Goal: Task Accomplishment & Management: Manage account settings

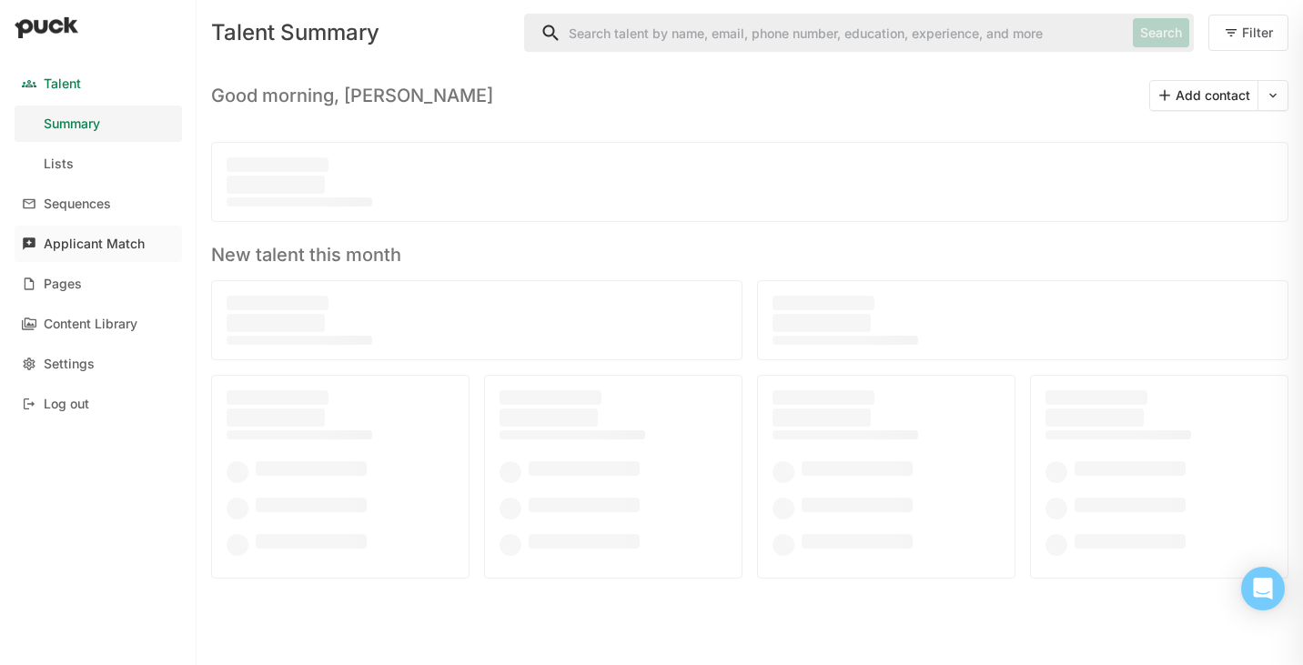
click at [138, 248] on div "Applicant Match" at bounding box center [94, 244] width 101 height 15
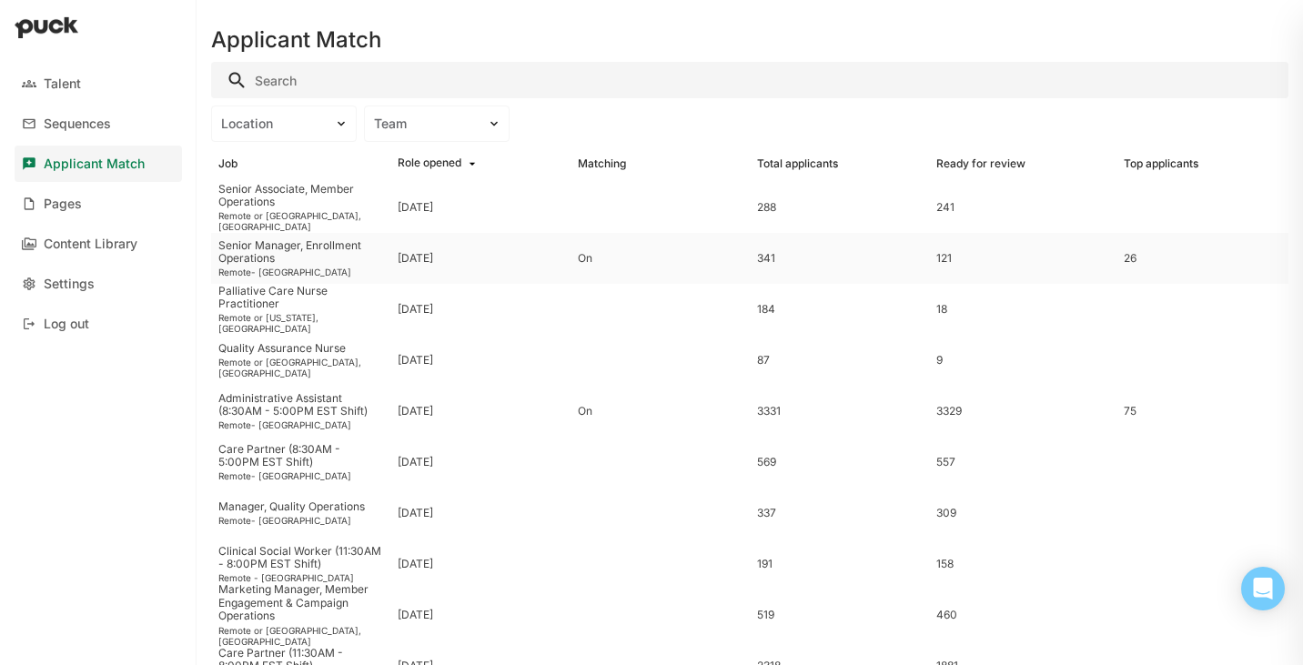
click at [321, 258] on div "Senior Manager, Enrollment Operations" at bounding box center [300, 252] width 165 height 26
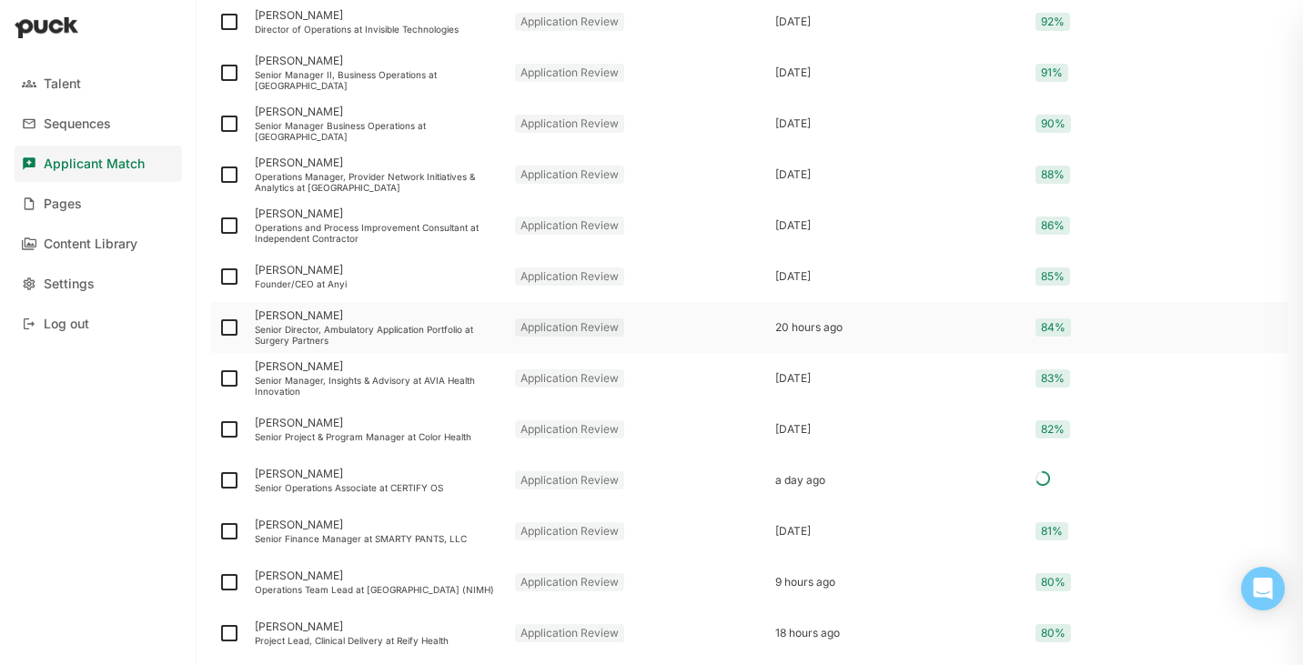
scroll to position [349, 0]
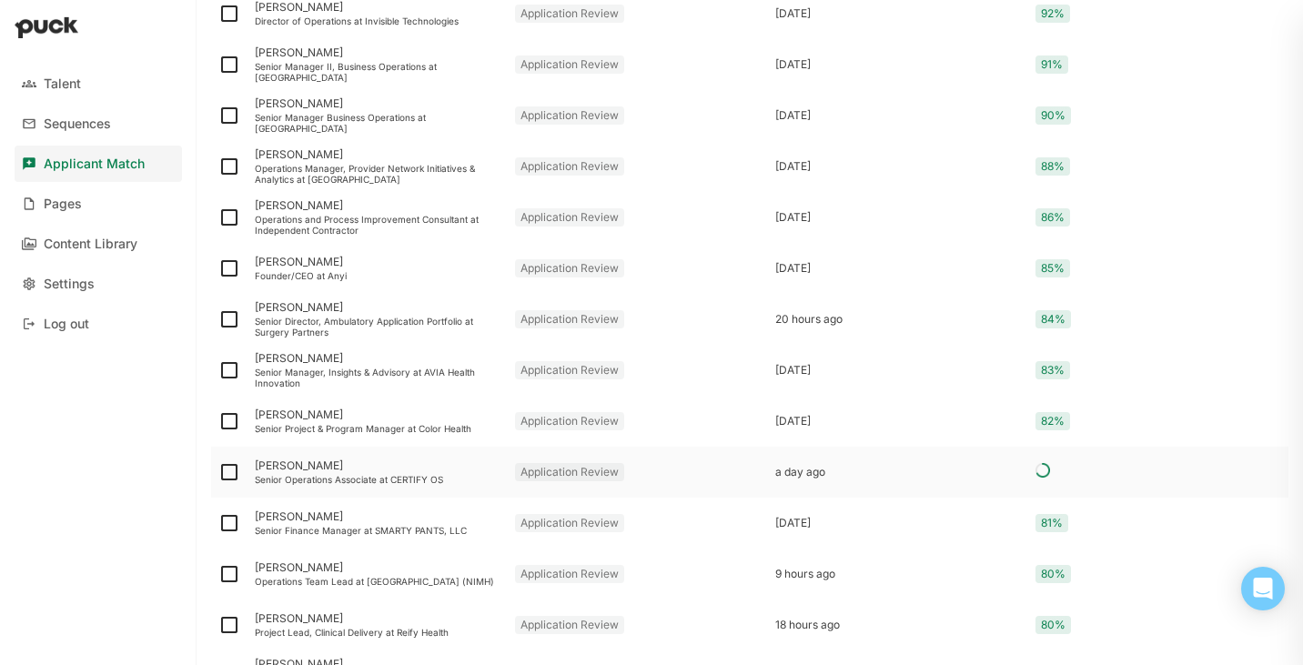
click at [385, 486] on div "Sarah Mahoney Senior Operations Associate at CERTIFY OS" at bounding box center [378, 472] width 260 height 51
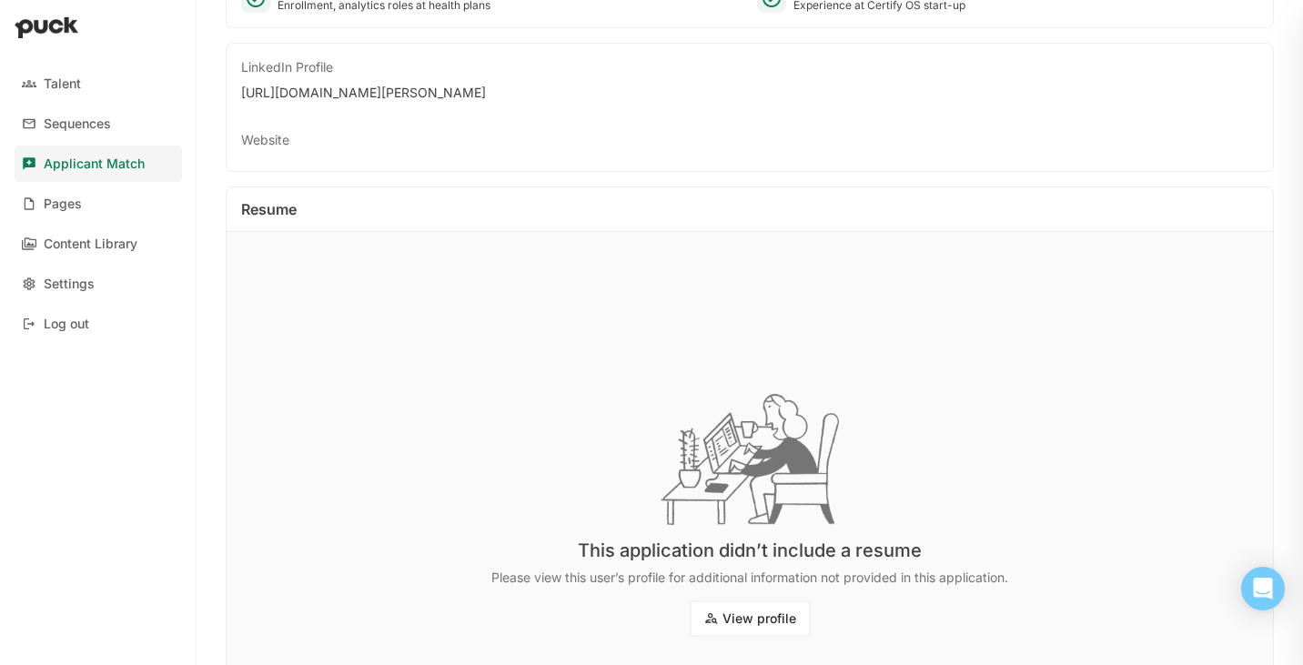
scroll to position [273, 0]
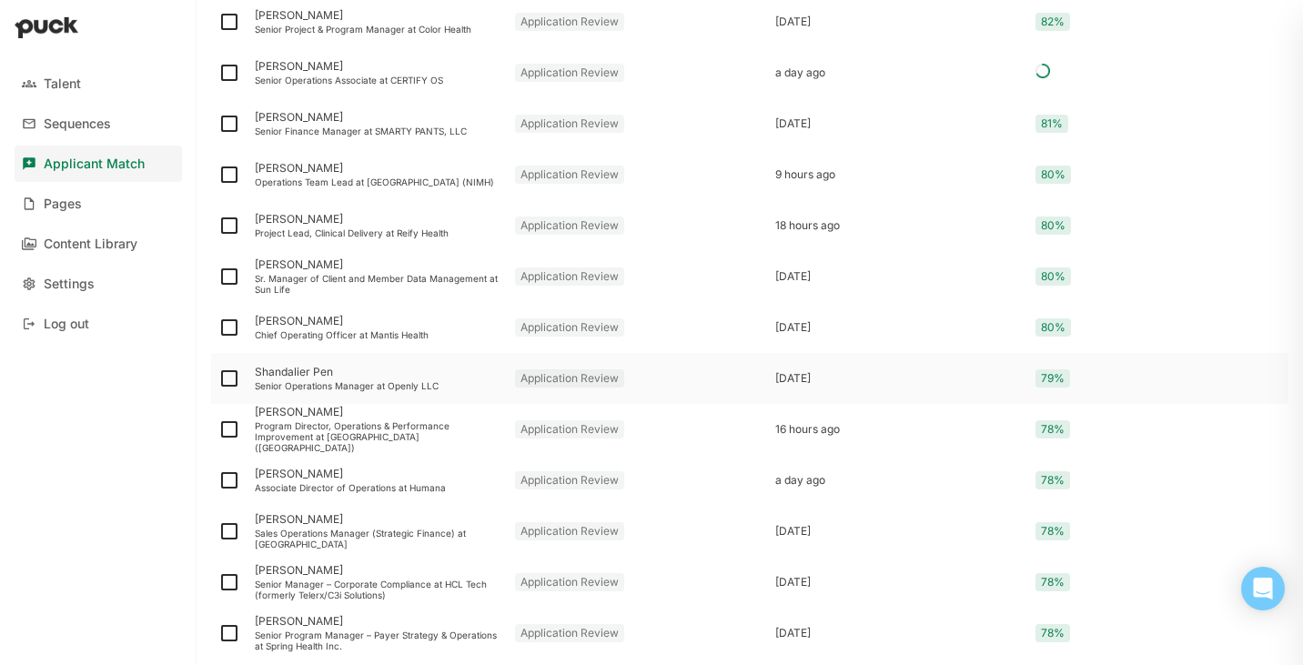
scroll to position [749, 0]
click at [426, 485] on div "Associate Director of Operations at Humana" at bounding box center [378, 486] width 246 height 11
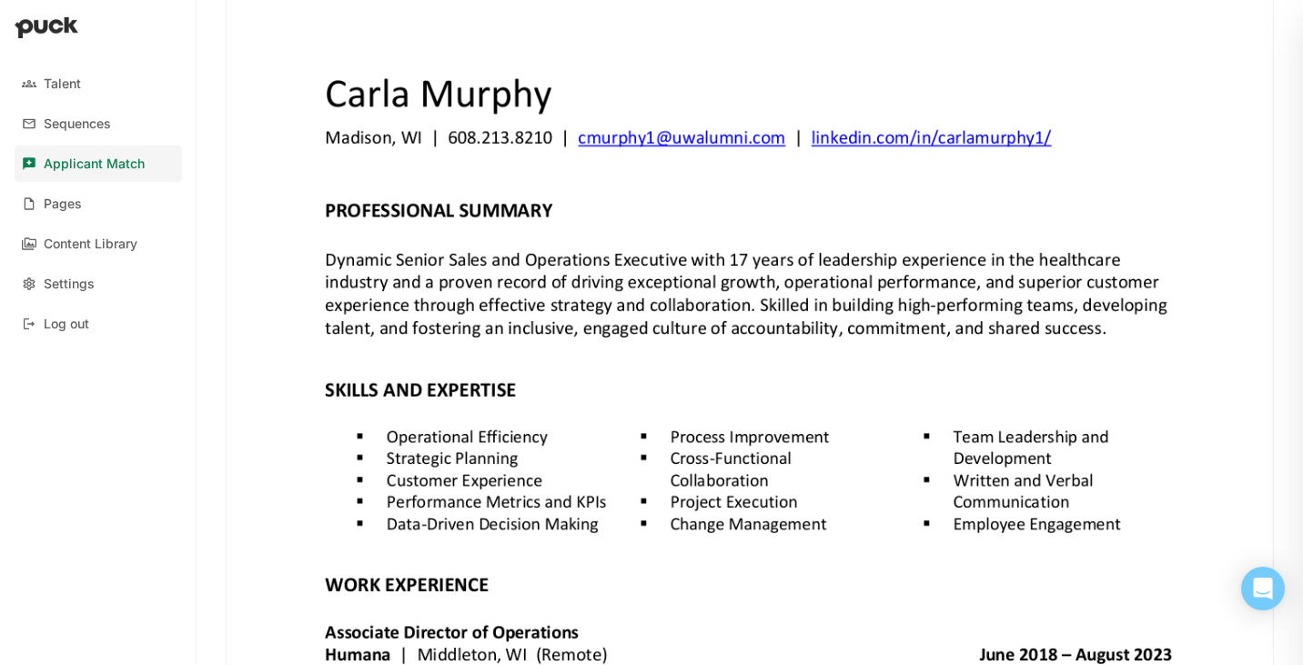
scroll to position [449, 0]
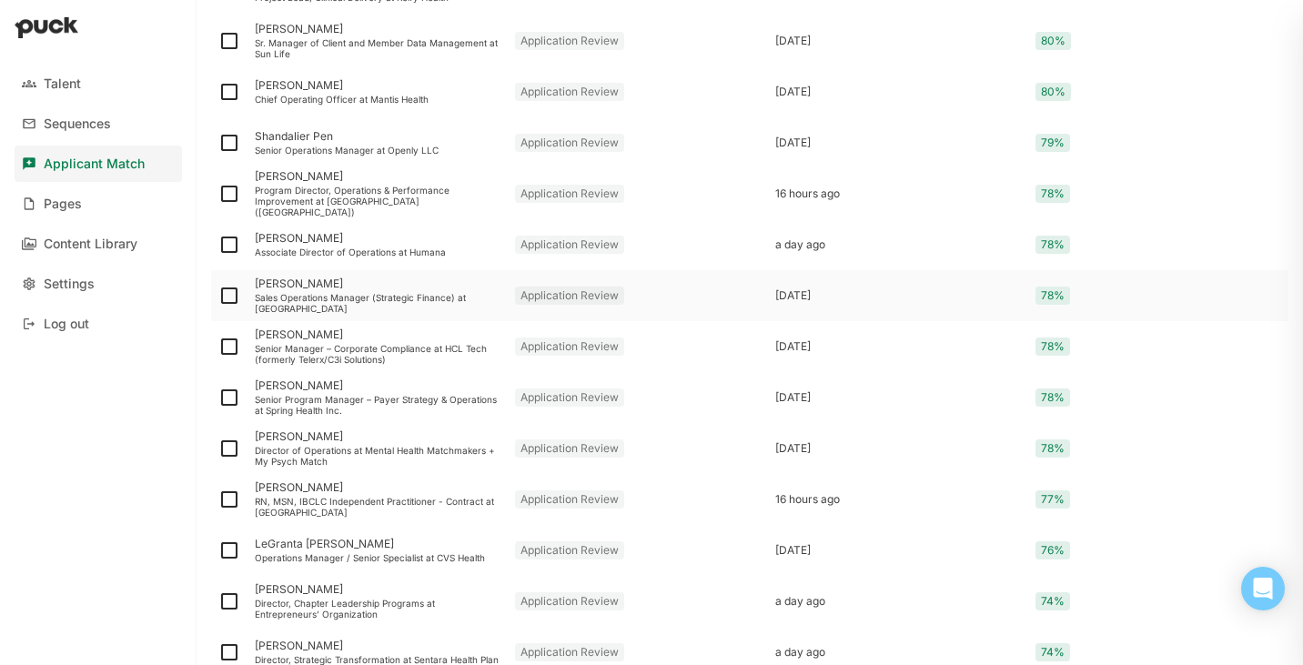
scroll to position [981, 0]
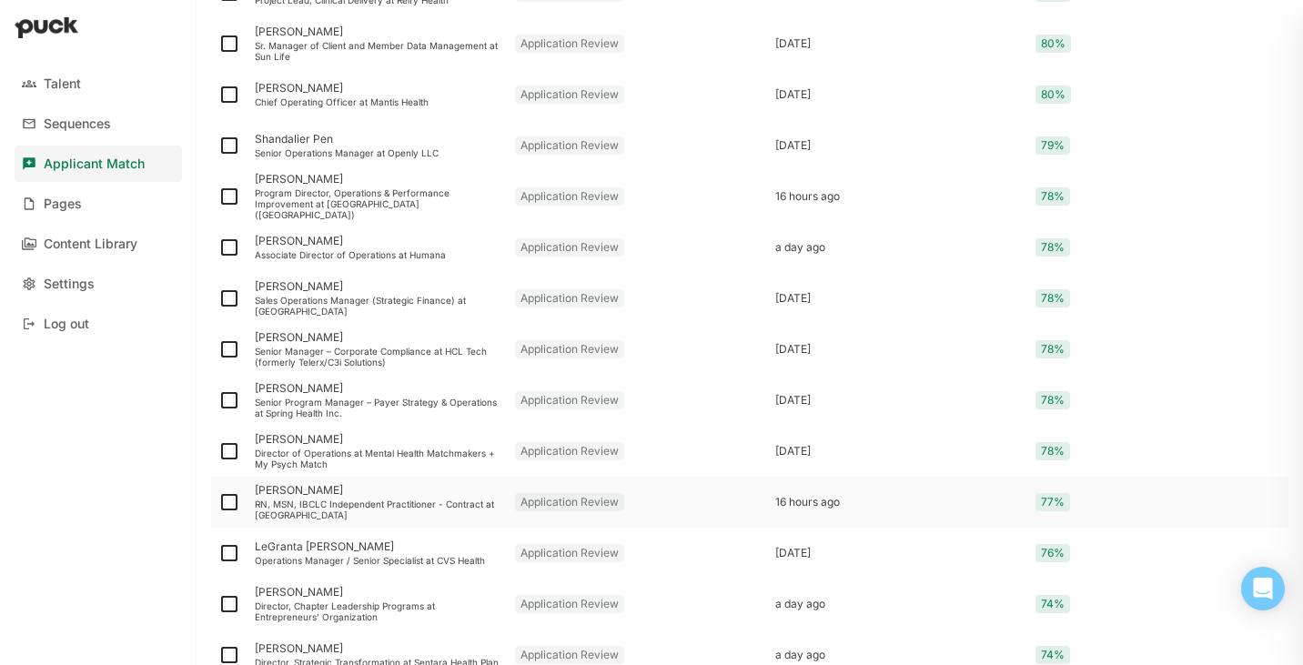
click at [397, 506] on div "RN, MSN, IBCLC Independent Practitioner - Contract at Maven Clinic" at bounding box center [378, 510] width 246 height 22
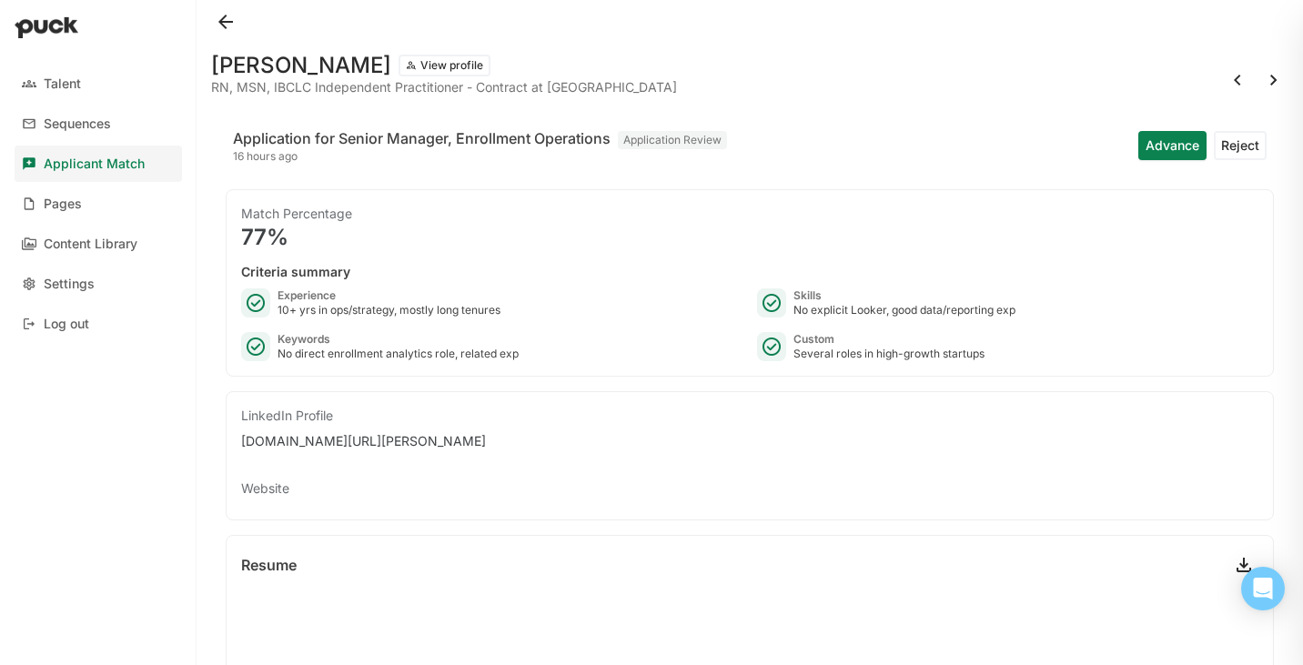
click at [230, 25] on button at bounding box center [225, 21] width 29 height 29
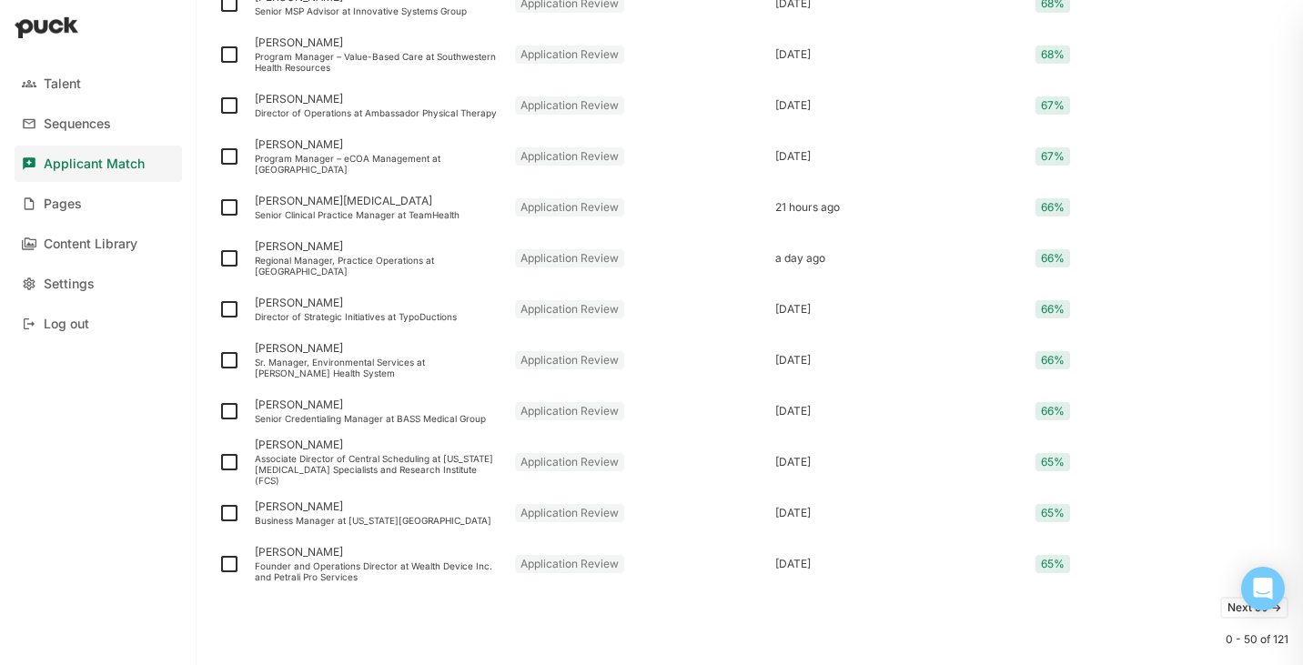
scroll to position [2338, 0]
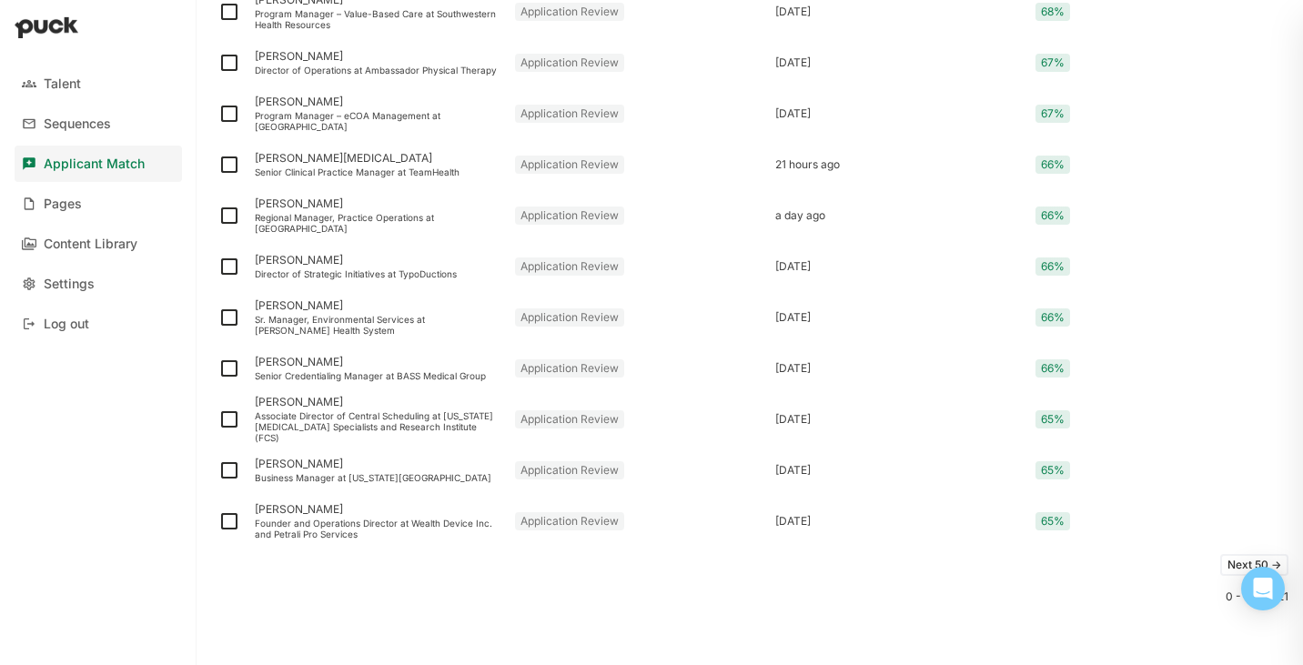
click at [1231, 566] on button "Next 50 ->" at bounding box center [1254, 565] width 68 height 22
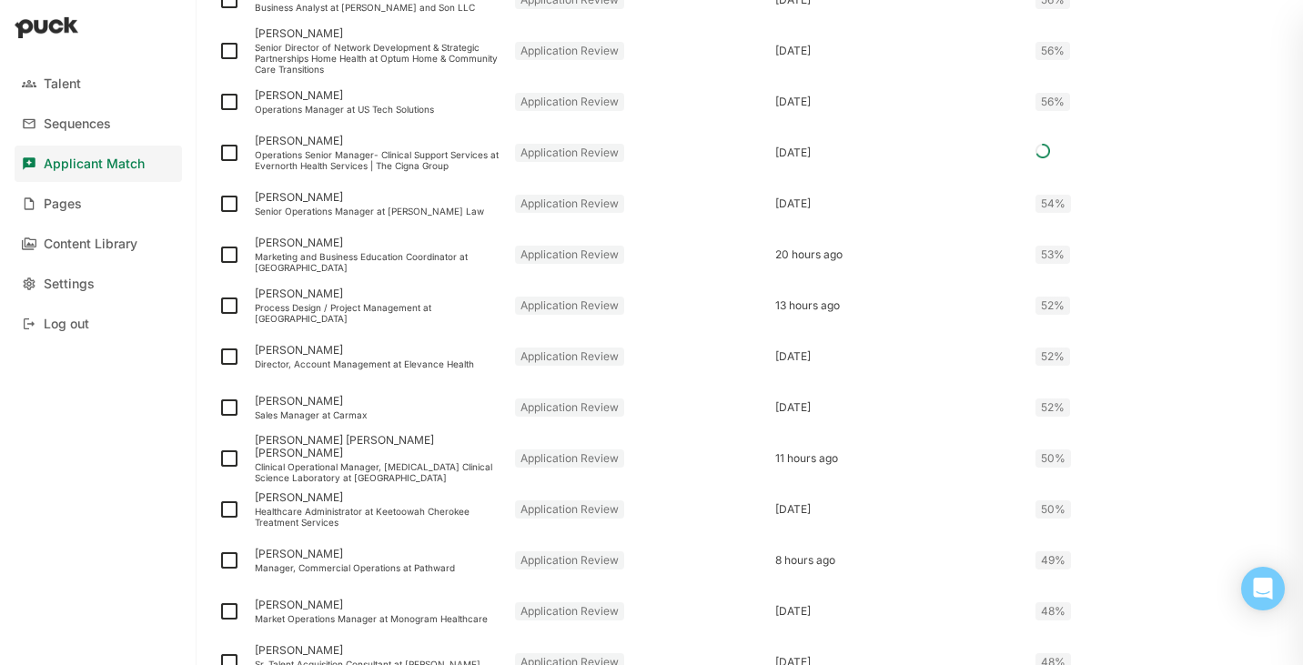
scroll to position [1939, 0]
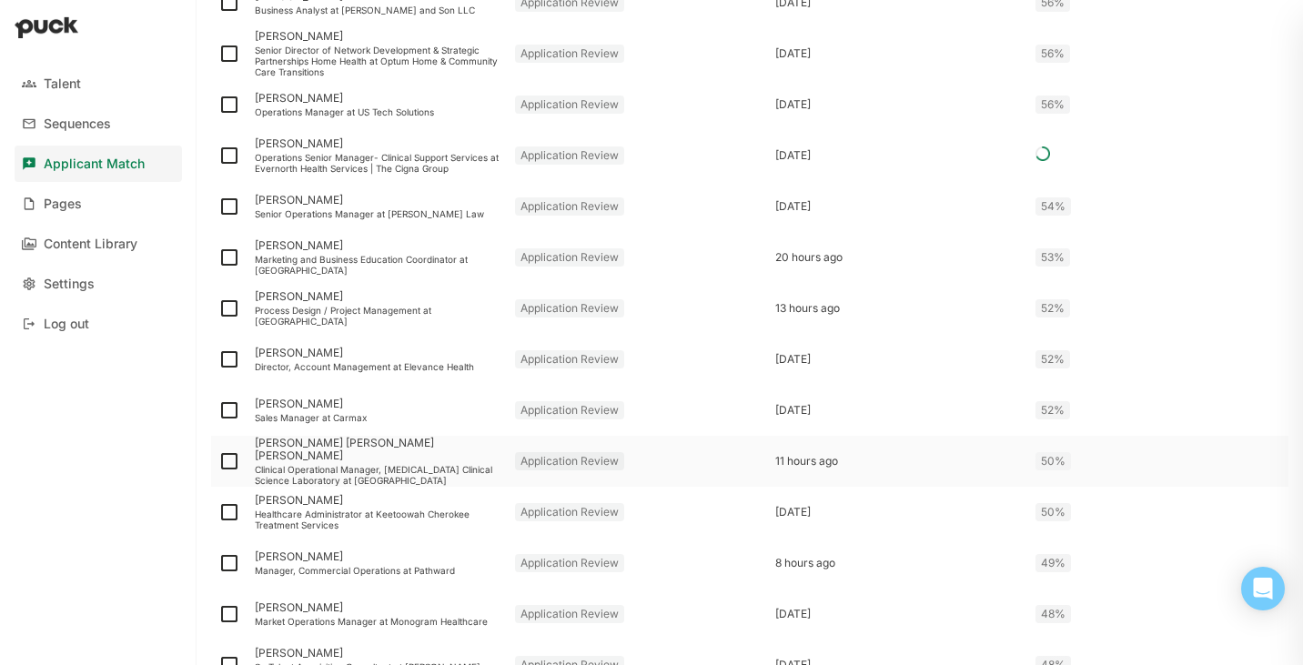
click at [319, 466] on div "Clinical Operational Manager, Flow Cytometry Clinical Science Laboratory at Lab…" at bounding box center [378, 475] width 246 height 22
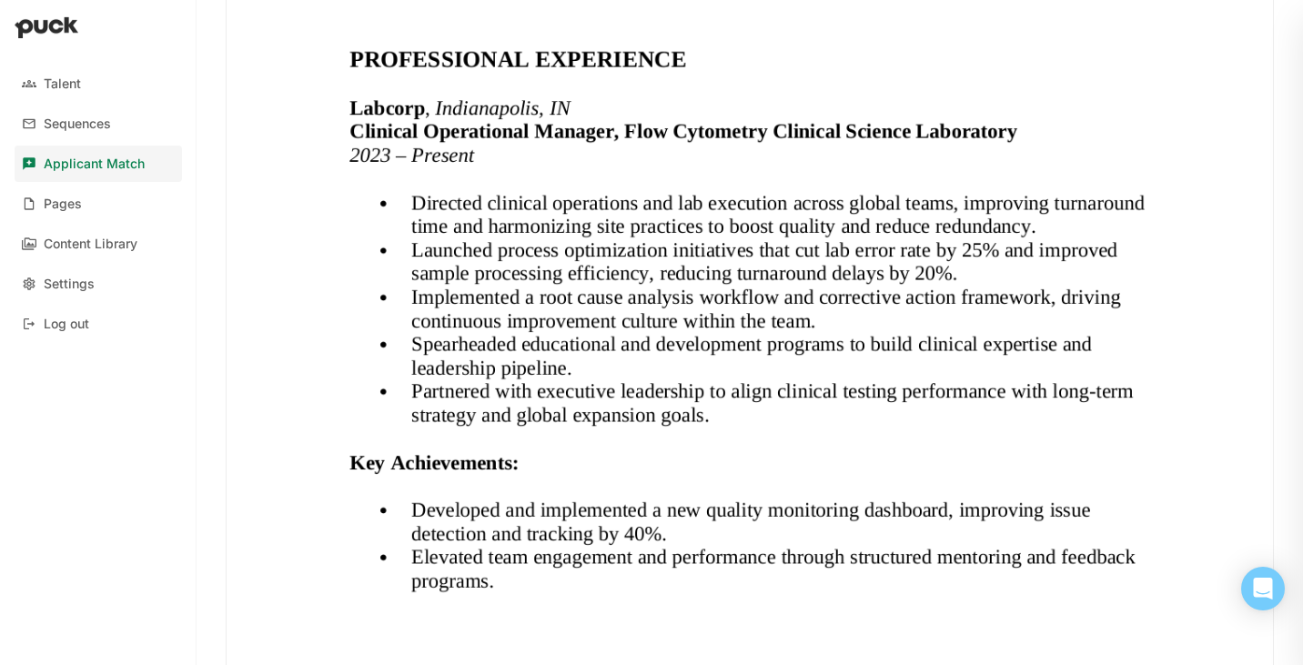
scroll to position [1230, 0]
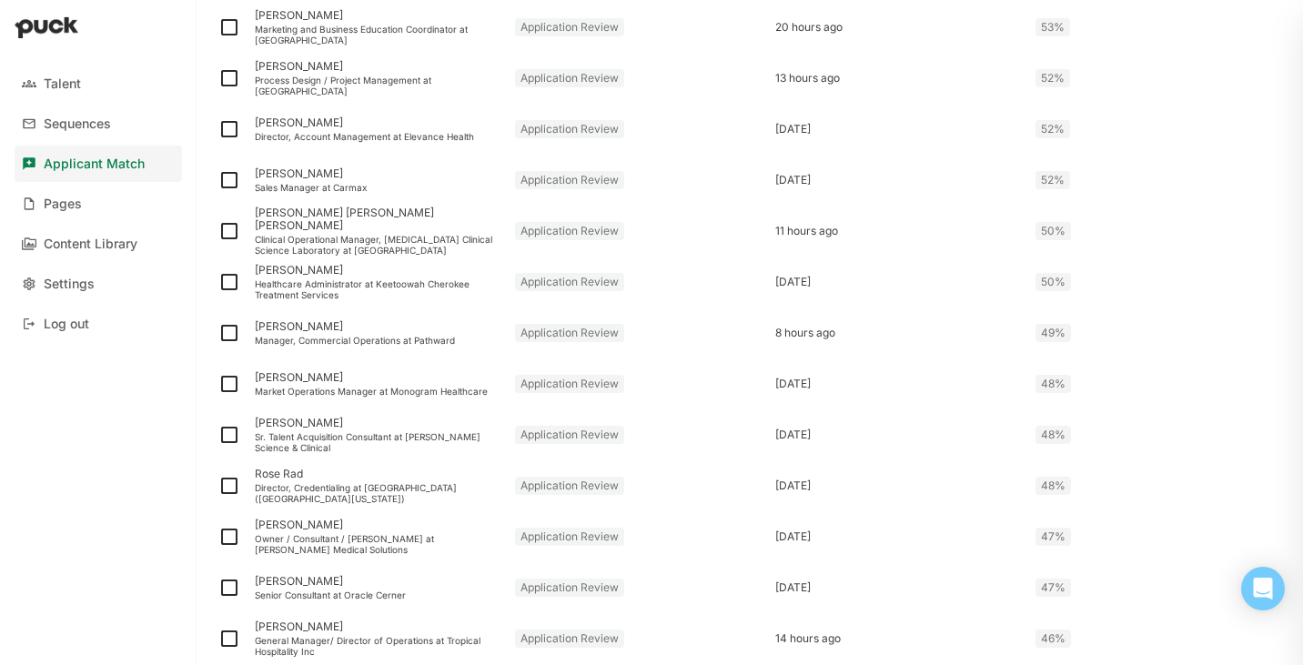
scroll to position [2171, 0]
click at [228, 228] on img at bounding box center [229, 229] width 22 height 22
click at [218, 229] on input "checkbox" at bounding box center [217, 229] width 1 height 1
checkbox input "true"
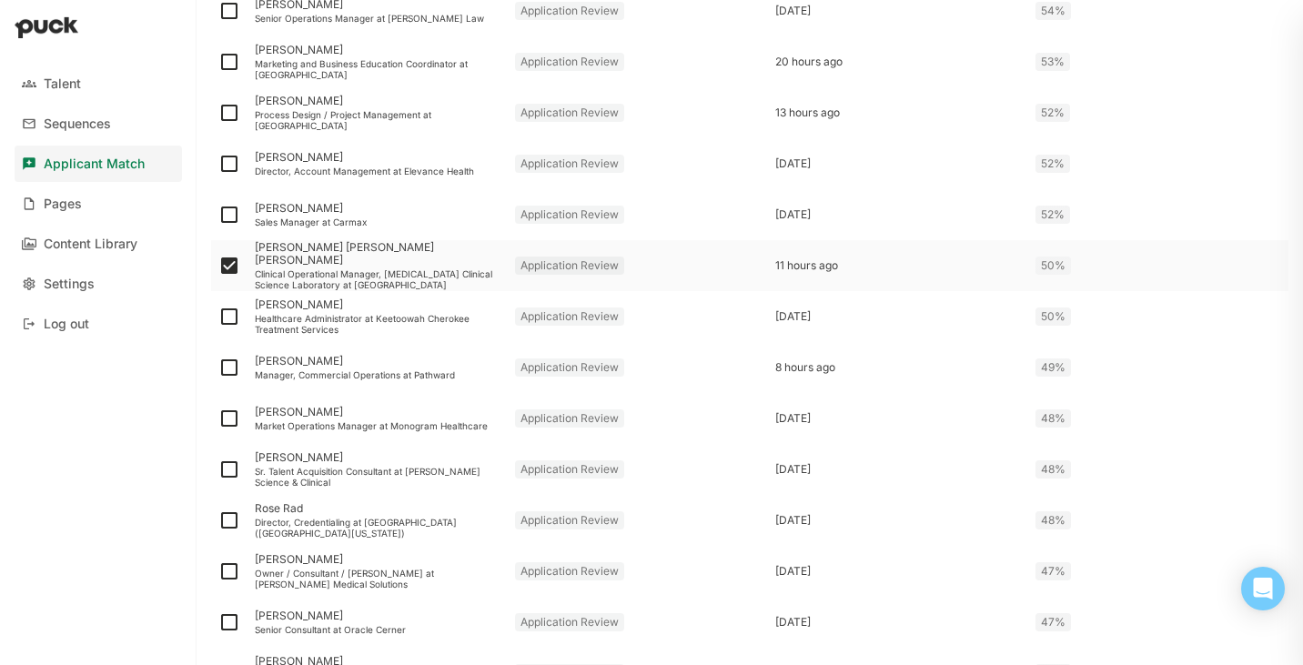
scroll to position [2208, 0]
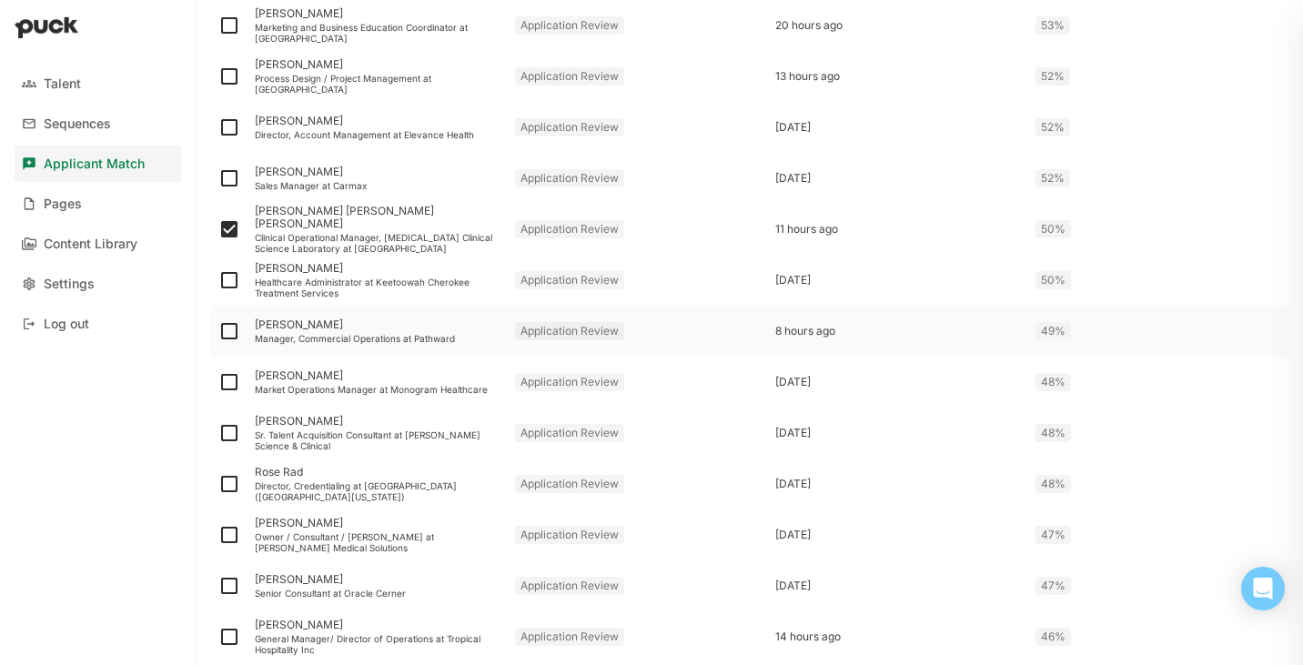
click at [340, 339] on div "Manager, Commercial Operations at Pathward" at bounding box center [378, 338] width 246 height 11
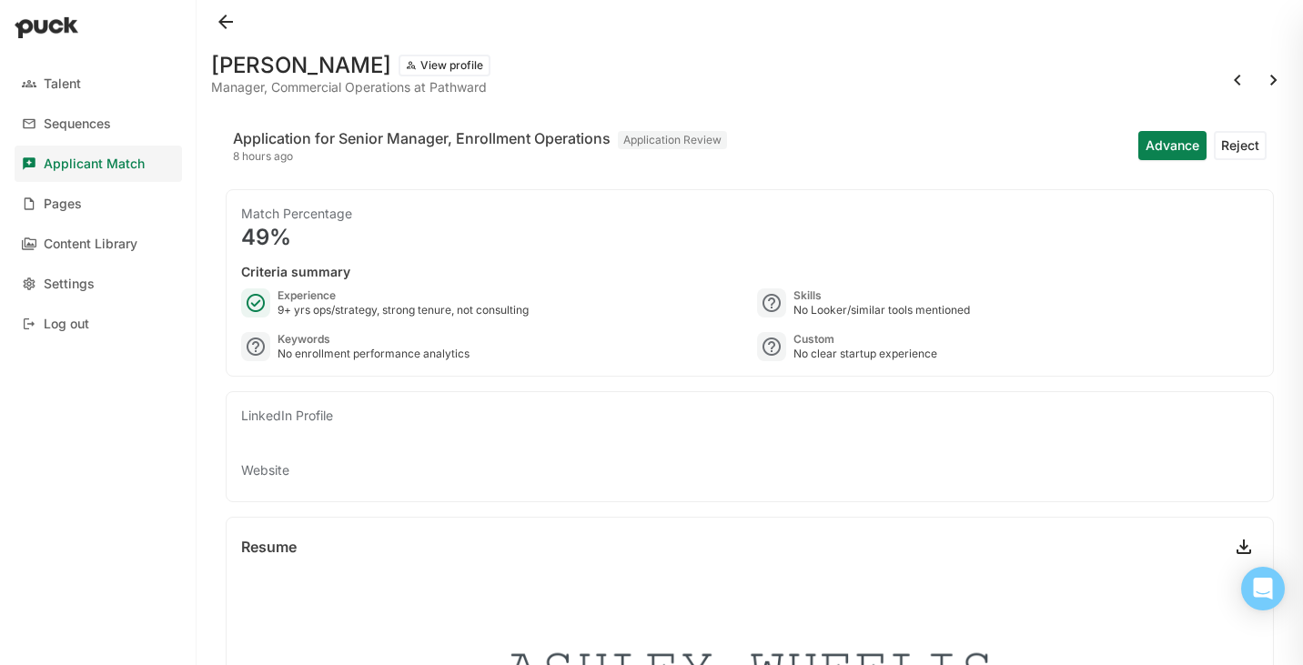
click at [224, 22] on button at bounding box center [225, 21] width 29 height 29
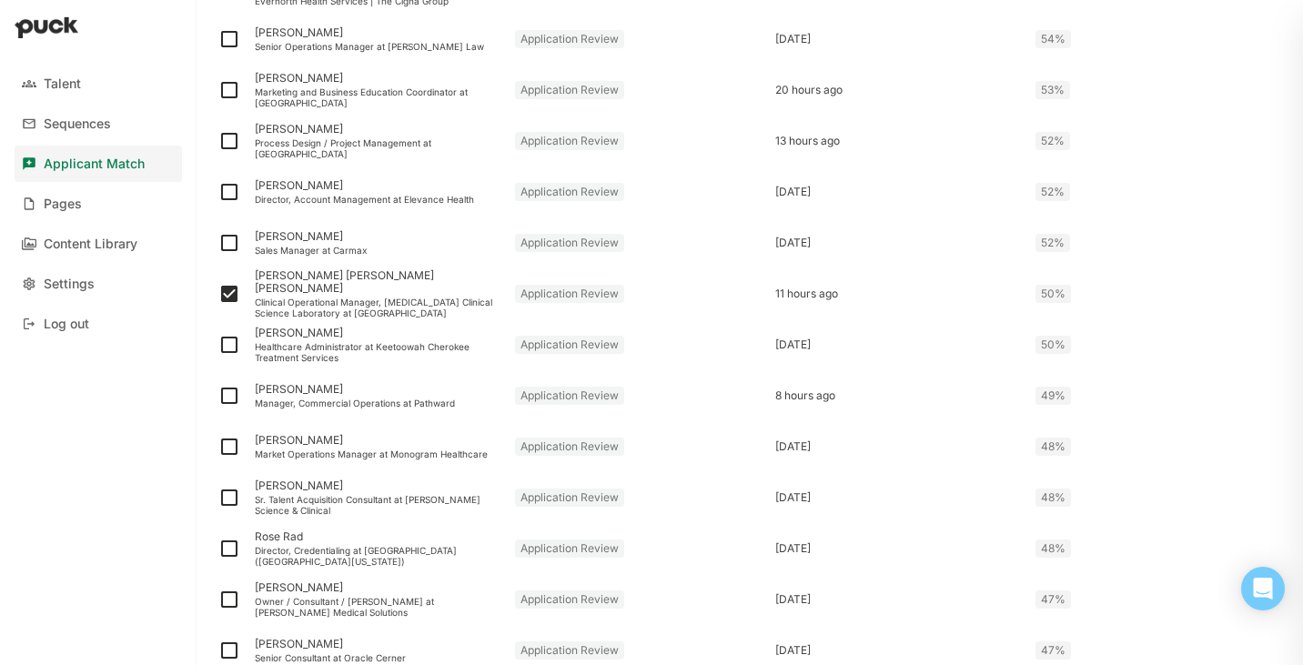
scroll to position [2144, 0]
click at [236, 393] on img at bounding box center [229, 395] width 22 height 22
click at [218, 395] on input "checkbox" at bounding box center [217, 395] width 1 height 1
checkbox input "true"
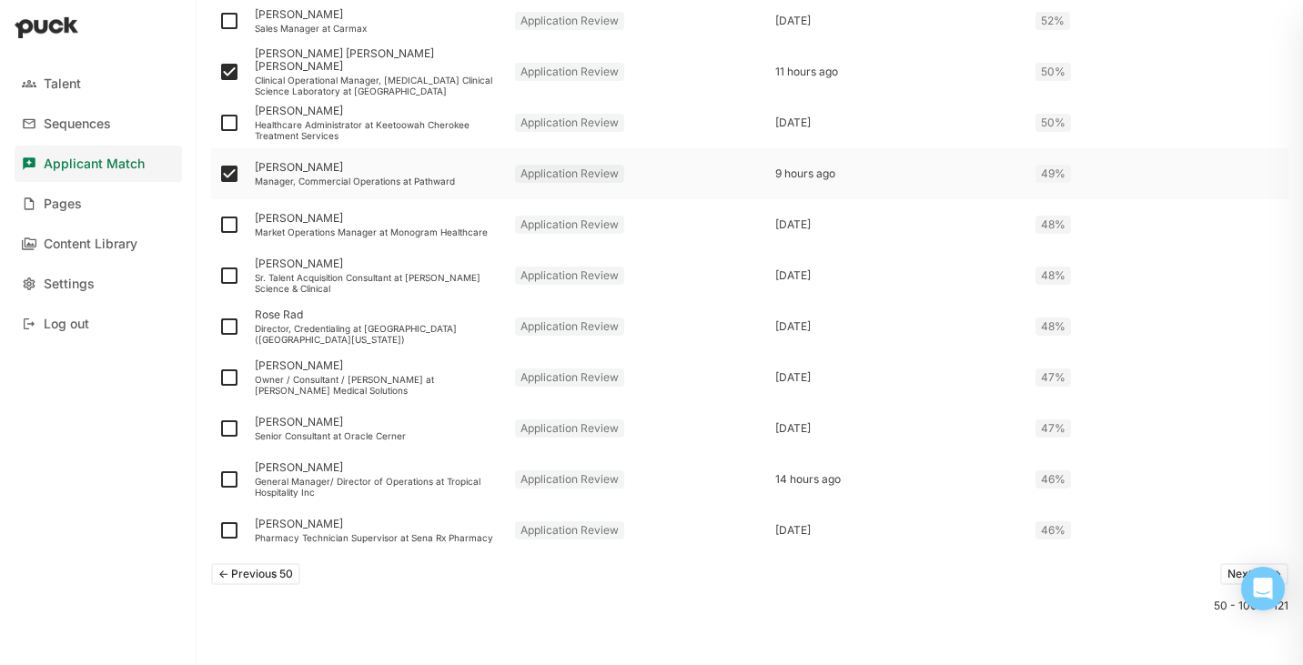
scroll to position [2371, 0]
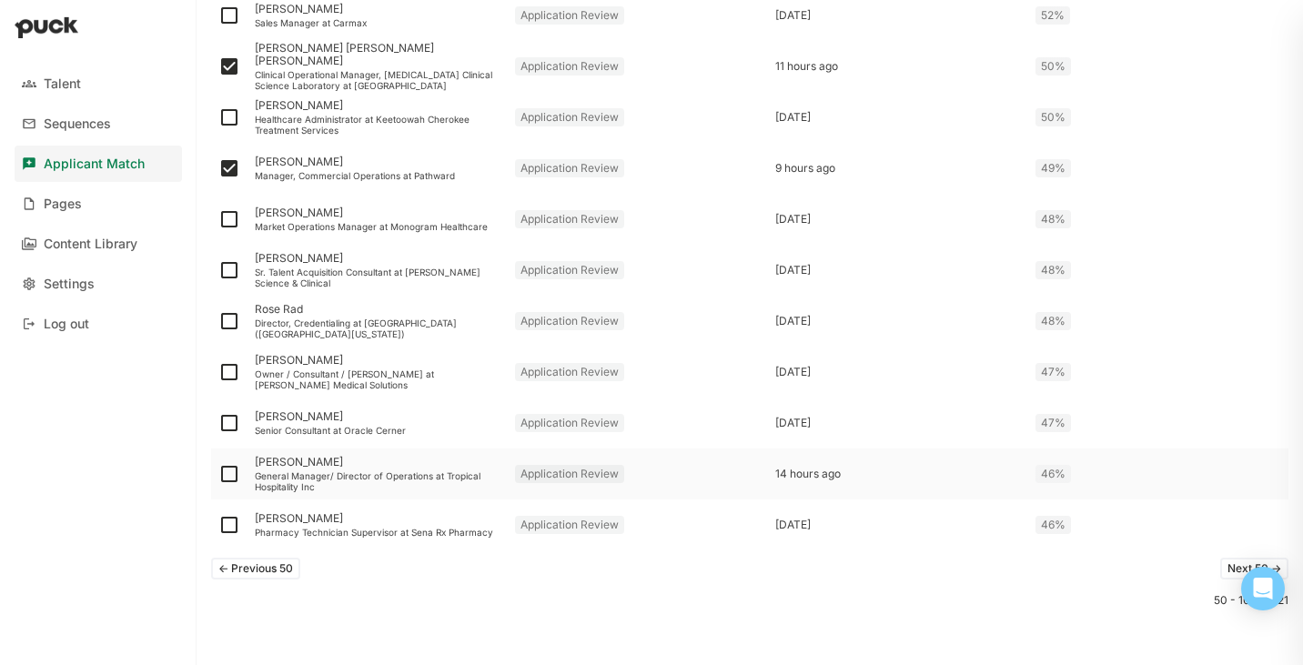
click at [225, 467] on img at bounding box center [229, 474] width 22 height 22
click at [218, 474] on input "checkbox" at bounding box center [217, 474] width 1 height 1
checkbox input "true"
click at [1225, 567] on button "Next 50 ->" at bounding box center [1254, 569] width 68 height 22
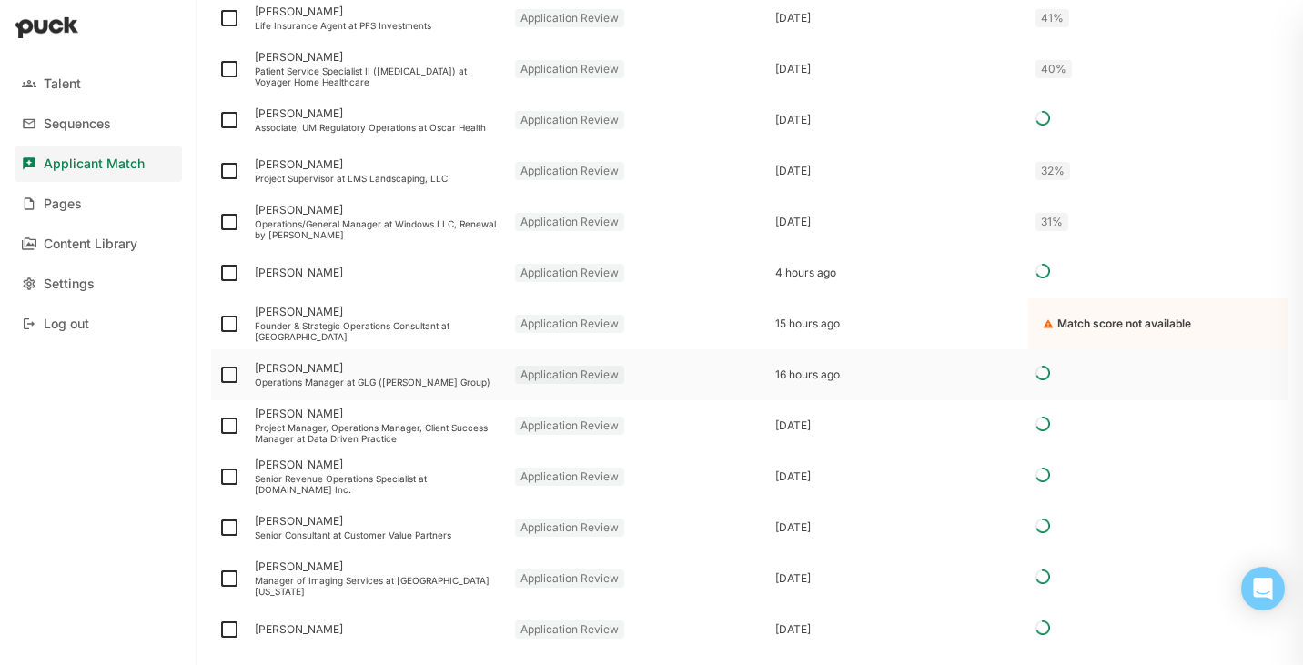
scroll to position [479, 0]
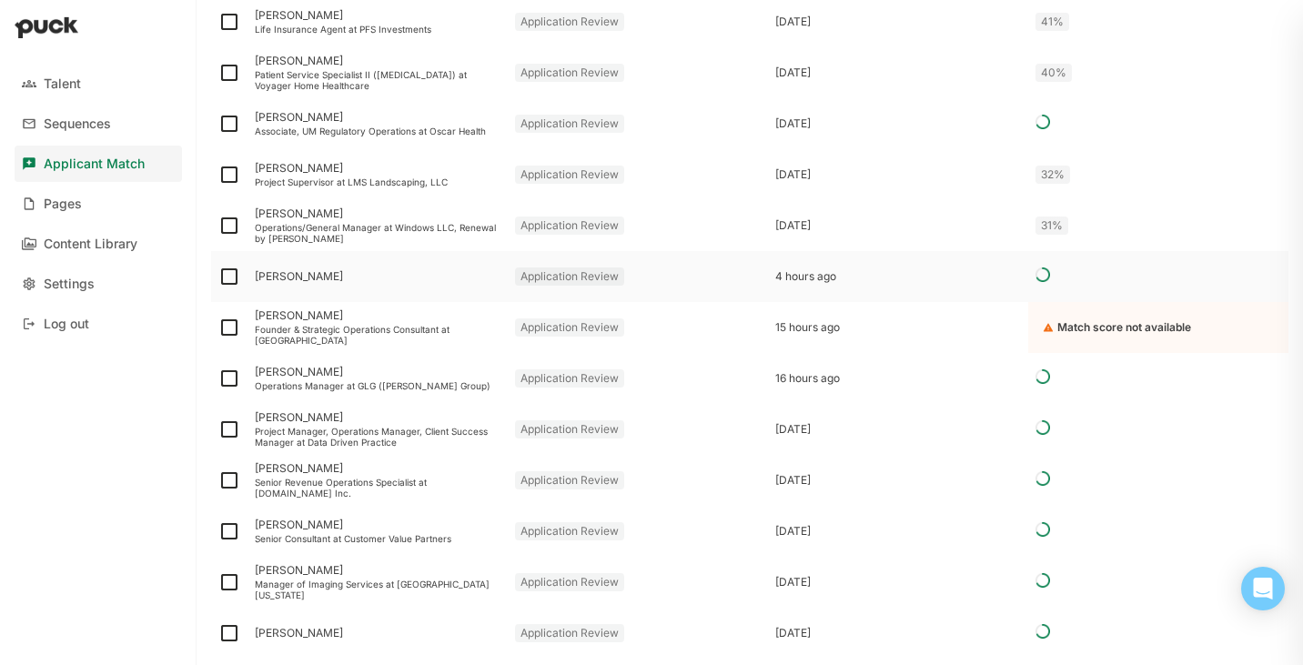
click at [307, 277] on div "Chase Pennington" at bounding box center [378, 276] width 246 height 13
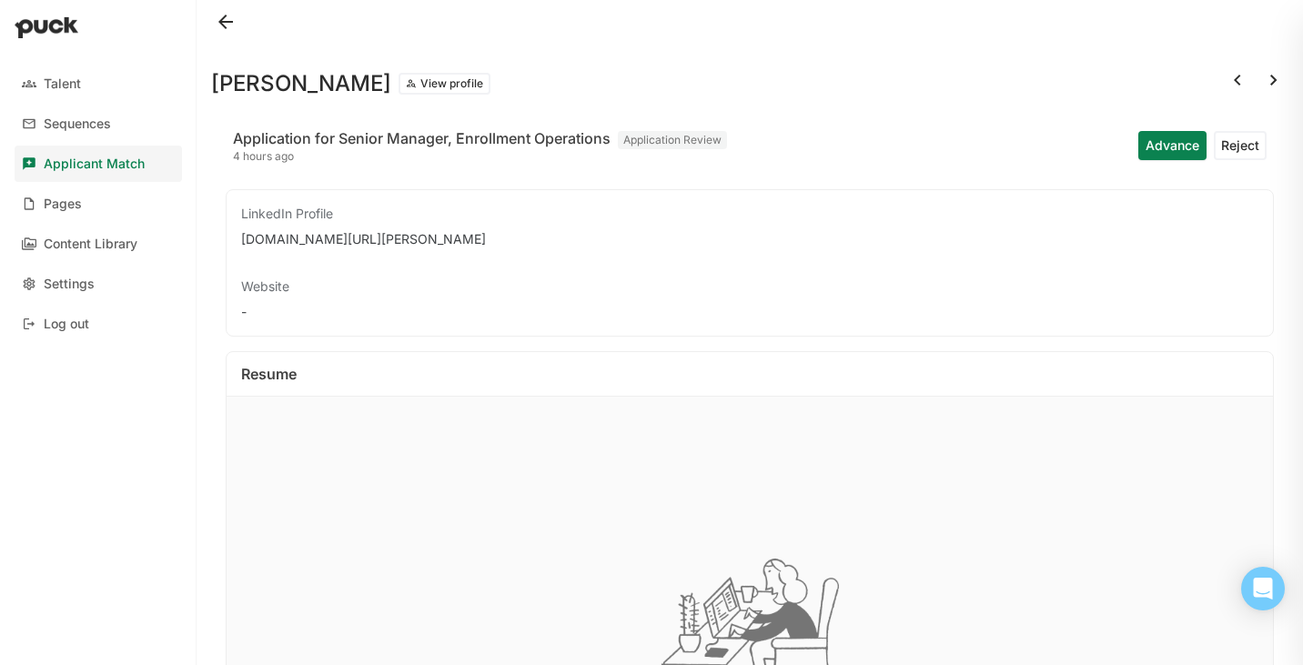
click at [231, 19] on button at bounding box center [225, 21] width 29 height 29
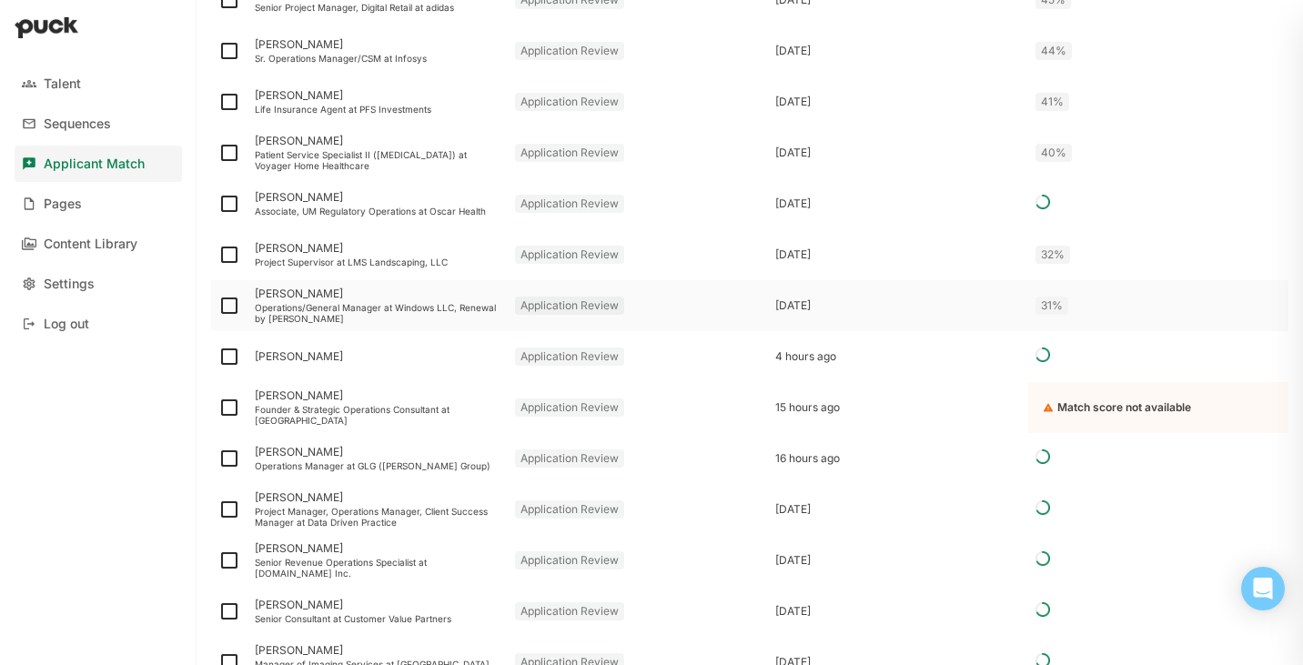
scroll to position [419, 0]
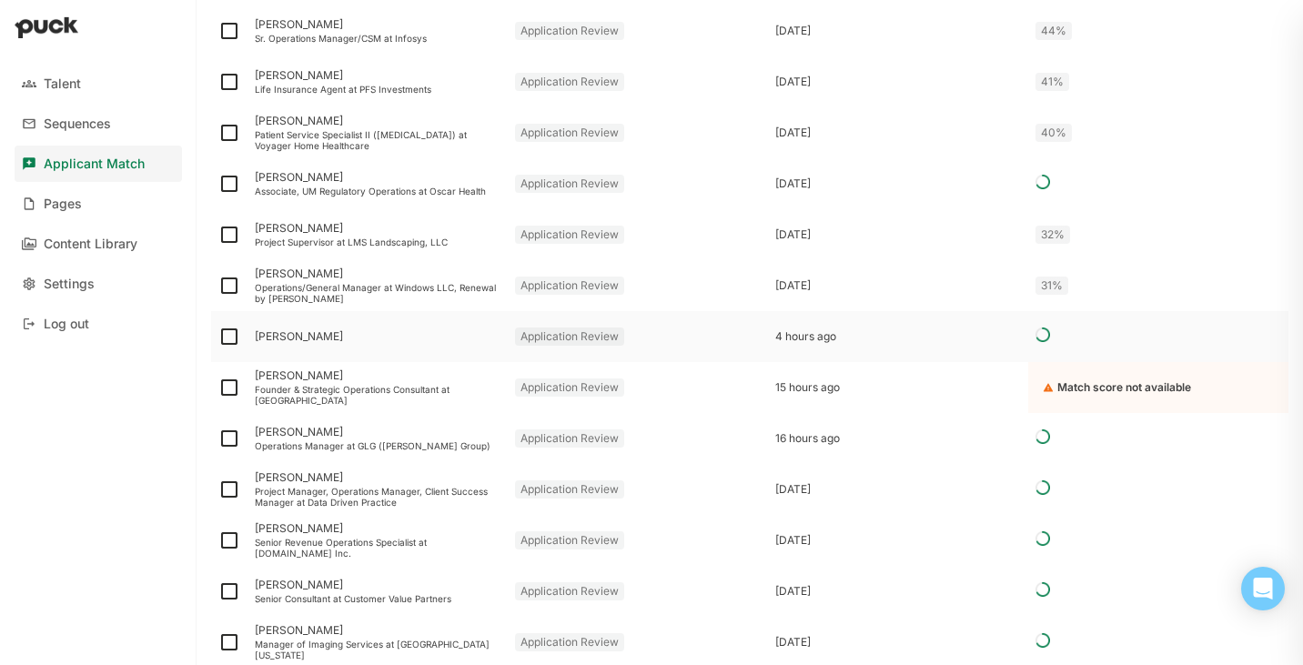
click at [226, 345] on img at bounding box center [229, 337] width 22 height 22
click at [218, 338] on input "checkbox" at bounding box center [217, 337] width 1 height 1
checkbox input "true"
click at [233, 387] on img at bounding box center [229, 388] width 22 height 22
click at [218, 388] on input "checkbox" at bounding box center [217, 388] width 1 height 1
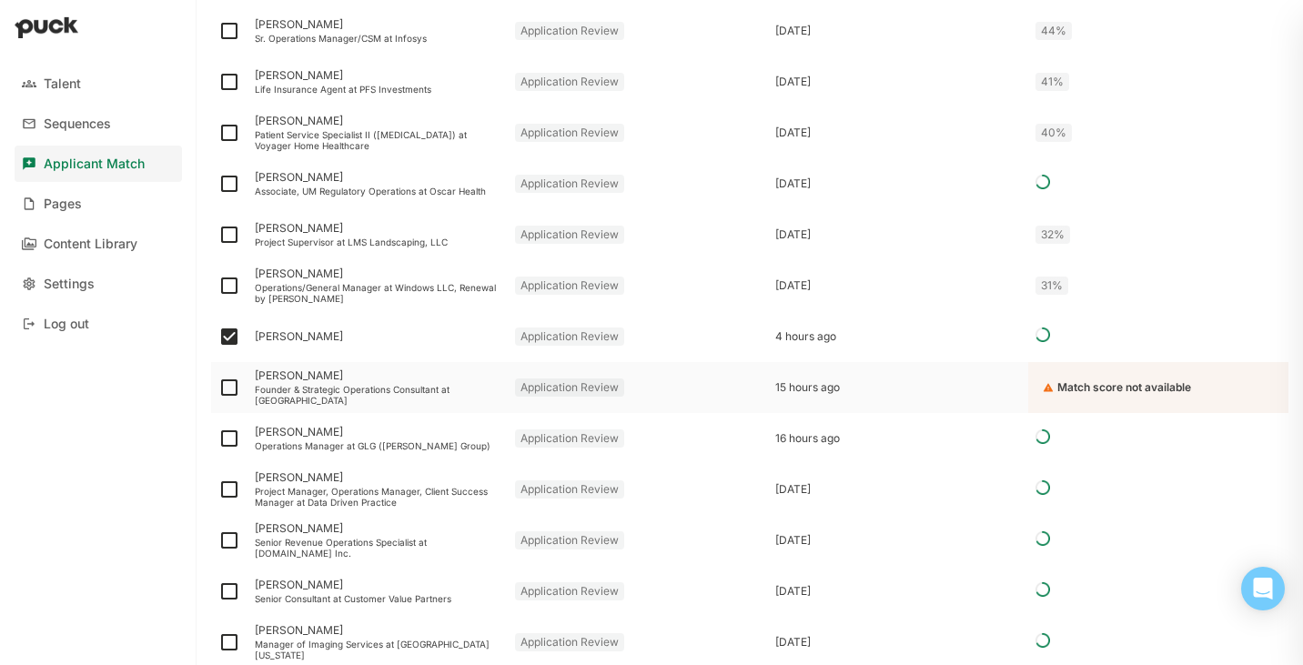
checkbox input "true"
click at [228, 440] on img at bounding box center [229, 439] width 22 height 22
click at [218, 440] on input "checkbox" at bounding box center [217, 439] width 1 height 1
checkbox input "true"
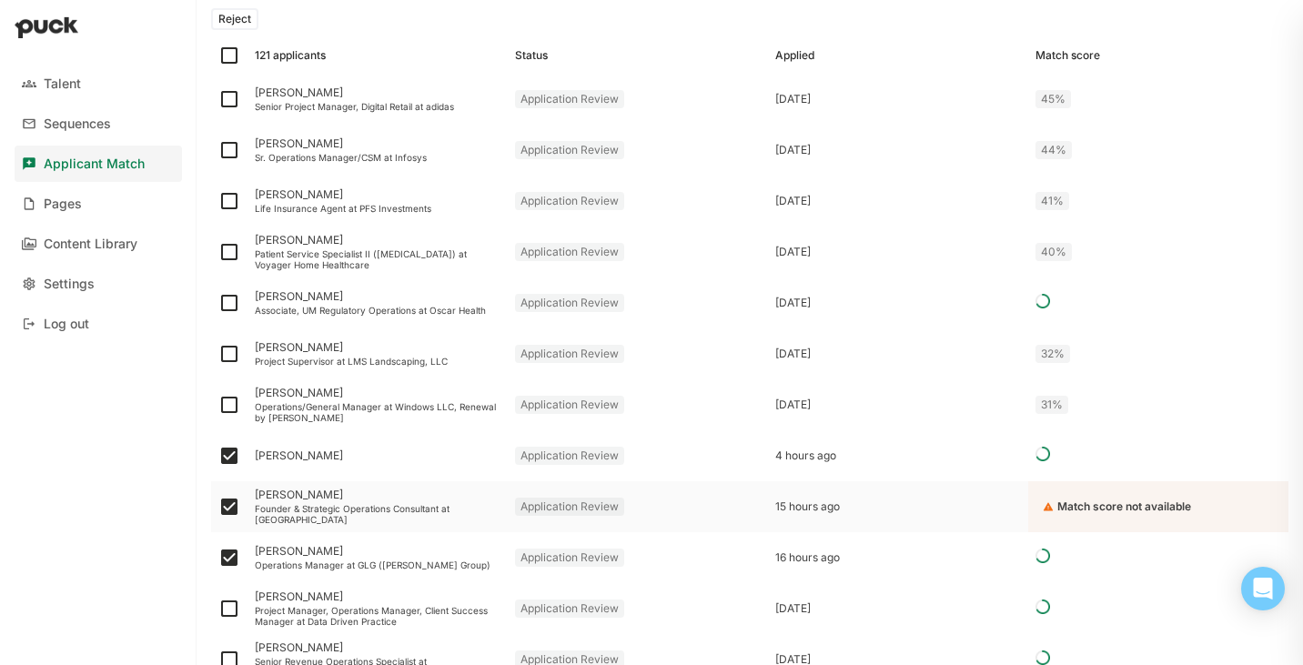
scroll to position [298, 0]
click at [228, 358] on img at bounding box center [229, 356] width 22 height 22
click at [218, 357] on input "checkbox" at bounding box center [217, 356] width 1 height 1
checkbox input "true"
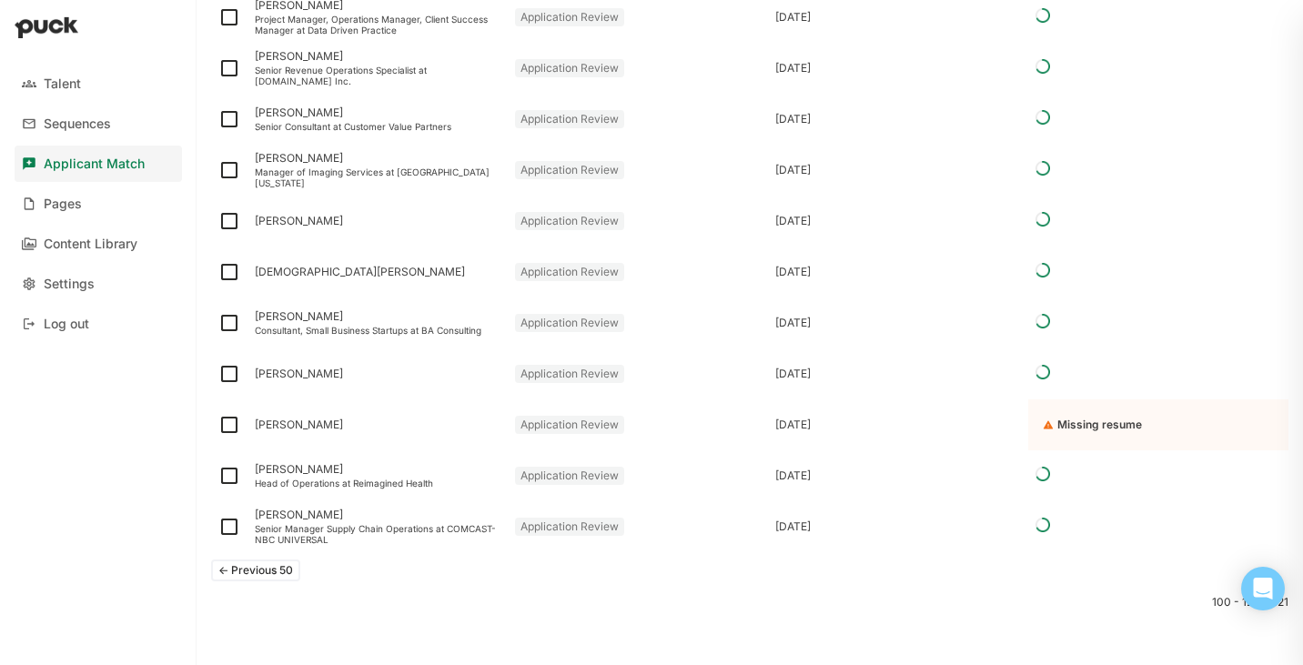
scroll to position [896, 0]
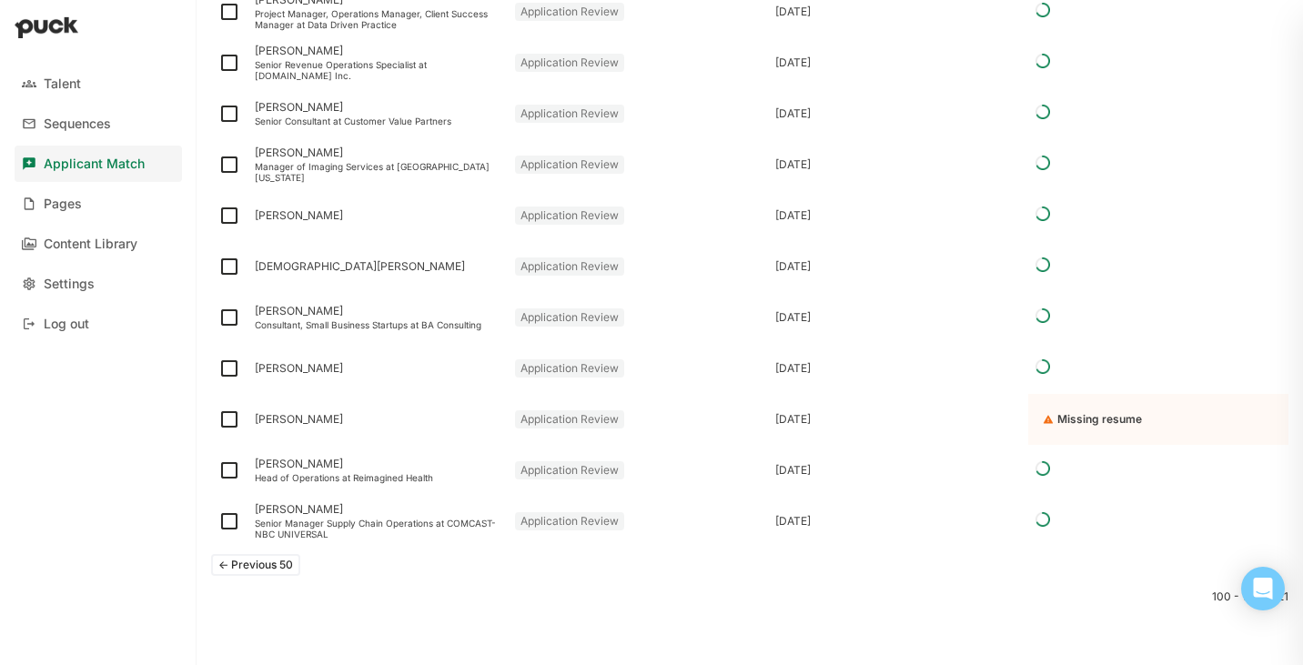
click at [273, 572] on button "<- Previous 50" at bounding box center [255, 565] width 89 height 22
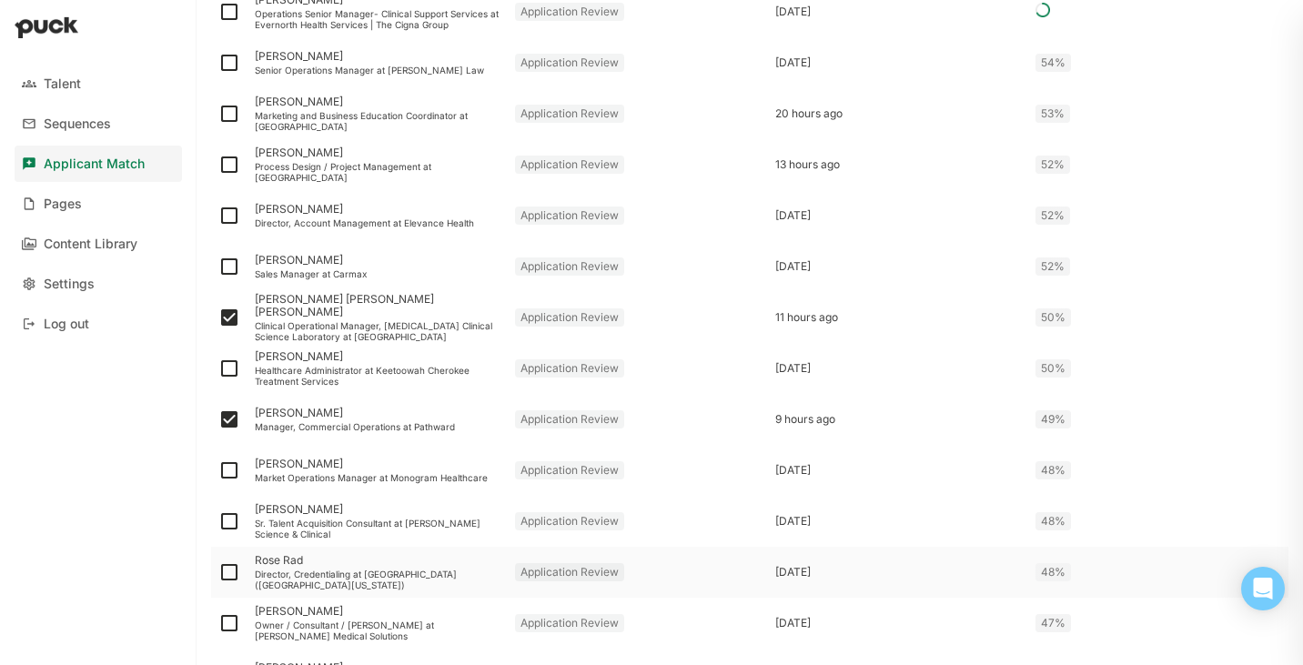
scroll to position [2122, 0]
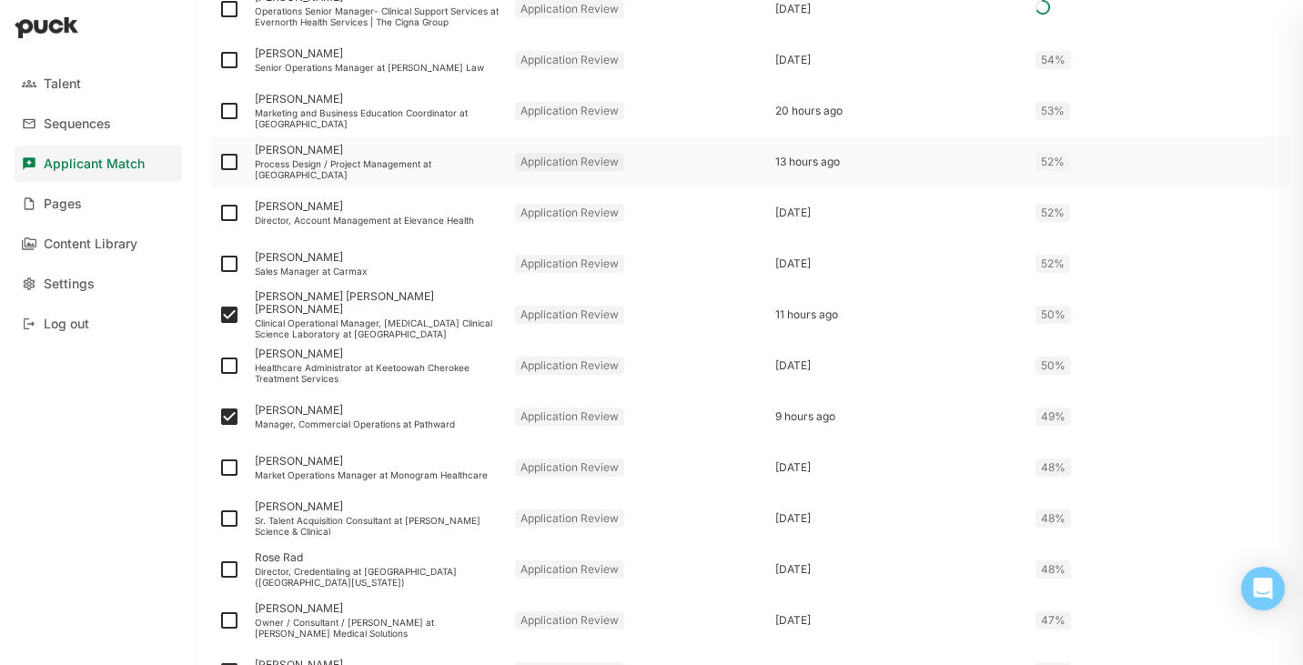
click at [231, 157] on img at bounding box center [229, 162] width 22 height 22
click at [218, 162] on input "checkbox" at bounding box center [217, 162] width 1 height 1
checkbox input "true"
click at [327, 162] on div "Process Design / Project Management at American Red Cross" at bounding box center [378, 169] width 246 height 22
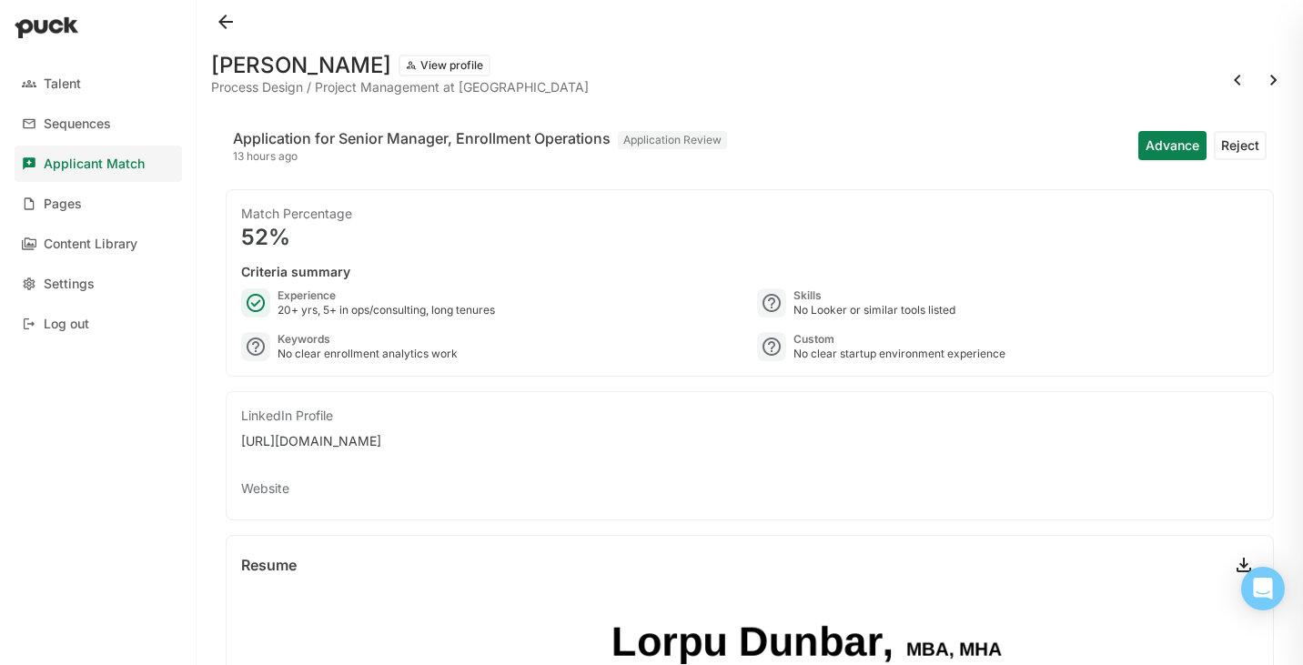
click at [225, 15] on button at bounding box center [225, 21] width 29 height 29
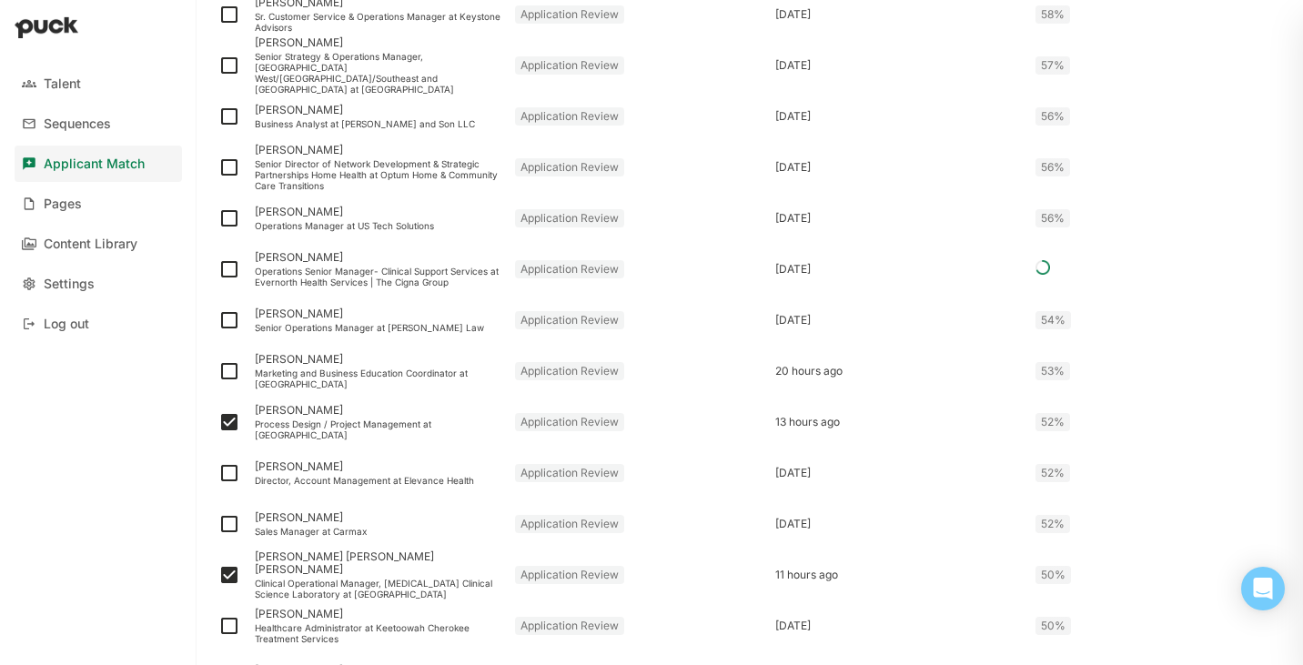
scroll to position [1868, 0]
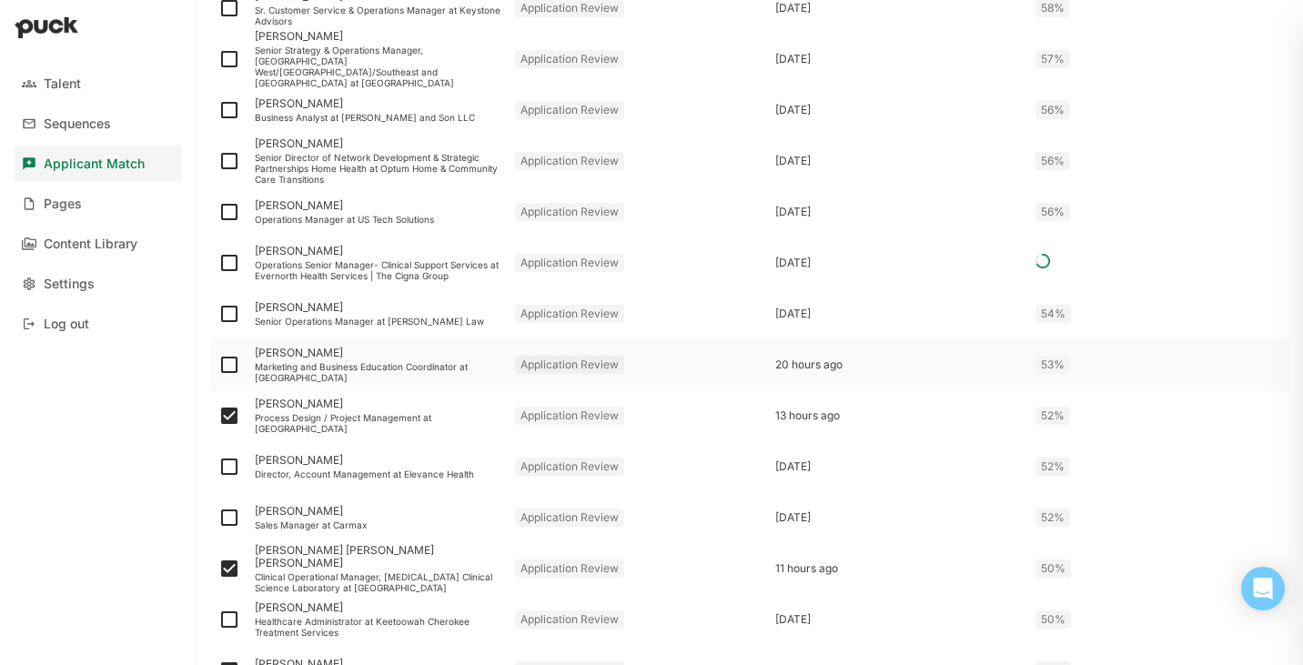
click at [228, 364] on img at bounding box center [229, 365] width 22 height 22
click at [218, 365] on input "checkbox" at bounding box center [217, 365] width 1 height 1
checkbox input "true"
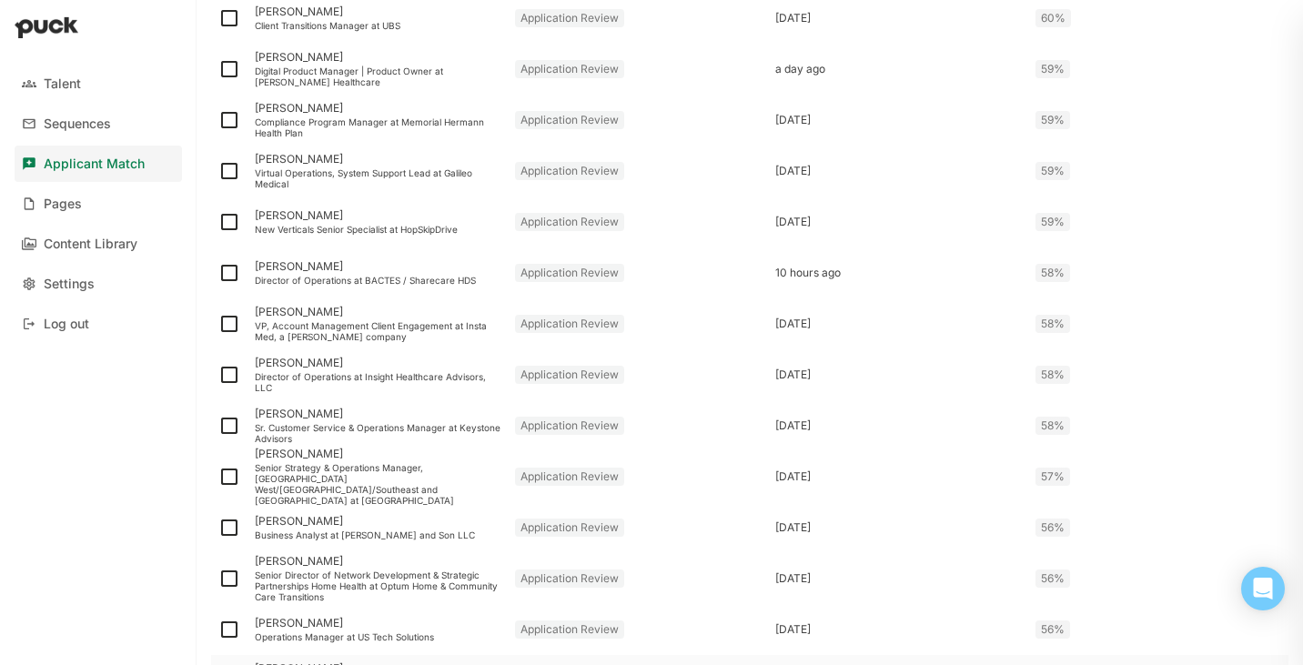
scroll to position [1451, 0]
click at [349, 274] on div "Director of Operations at BACTES / Sharecare HDS" at bounding box center [378, 279] width 246 height 11
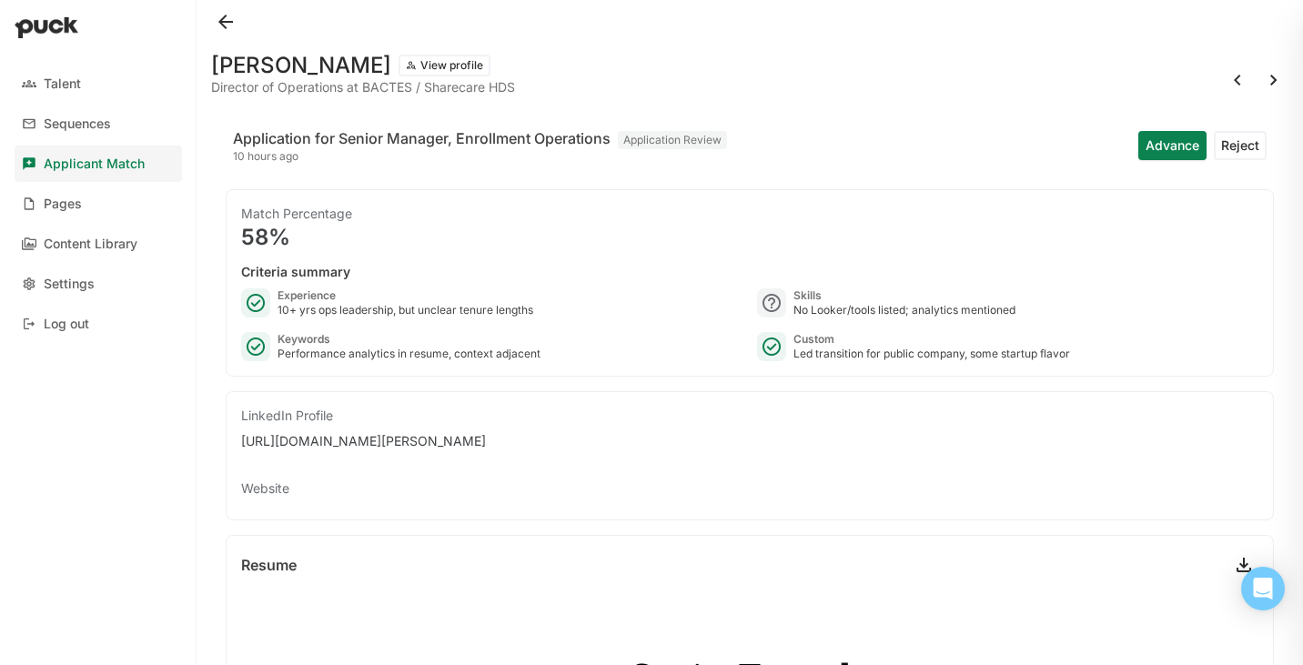
click at [229, 20] on button at bounding box center [225, 21] width 29 height 29
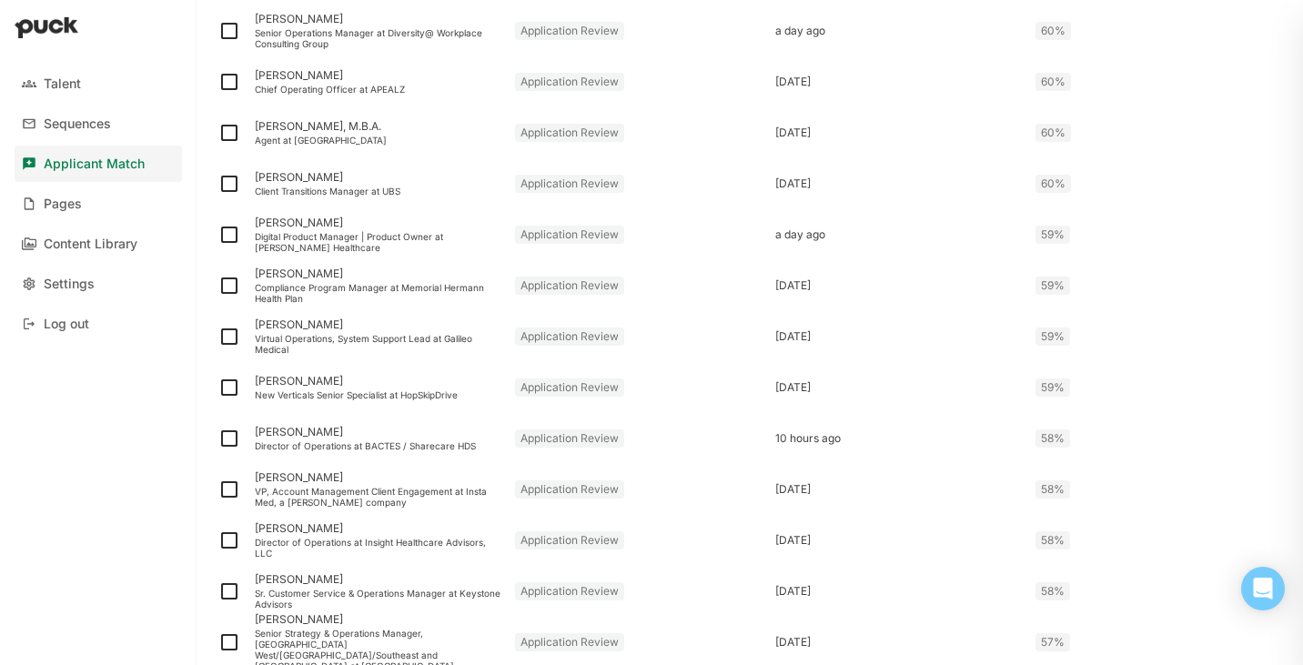
scroll to position [1299, 0]
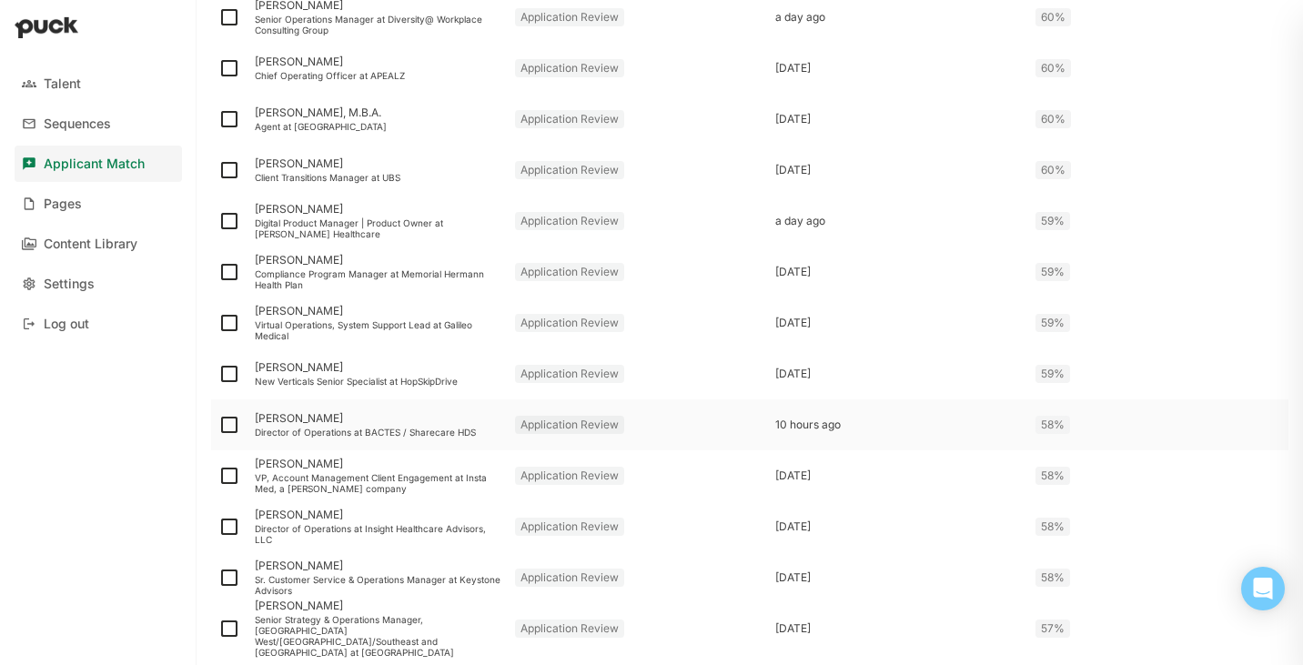
click at [231, 424] on img at bounding box center [229, 425] width 22 height 22
click at [218, 425] on input "checkbox" at bounding box center [217, 425] width 1 height 1
checkbox input "true"
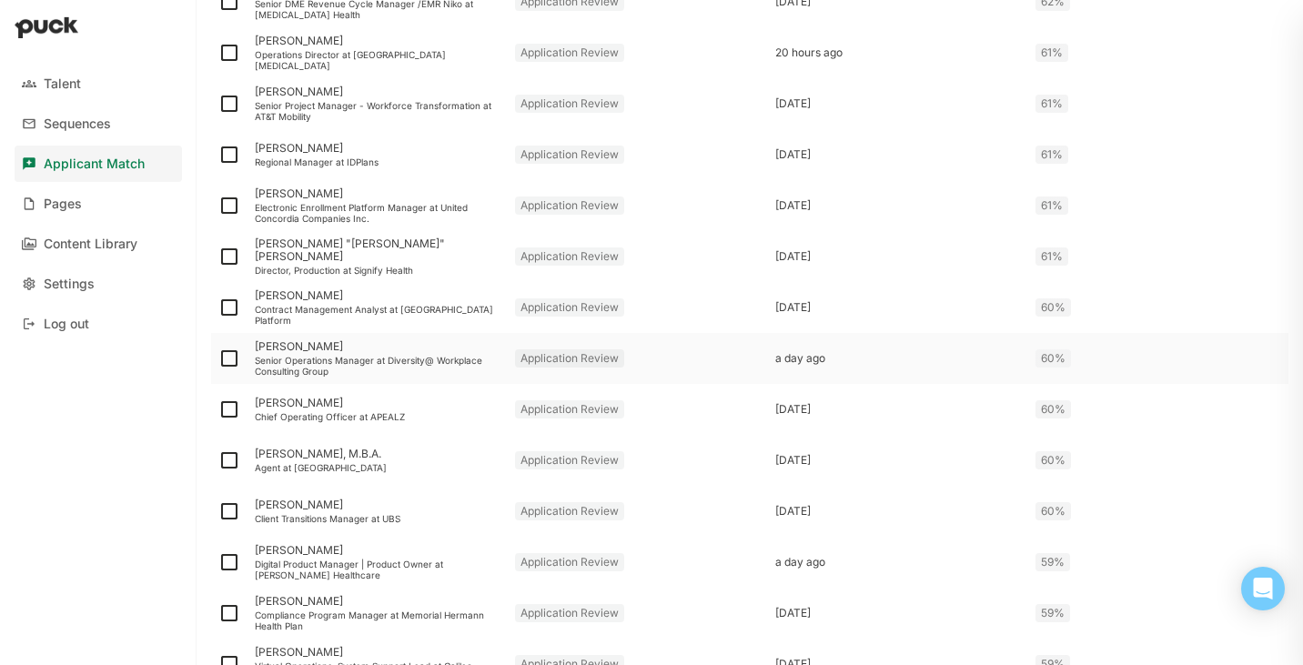
scroll to position [955, 0]
click at [226, 102] on img at bounding box center [229, 107] width 22 height 22
click at [218, 106] on input "checkbox" at bounding box center [217, 106] width 1 height 1
checkbox input "true"
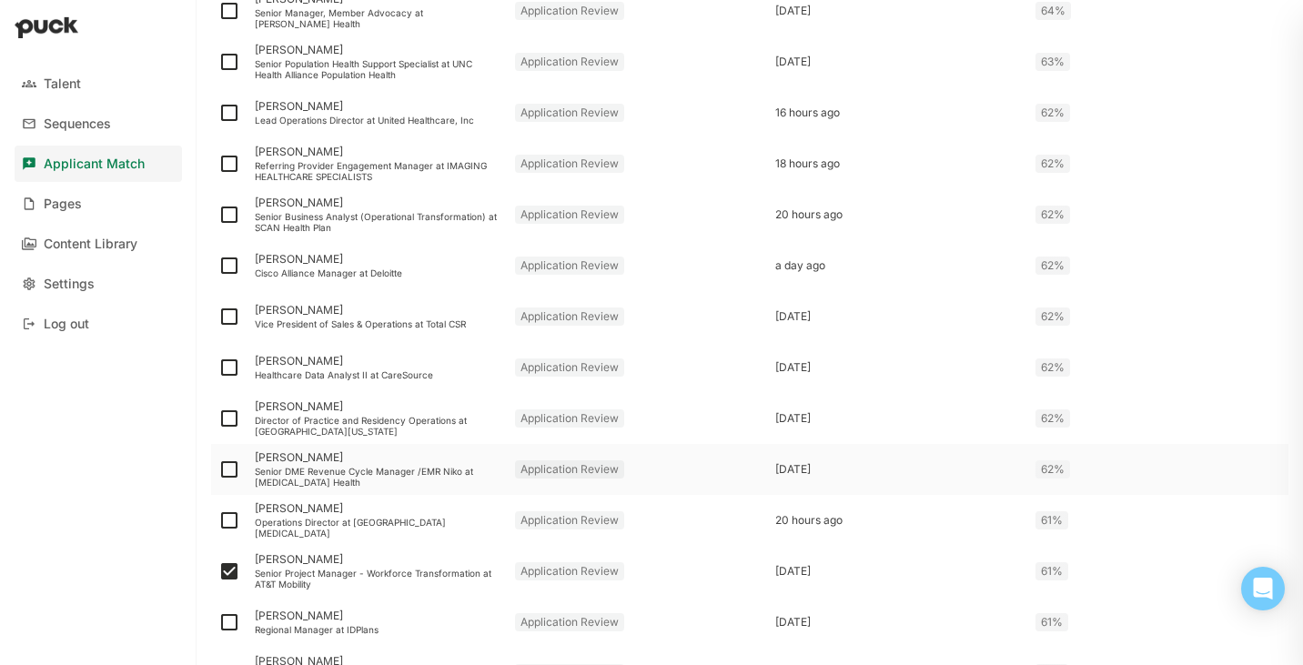
scroll to position [483, 0]
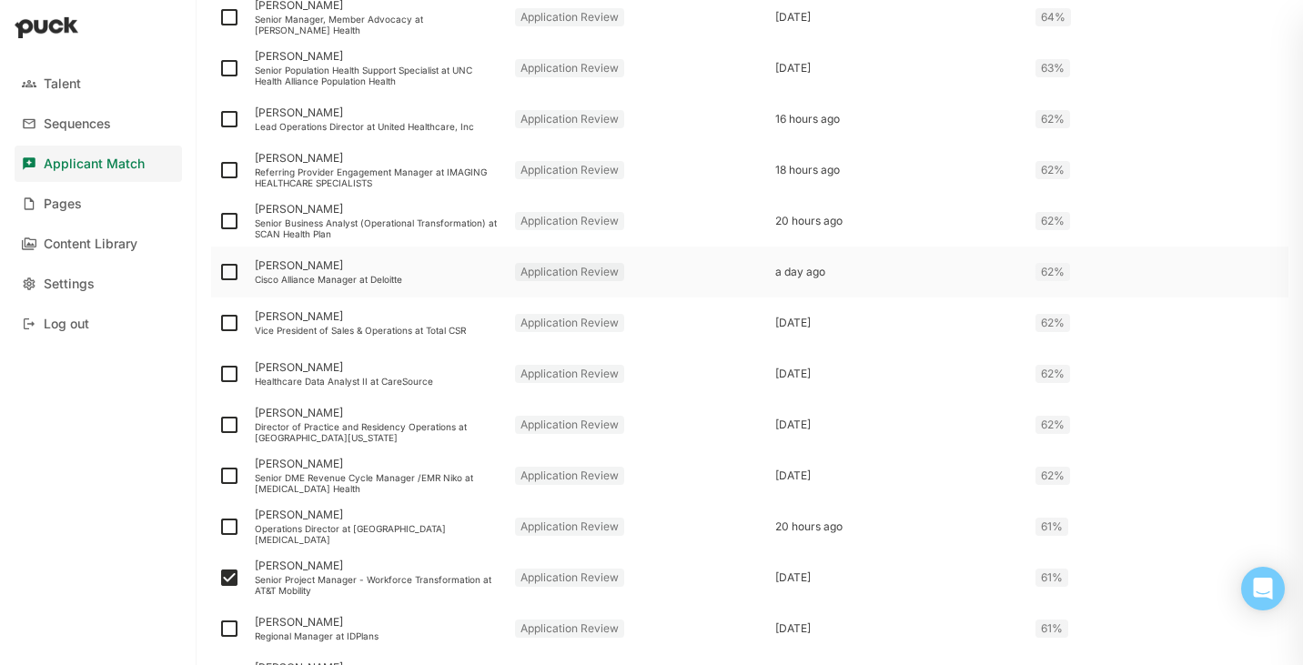
click at [298, 284] on div "Cisco Alliance Manager at Deloitte" at bounding box center [378, 279] width 246 height 11
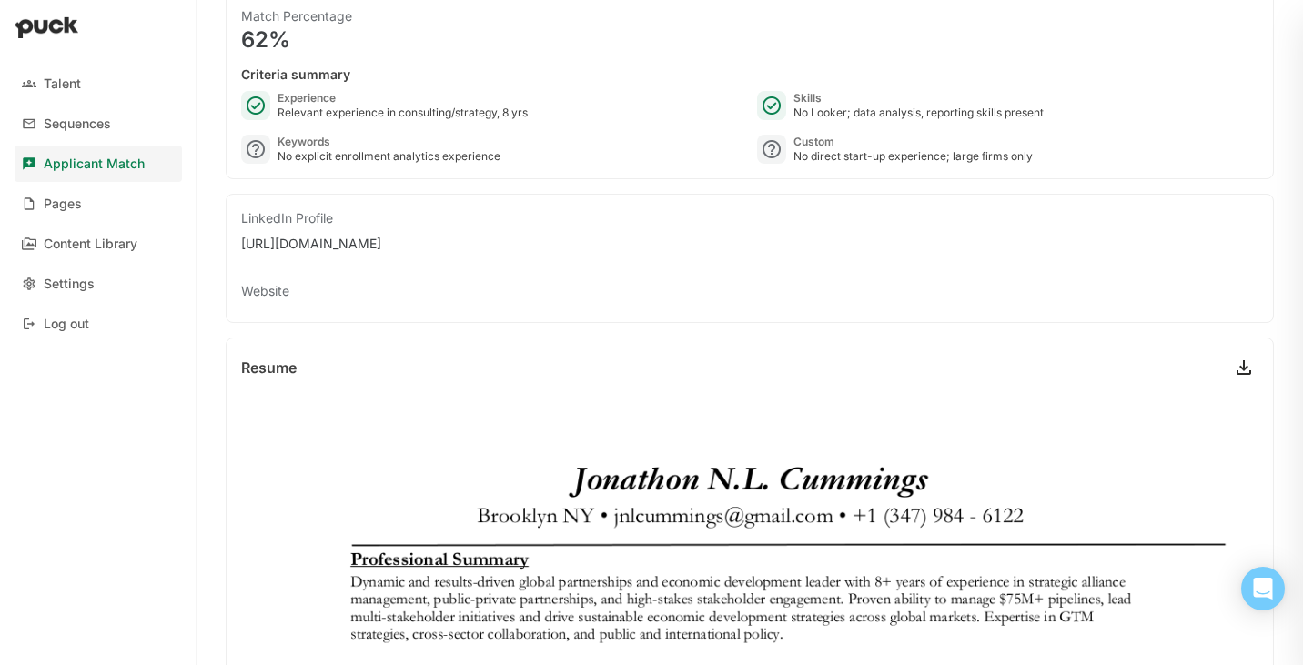
scroll to position [389, 0]
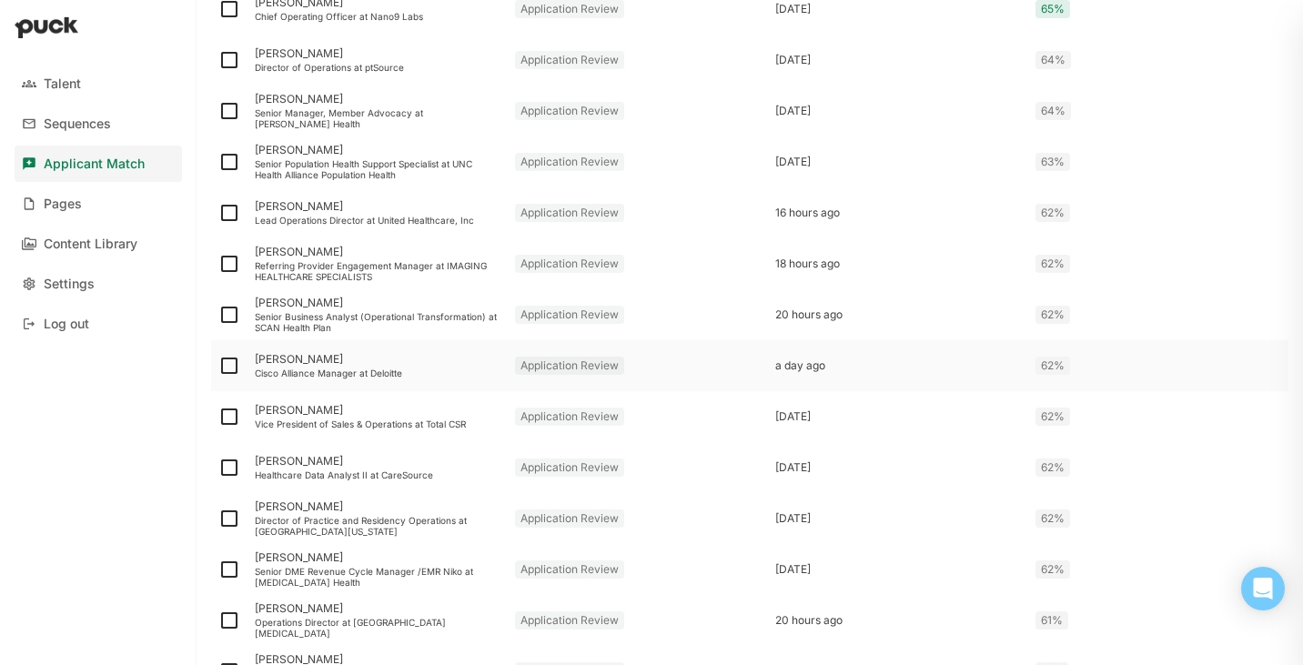
click at [236, 363] on img at bounding box center [229, 366] width 22 height 22
click at [218, 366] on input "checkbox" at bounding box center [217, 366] width 1 height 1
checkbox input "true"
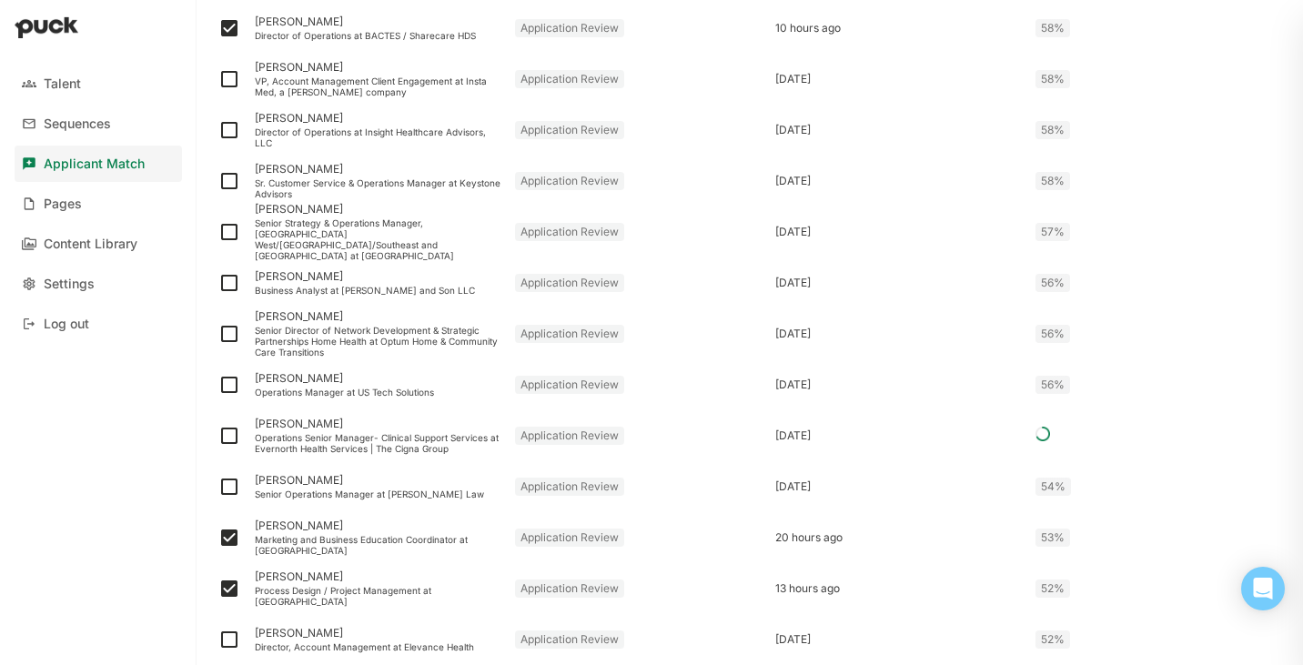
scroll to position [2374, 0]
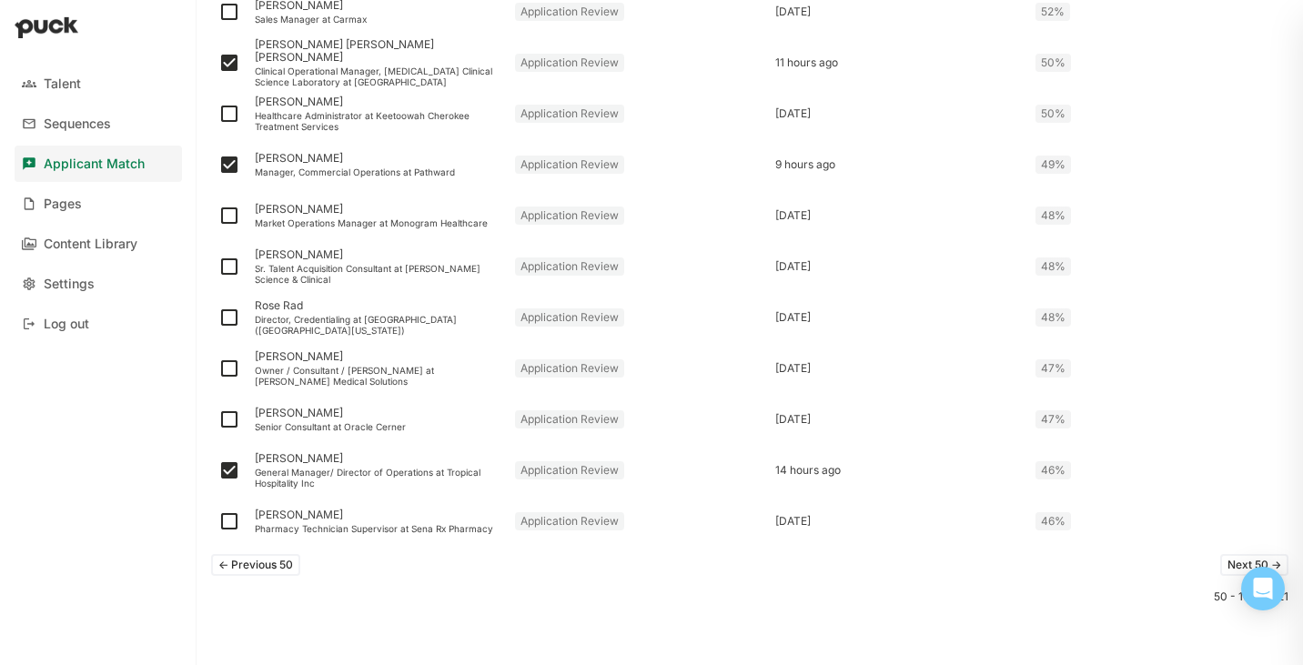
click at [265, 565] on button "<- Previous 50" at bounding box center [255, 565] width 89 height 22
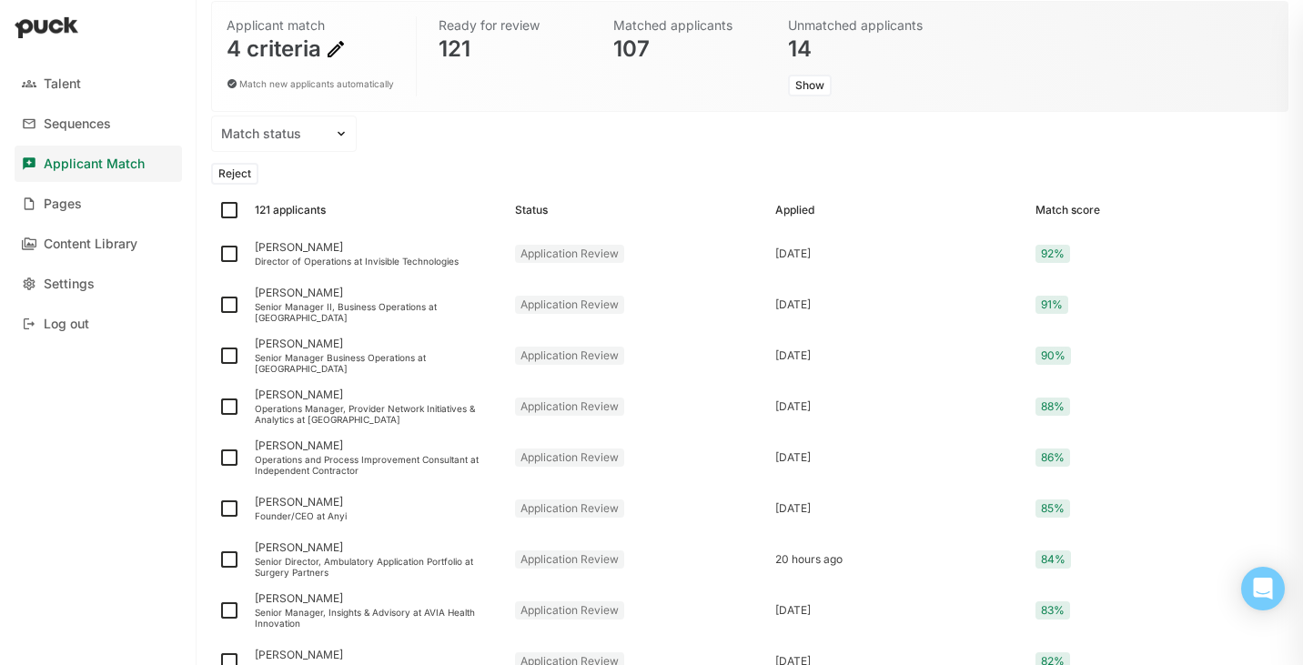
scroll to position [139, 0]
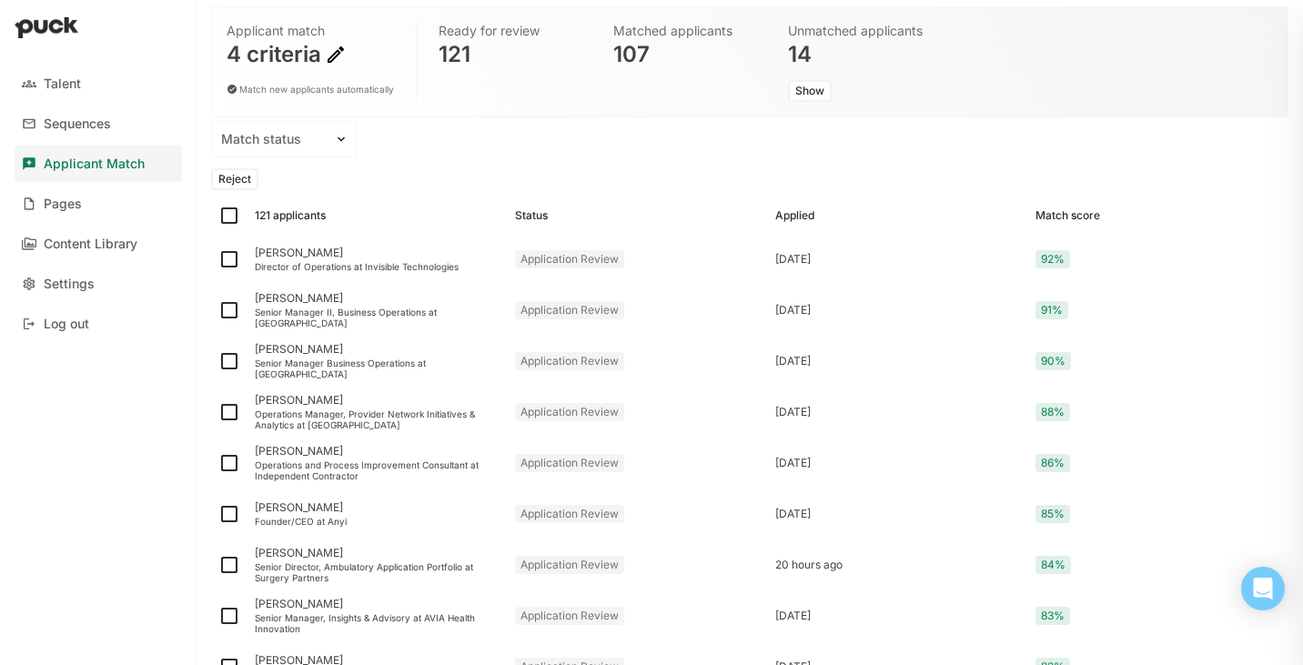
click at [238, 179] on button "Reject" at bounding box center [234, 179] width 47 height 22
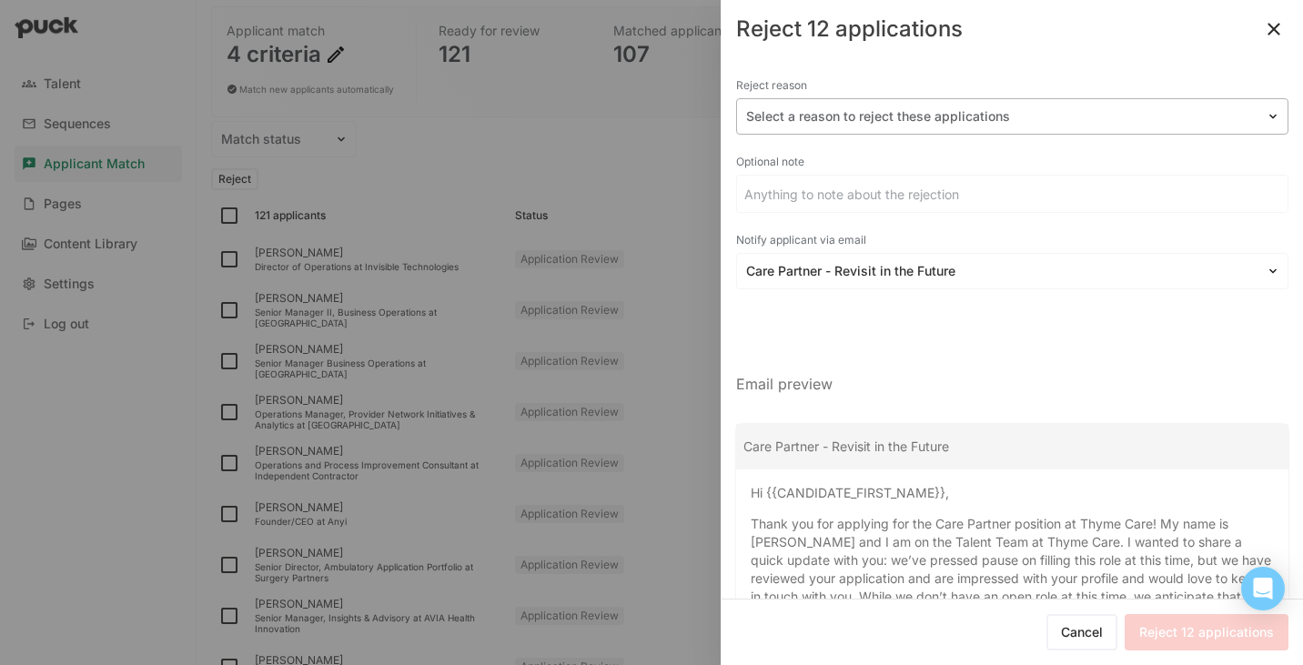
click at [1004, 116] on div at bounding box center [1001, 116] width 511 height 19
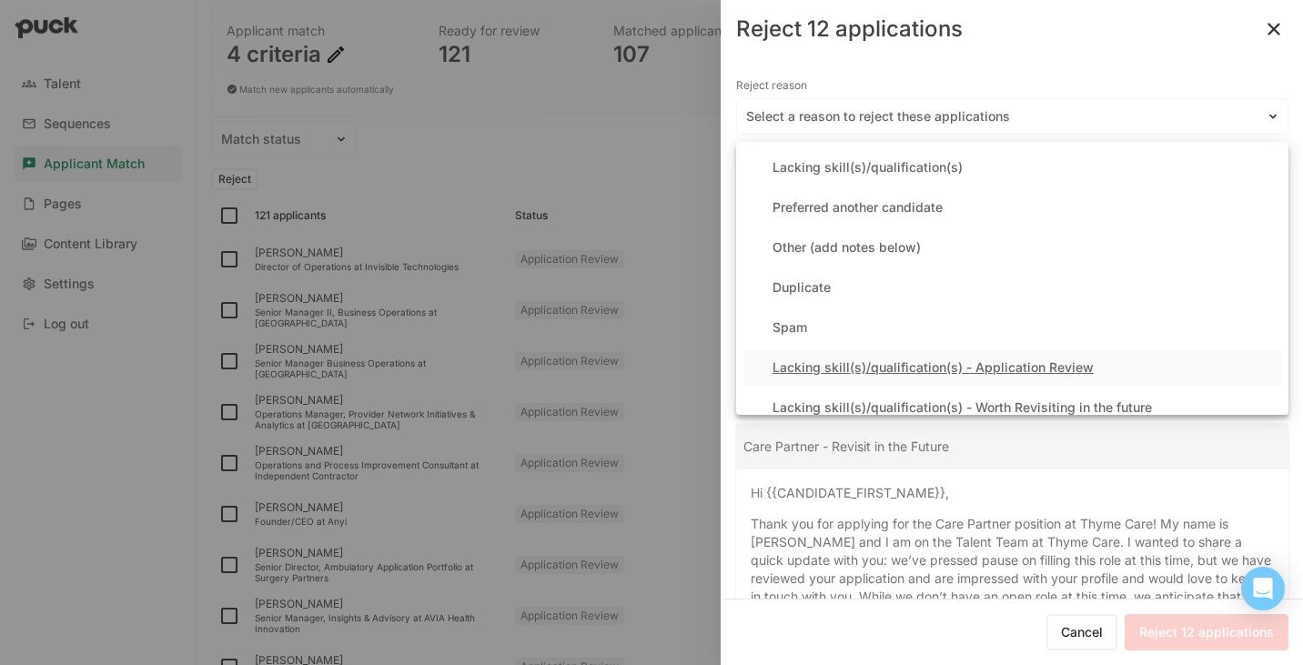
click at [911, 360] on div "Lacking skill(s)/qualification(s) - Application Review" at bounding box center [933, 367] width 321 height 15
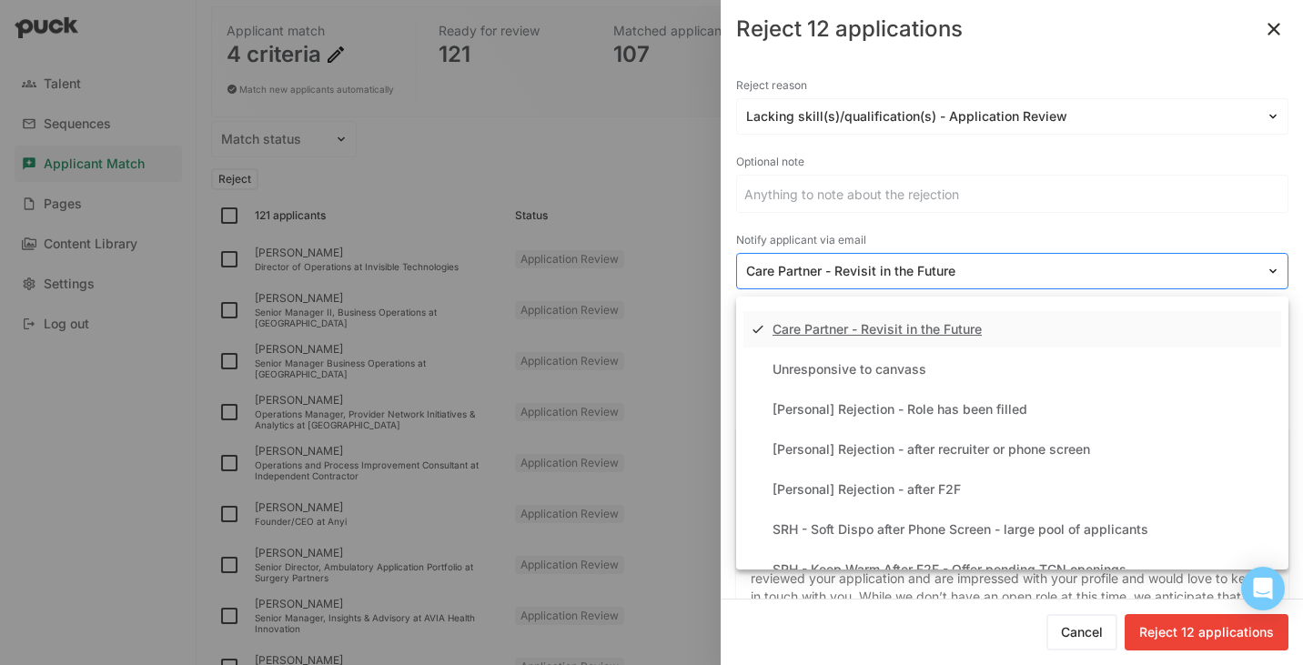
click at [900, 274] on div at bounding box center [1001, 271] width 511 height 19
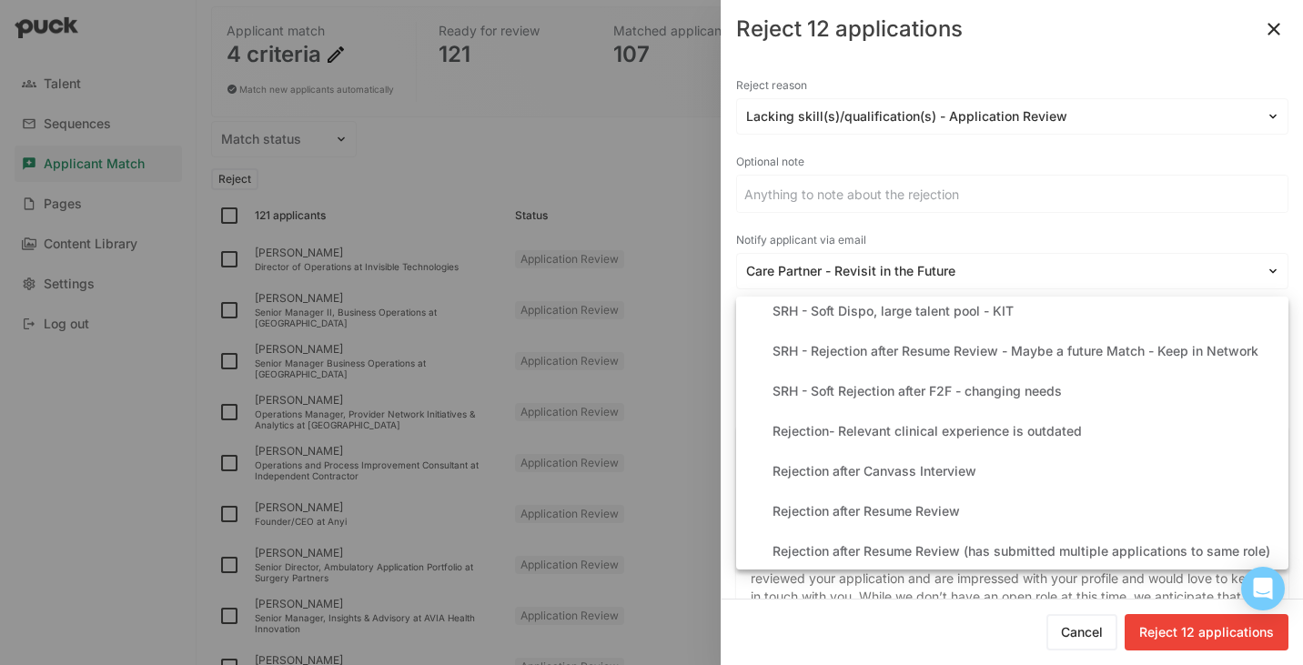
scroll to position [357, 0]
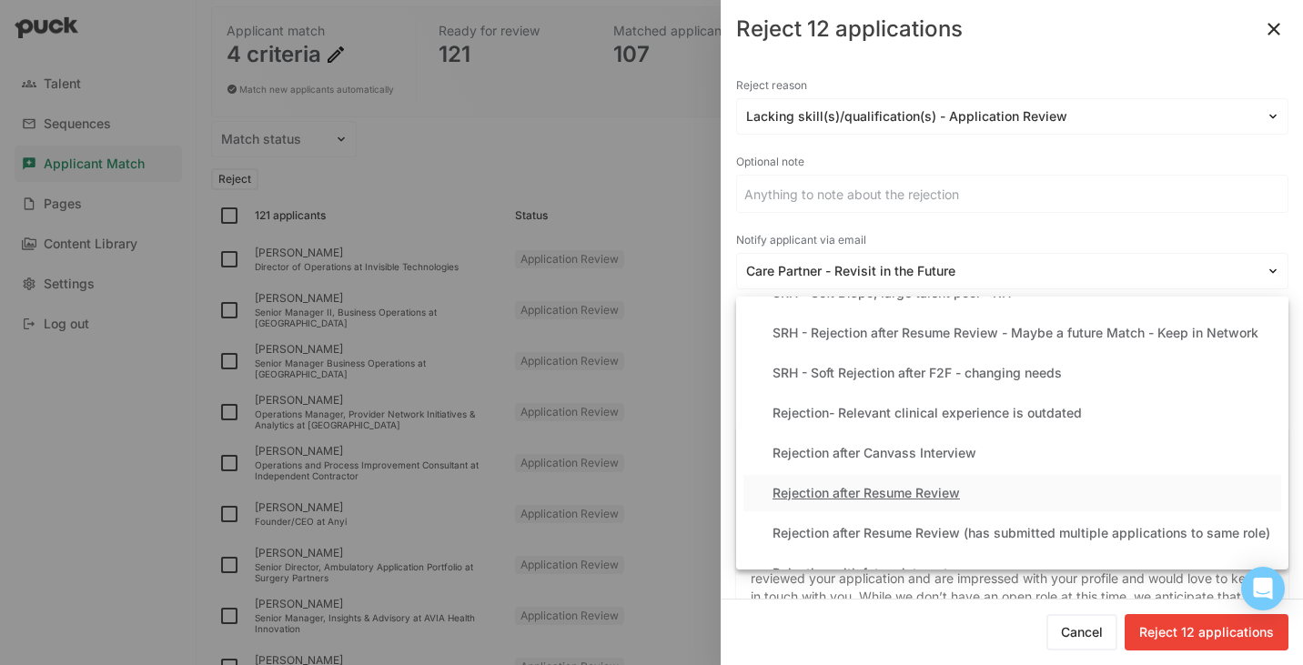
click at [912, 492] on div "Rejection after Resume Review" at bounding box center [866, 493] width 187 height 15
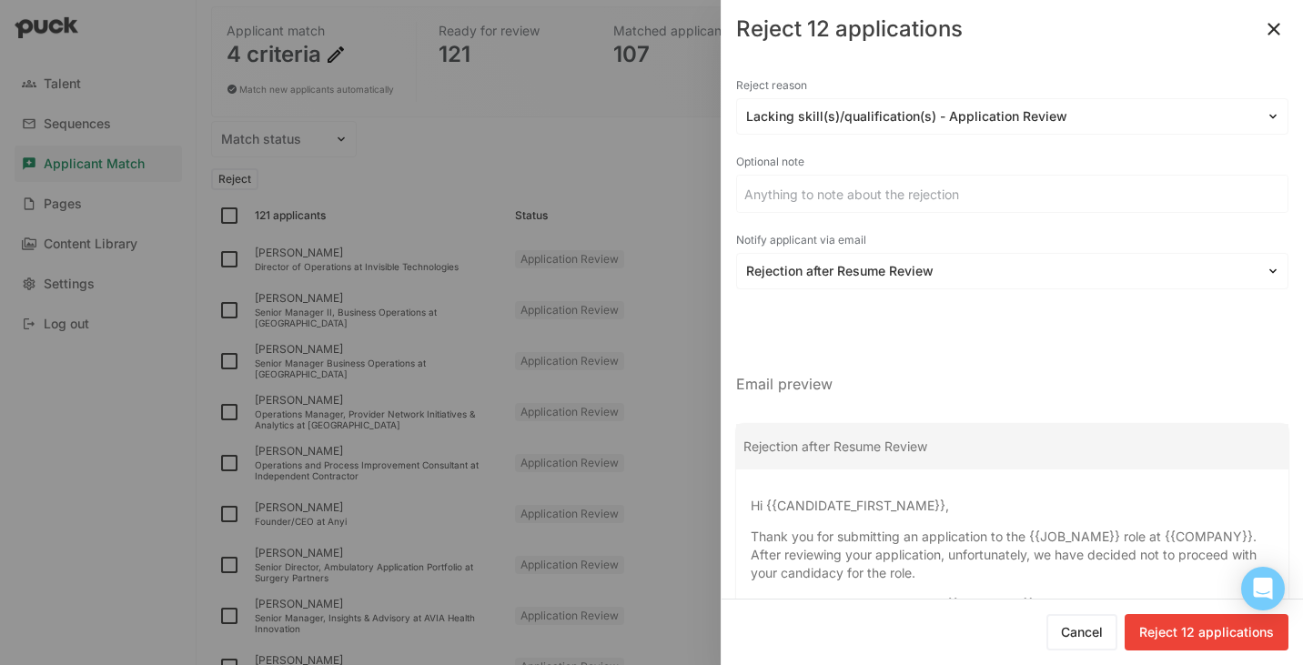
scroll to position [138, 0]
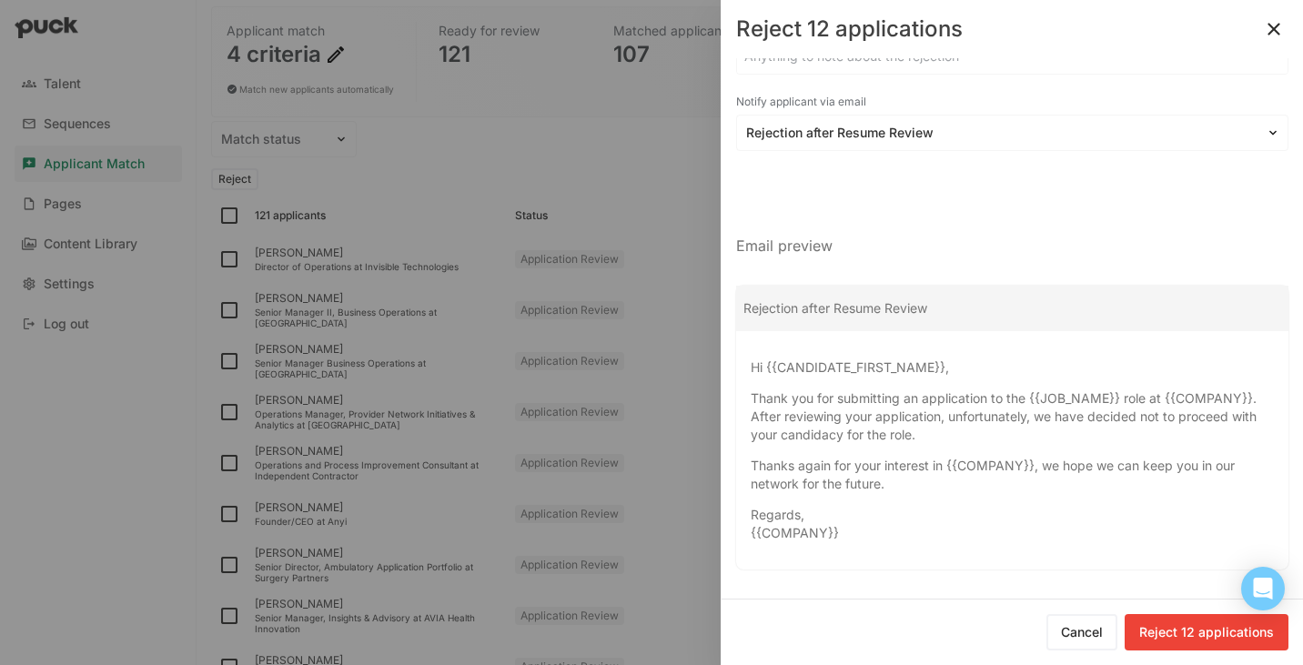
click at [1178, 627] on button "Reject 12 applications" at bounding box center [1207, 632] width 164 height 36
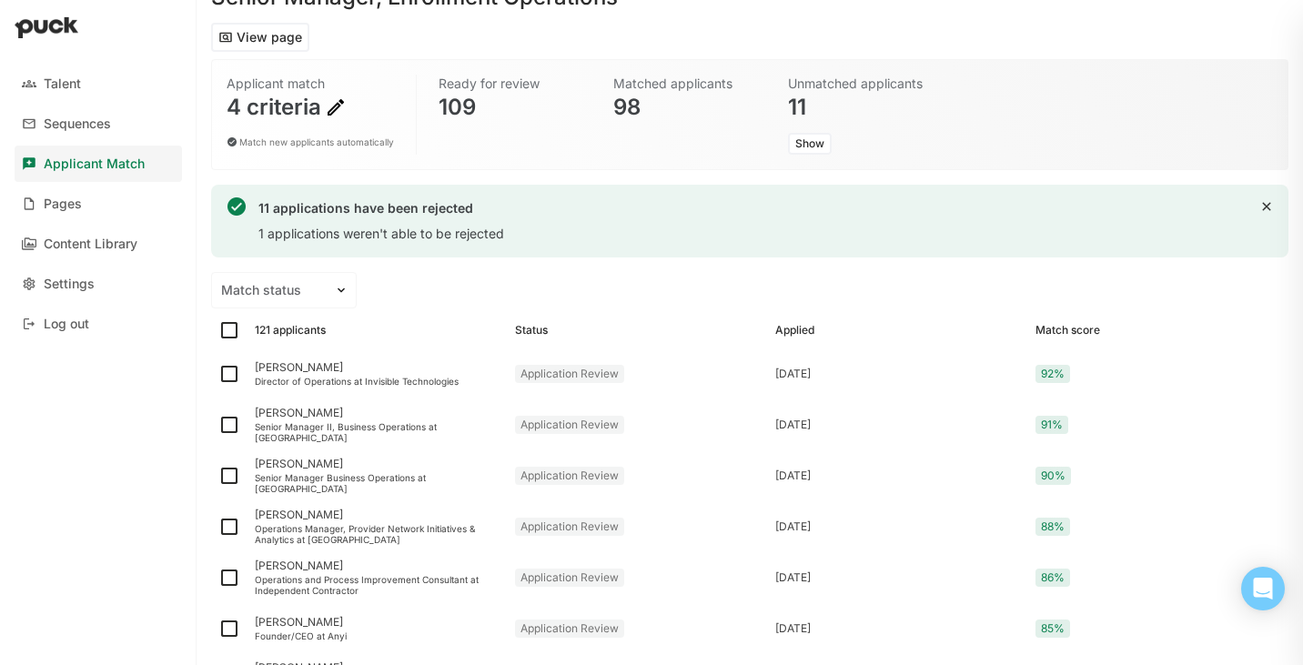
scroll to position [13, 0]
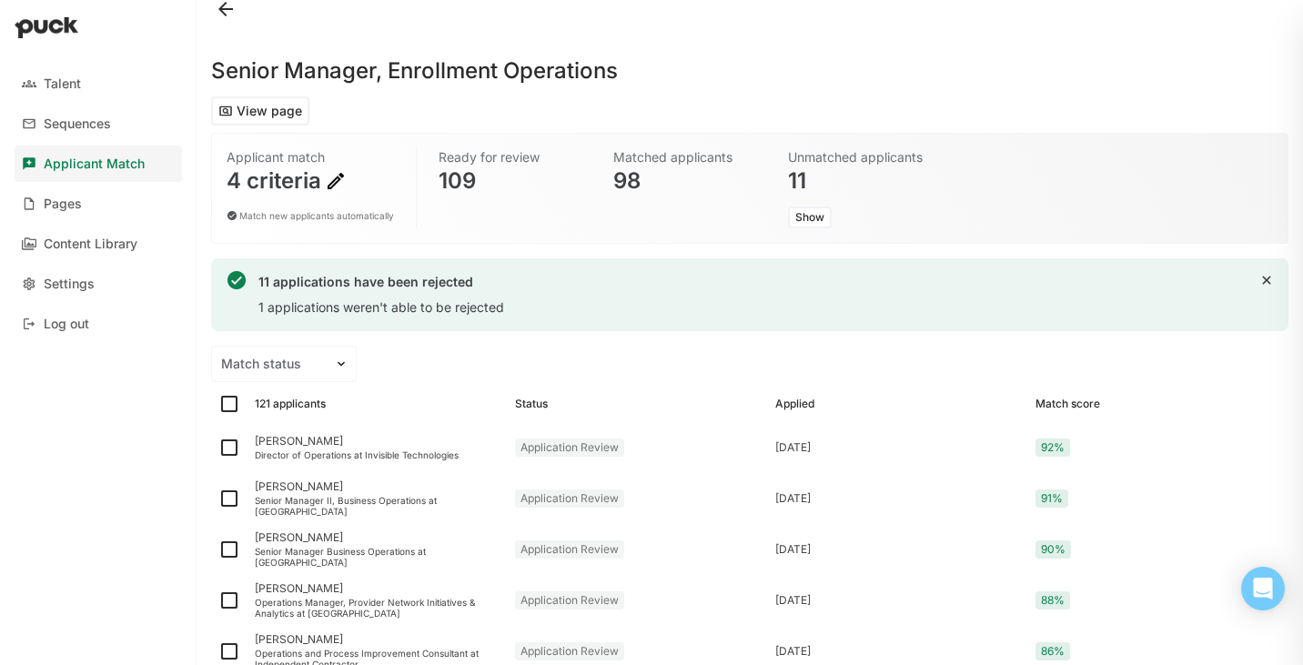
click at [374, 302] on div "1 applications weren't able to be rejected" at bounding box center [381, 307] width 246 height 18
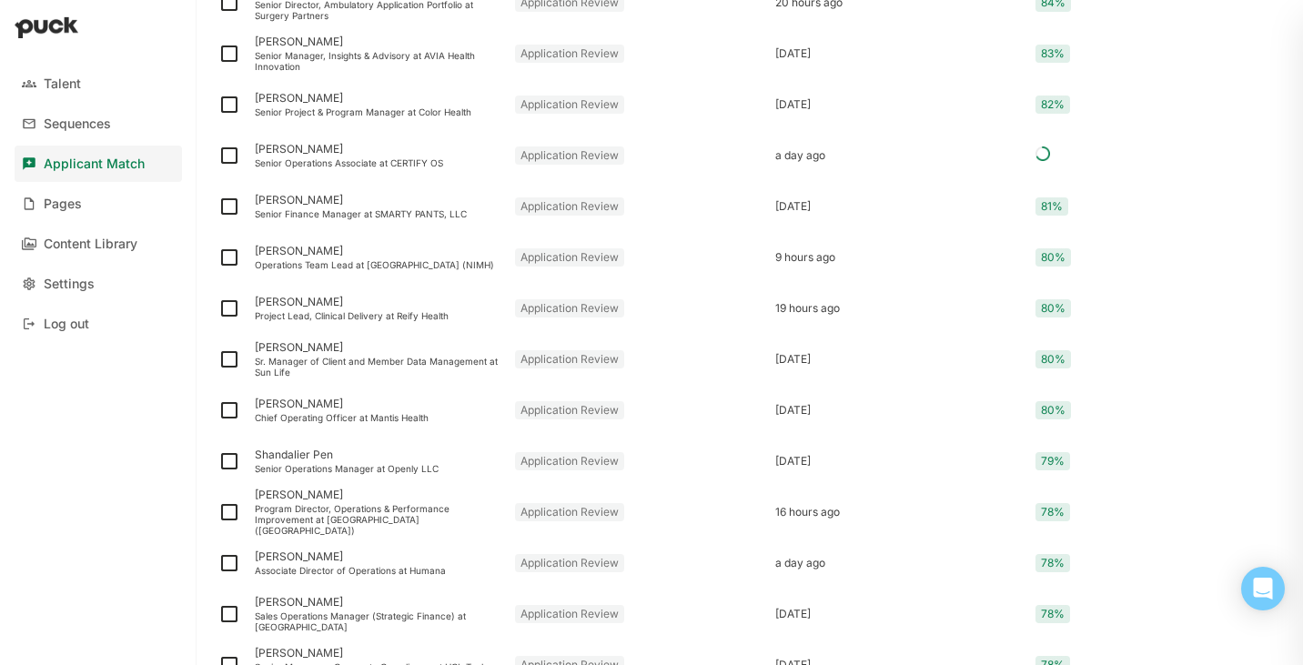
scroll to position [764, 0]
click at [410, 412] on div "Chief Operating Officer at Mantis Health" at bounding box center [378, 416] width 246 height 11
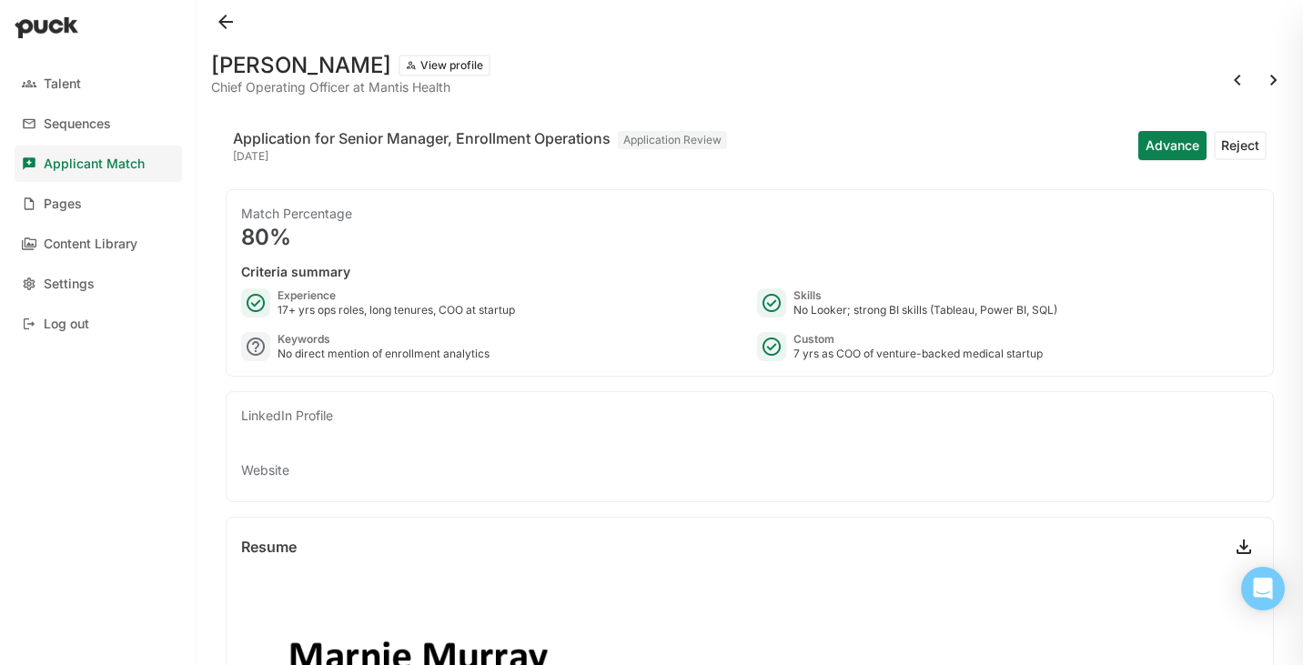
click at [227, 21] on button at bounding box center [225, 21] width 29 height 29
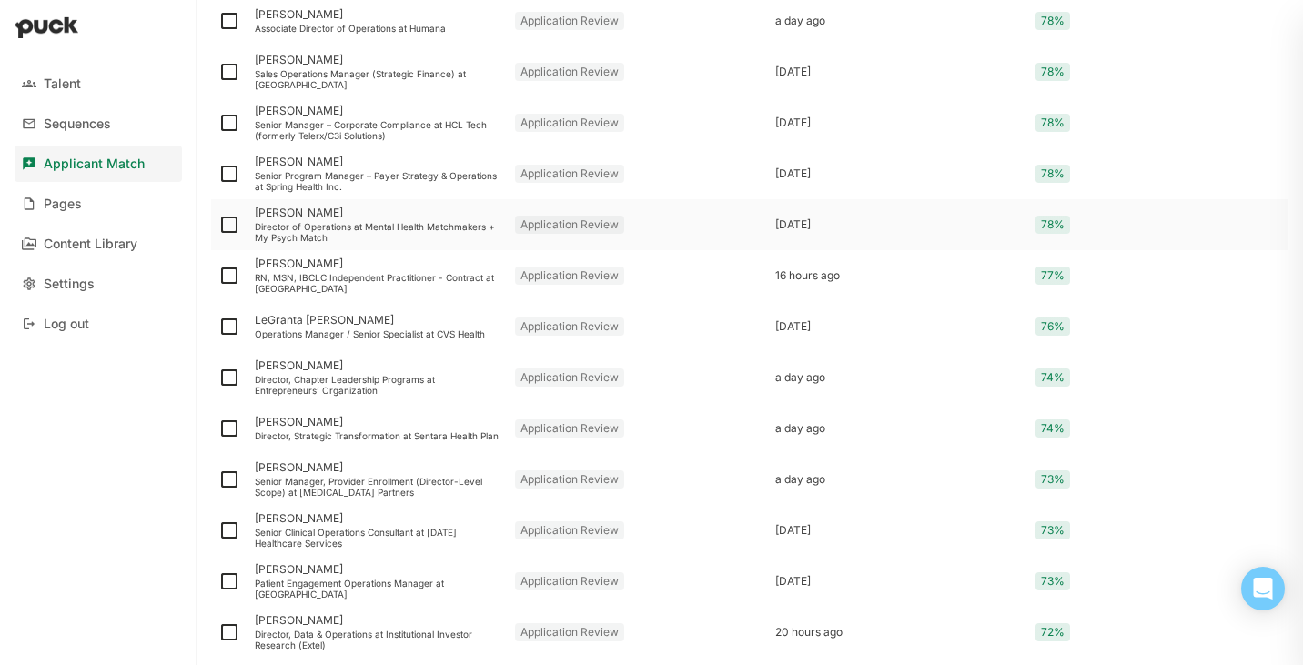
scroll to position [1310, 0]
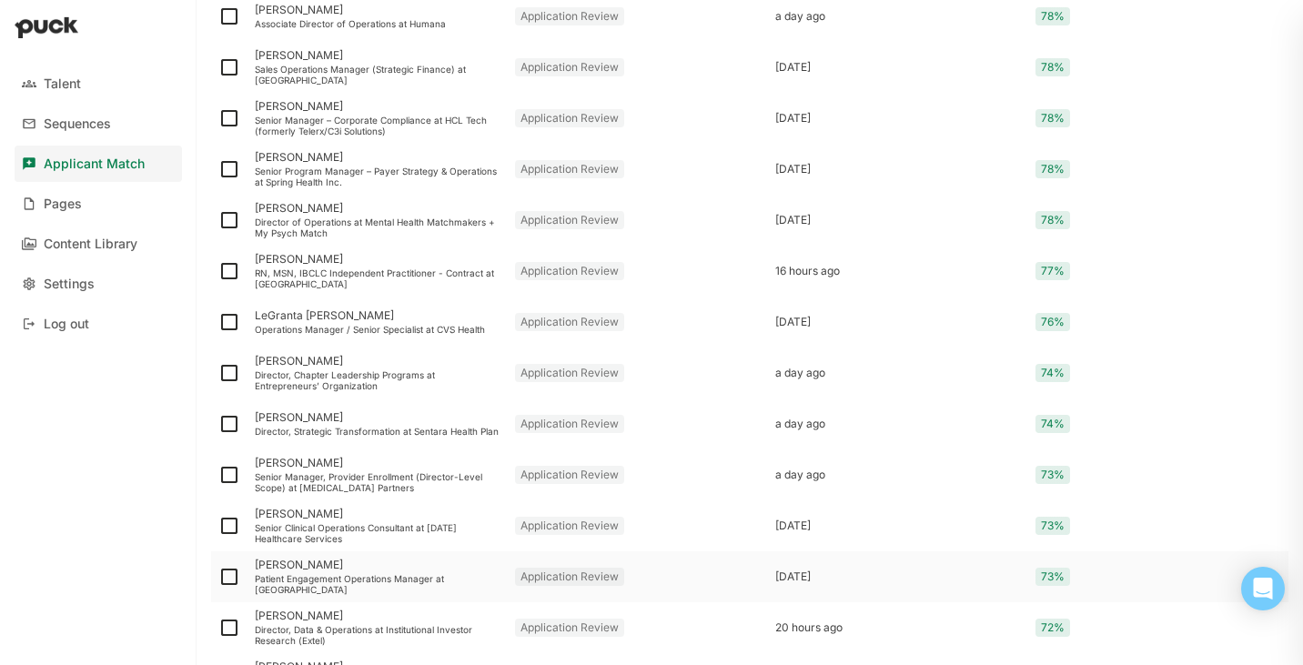
click at [379, 575] on div "Patient Engagement Operations Manager at [GEOGRAPHIC_DATA]" at bounding box center [378, 584] width 246 height 22
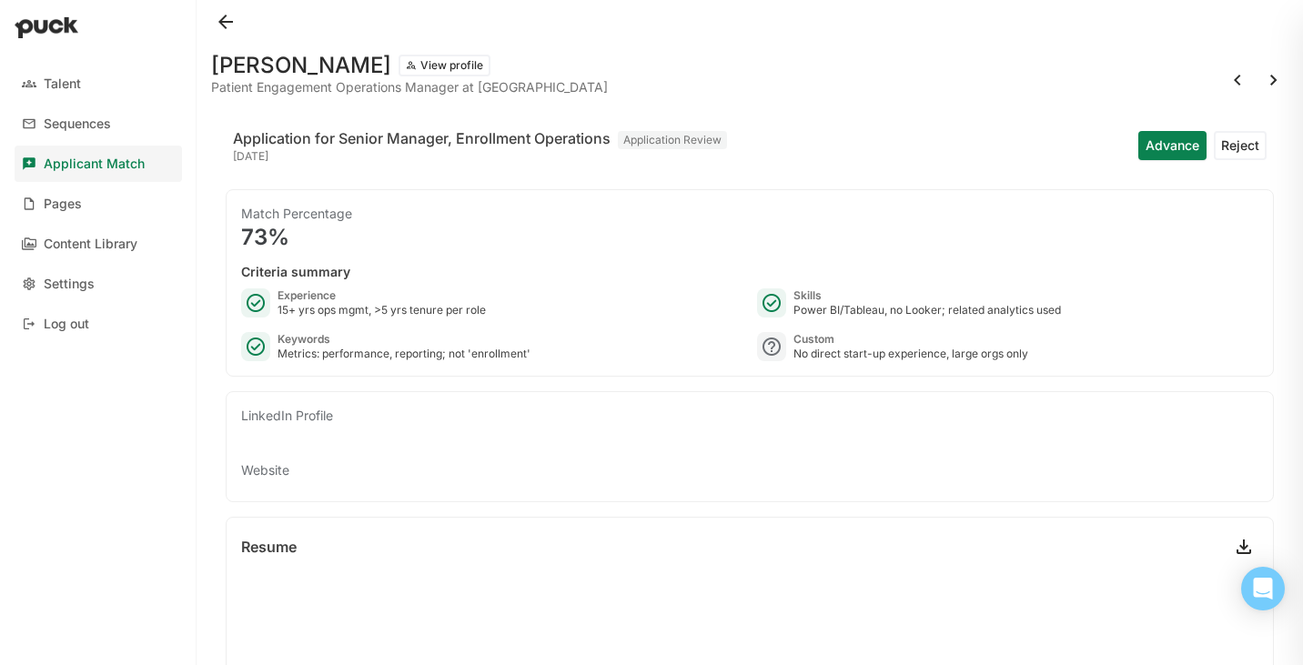
click at [226, 18] on button at bounding box center [225, 21] width 29 height 29
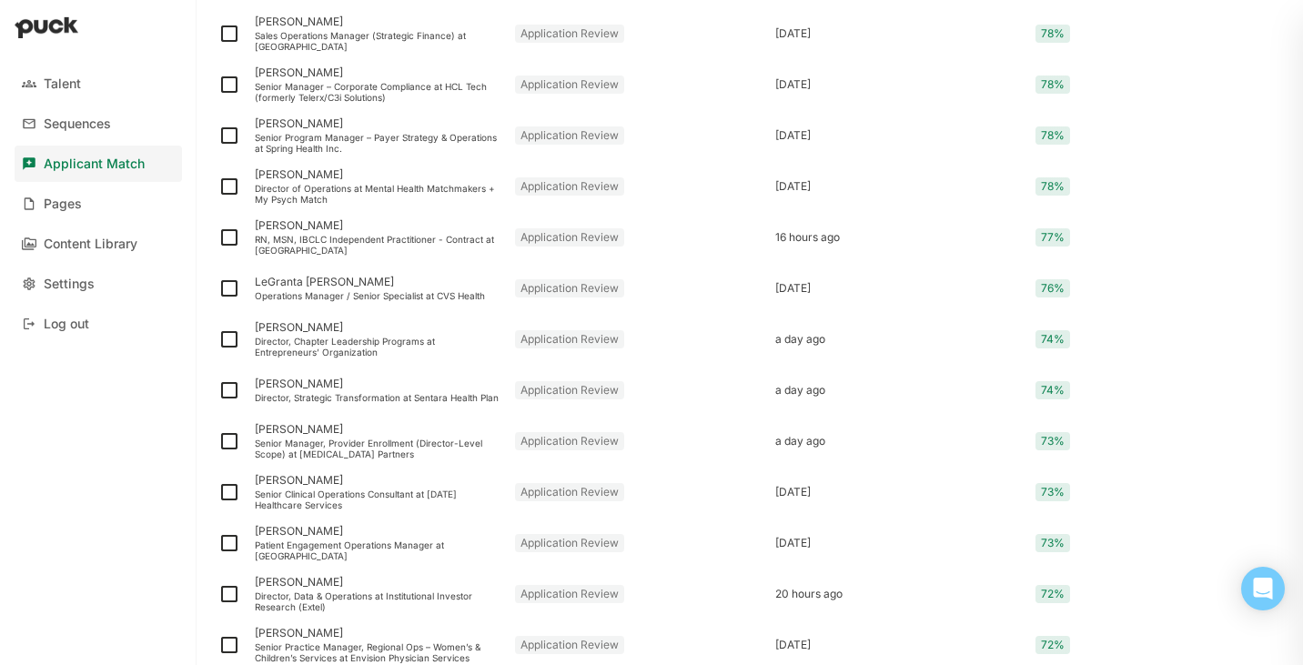
scroll to position [1359, 0]
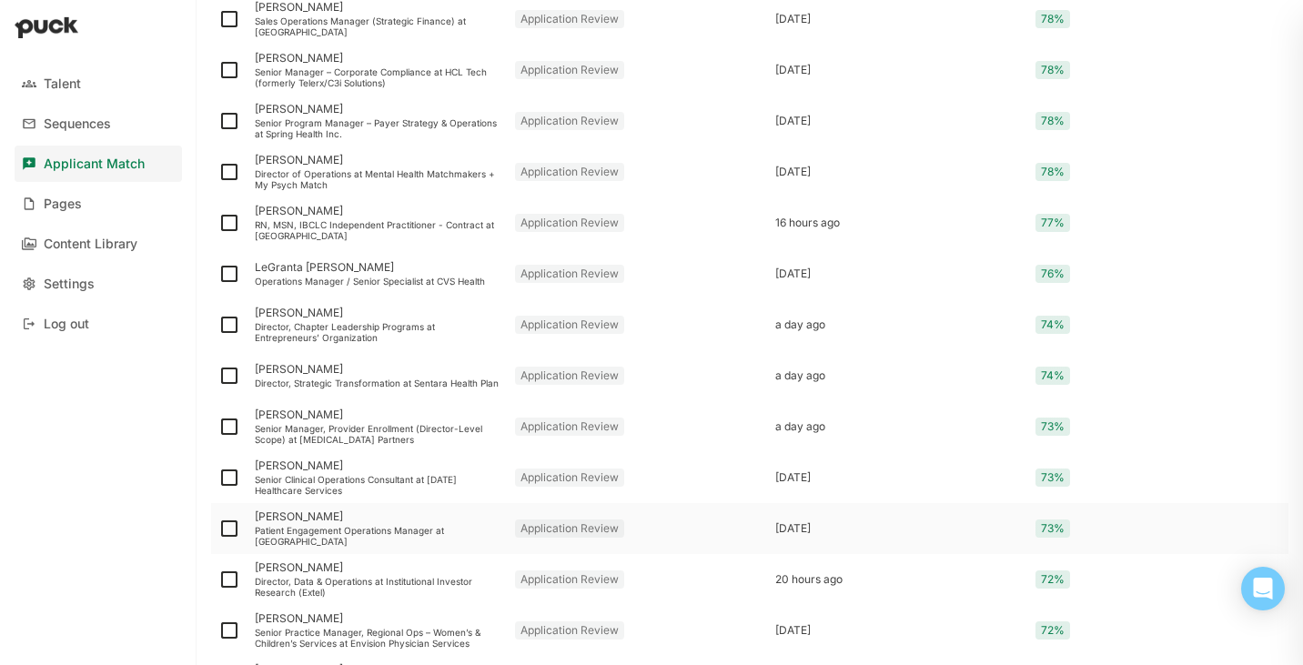
click at [228, 533] on img at bounding box center [229, 529] width 22 height 22
click at [218, 530] on input "checkbox" at bounding box center [217, 529] width 1 height 1
checkbox input "true"
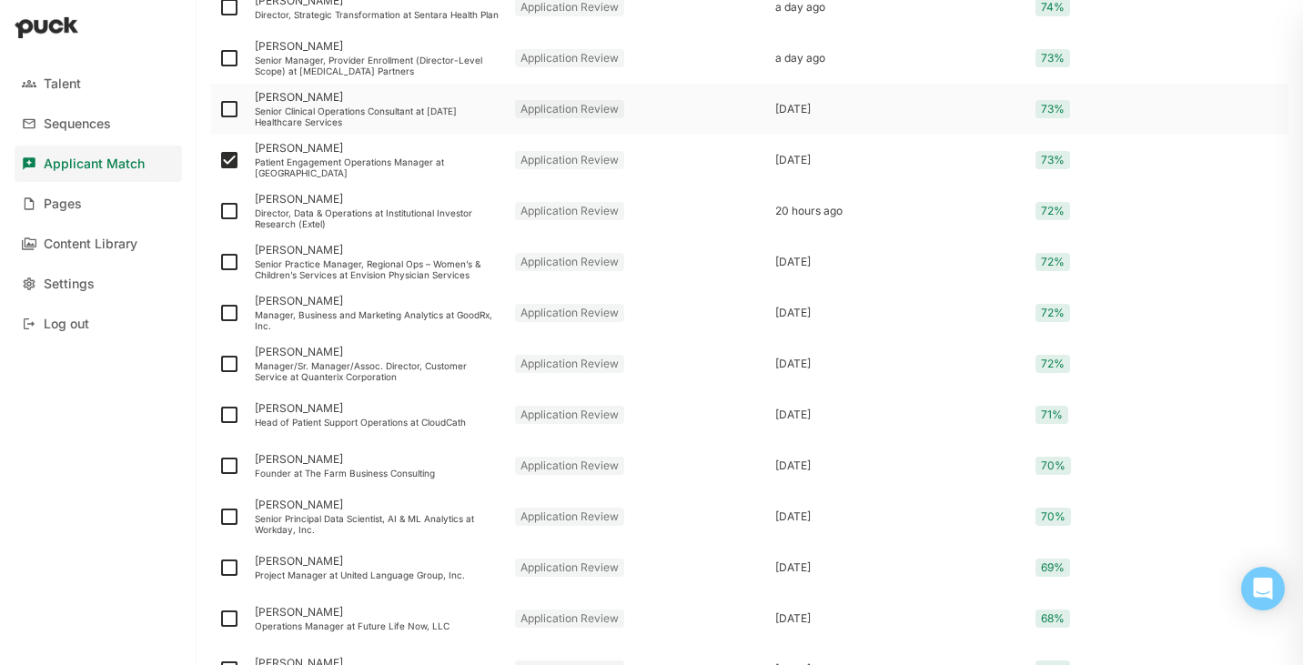
scroll to position [1767, 0]
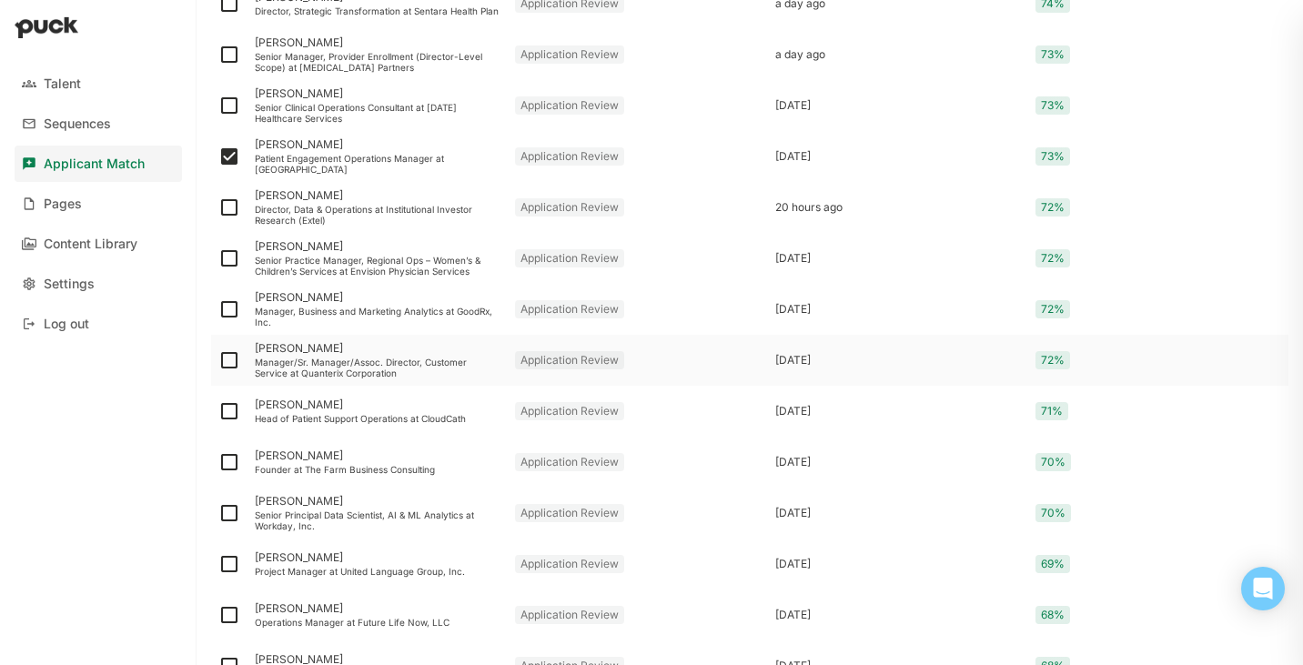
click at [417, 365] on div "Manager/Sr. Manager/Assoc. Director, Customer Service at Quanterix Corporation" at bounding box center [378, 368] width 246 height 22
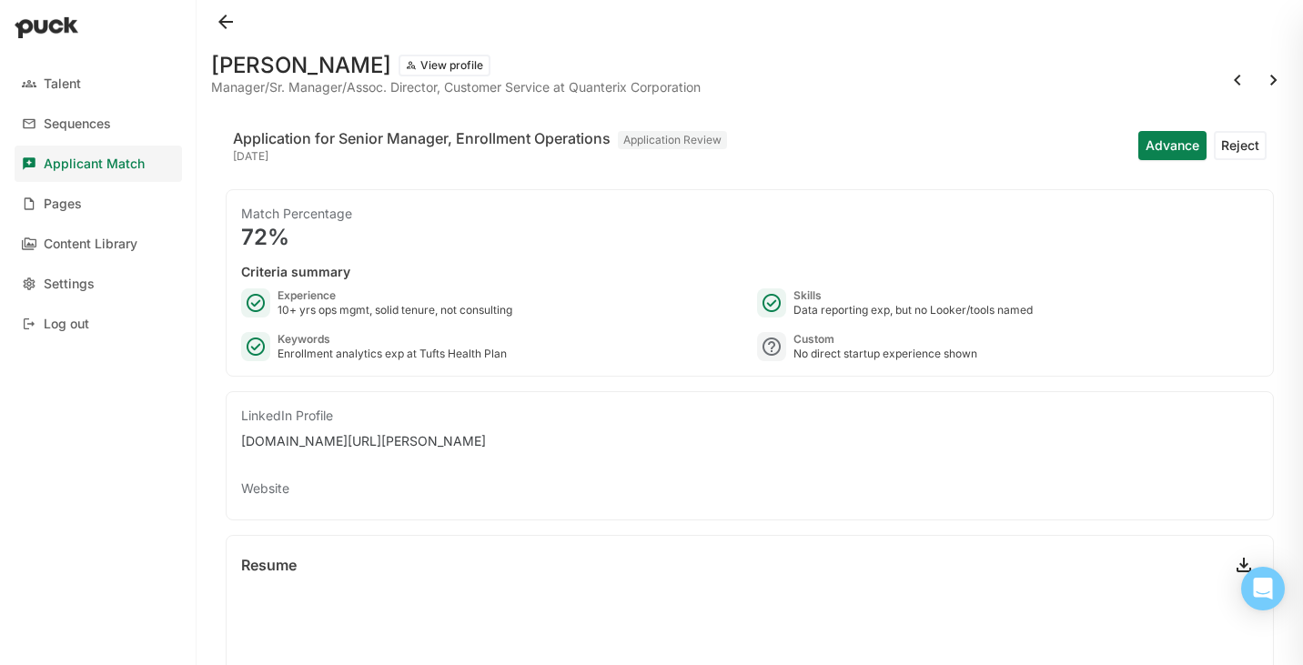
click at [224, 22] on button at bounding box center [225, 21] width 29 height 29
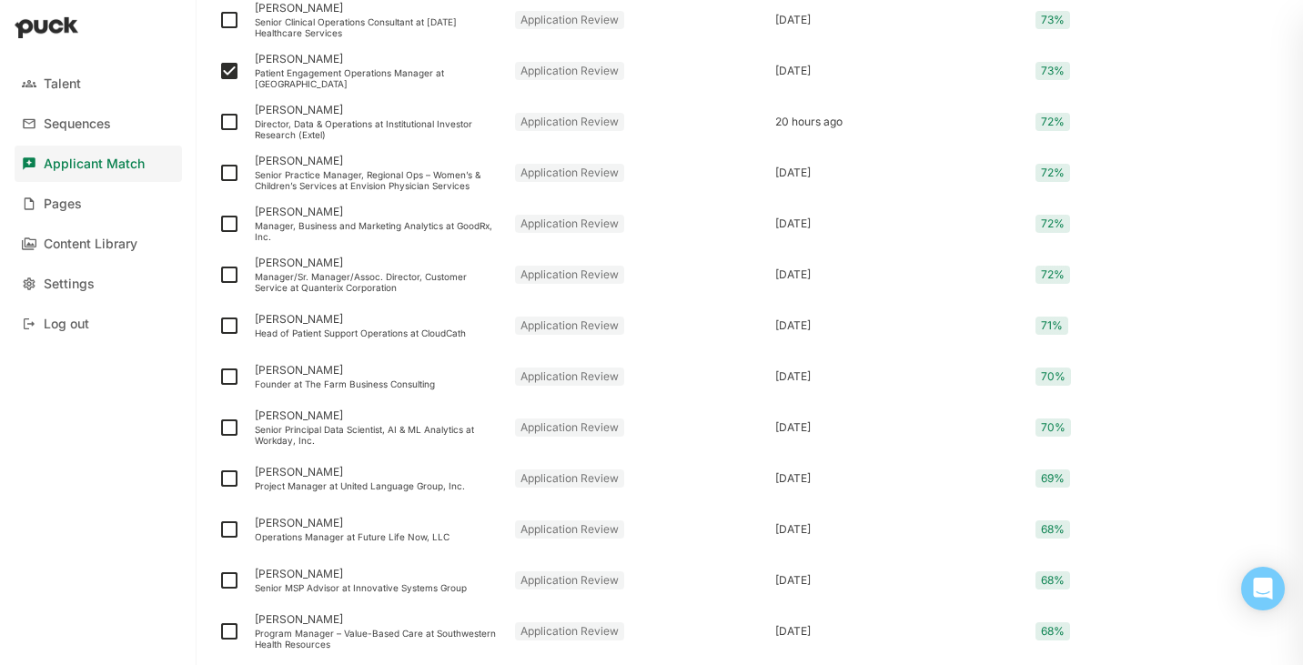
scroll to position [1855, 0]
click at [316, 177] on div "Senior Practice Manager, Regional Ops – Women’s & Children’s Services at Envisi…" at bounding box center [378, 178] width 246 height 22
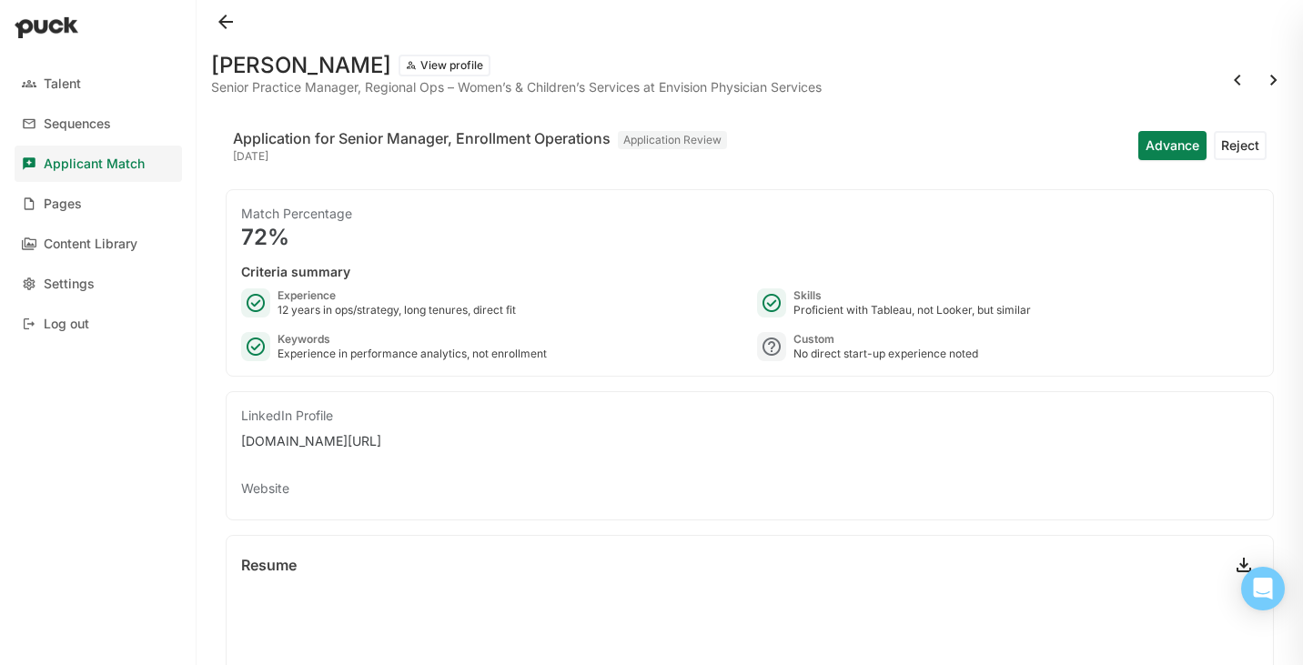
click at [228, 21] on button at bounding box center [225, 21] width 29 height 29
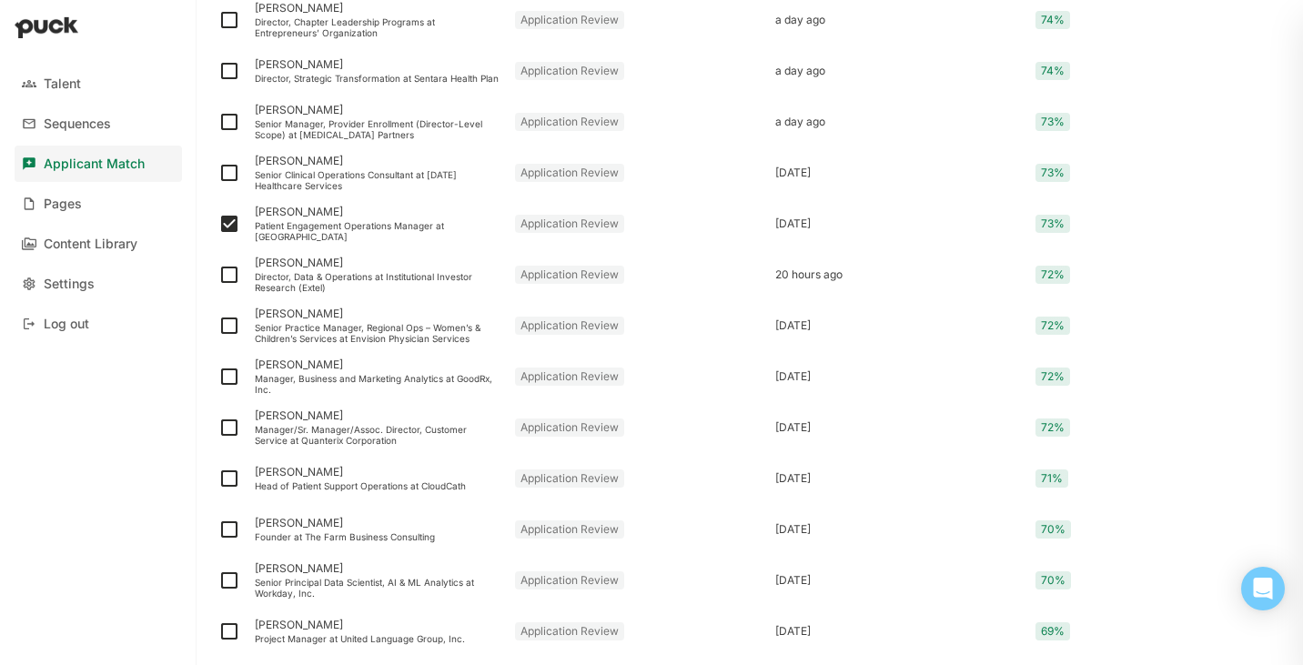
scroll to position [1723, 0]
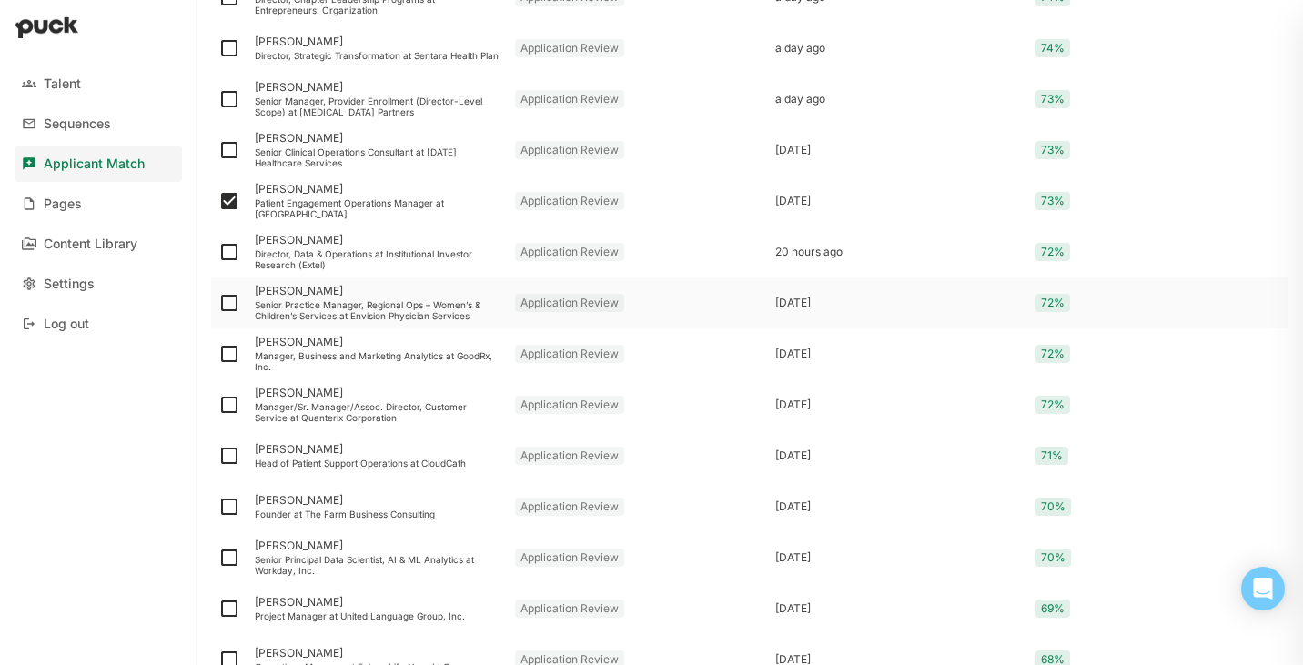
click at [228, 298] on img at bounding box center [229, 303] width 22 height 22
click at [218, 303] on input "checkbox" at bounding box center [217, 303] width 1 height 1
checkbox input "true"
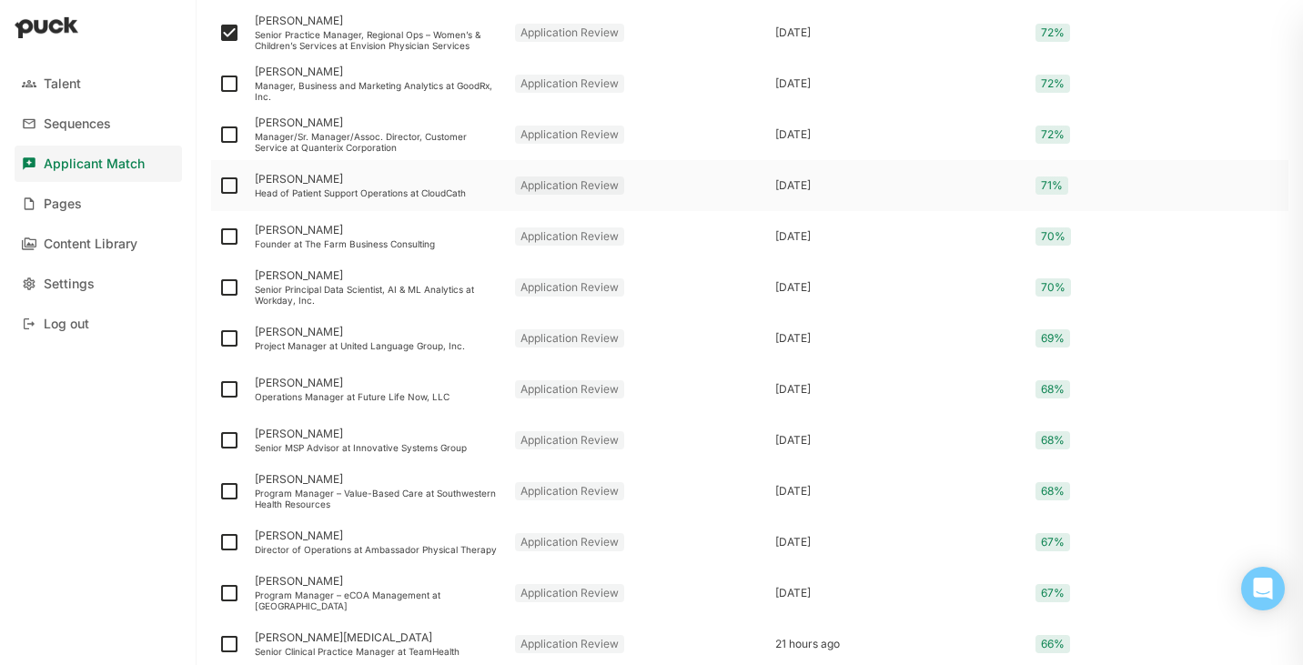
scroll to position [1997, 0]
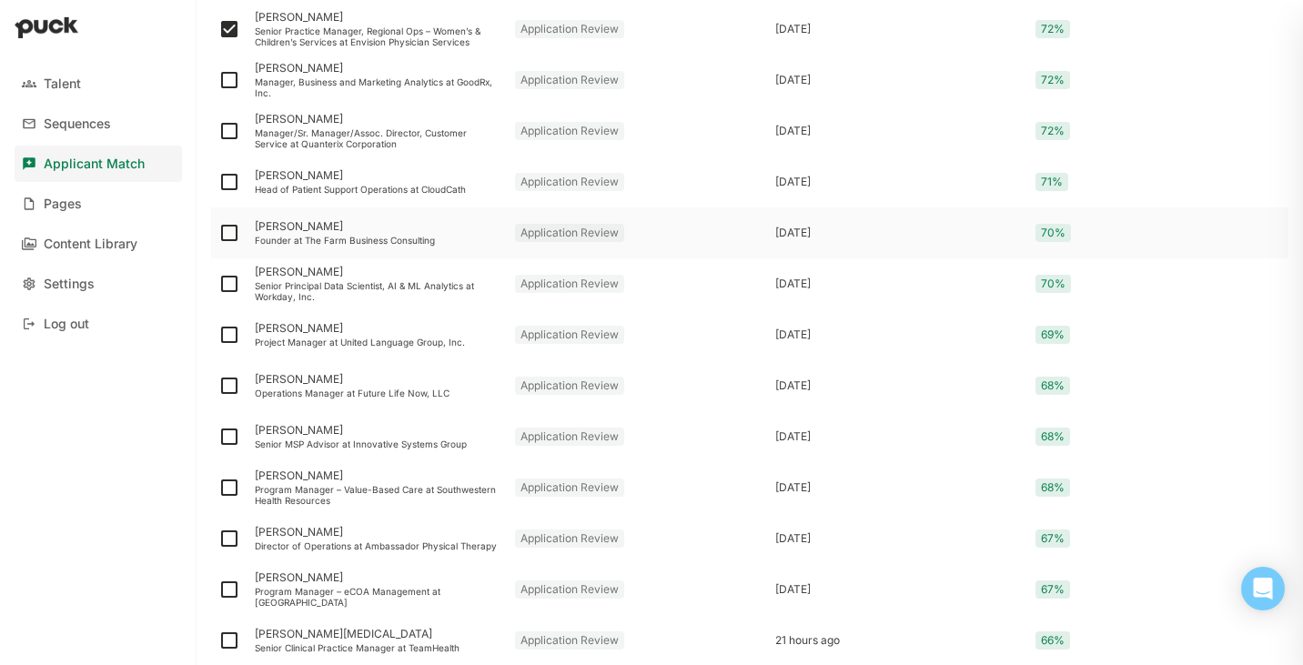
click at [325, 239] on div "Founder at The Farm Business Consulting" at bounding box center [378, 240] width 246 height 11
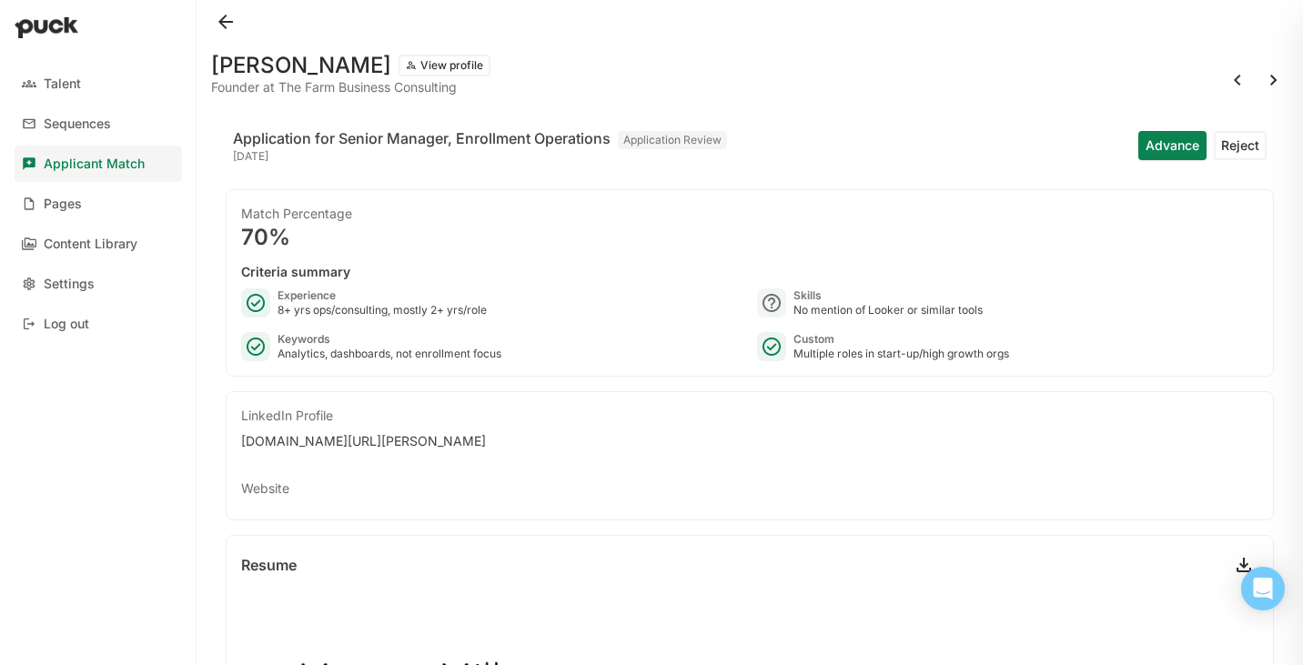
click at [228, 25] on button at bounding box center [225, 21] width 29 height 29
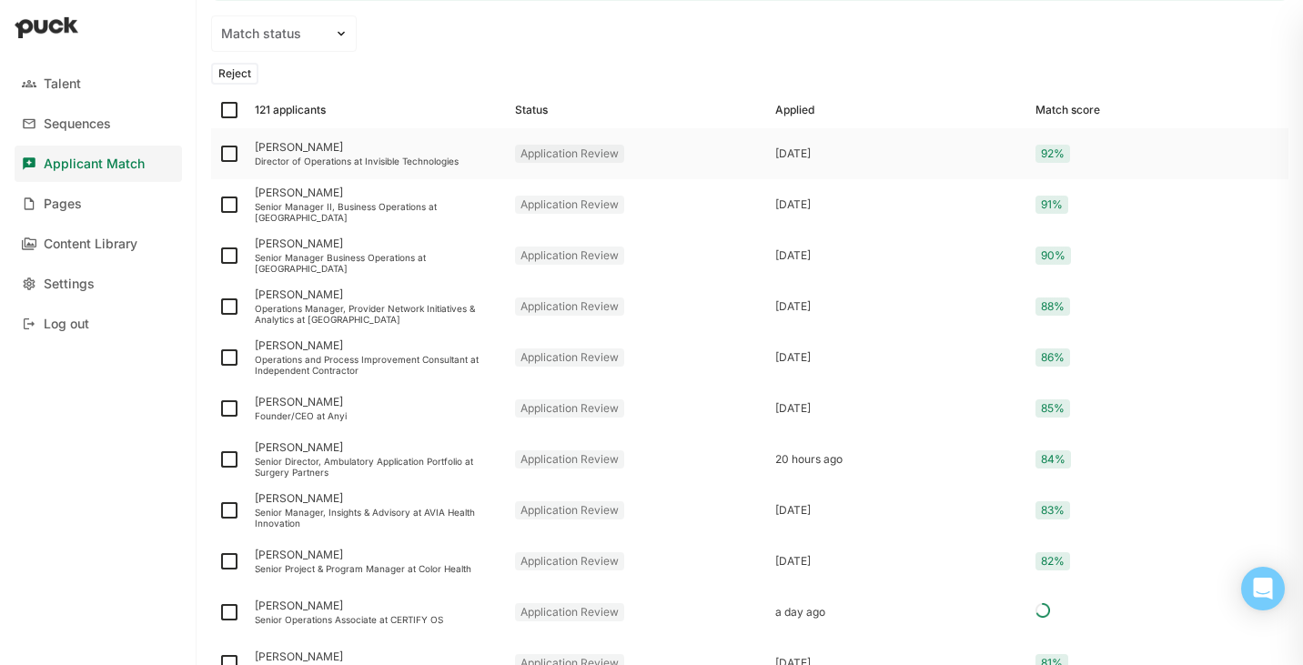
scroll to position [345, 0]
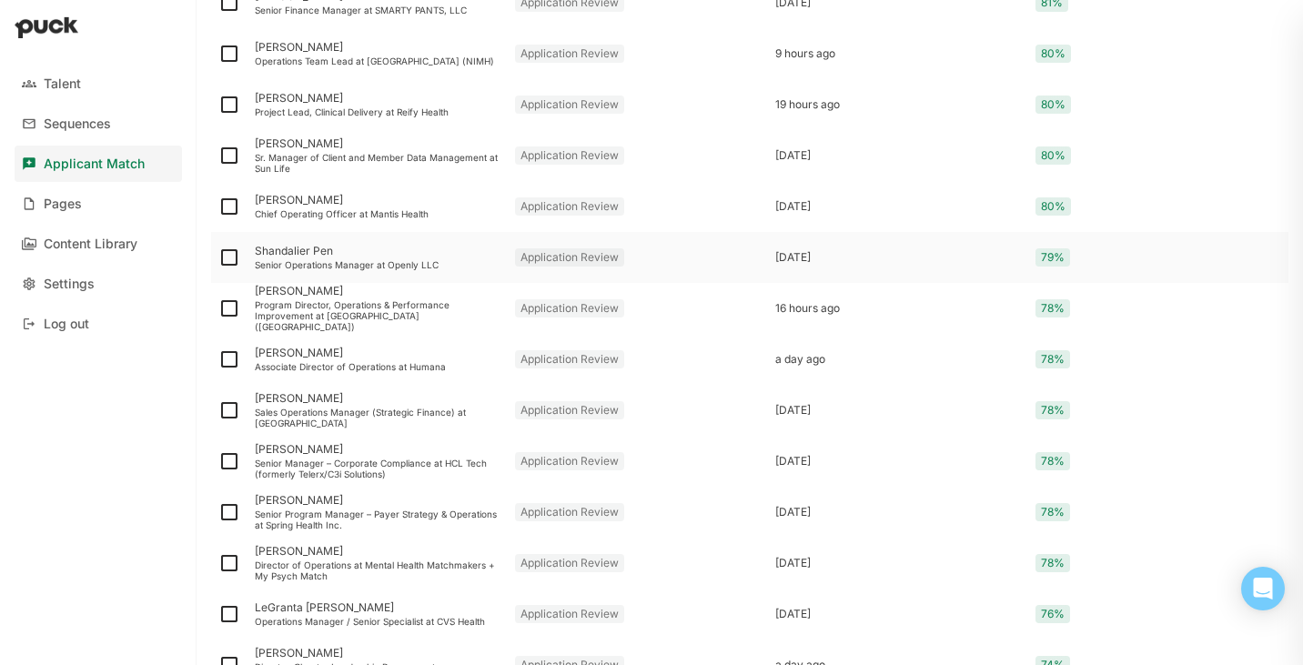
scroll to position [765, 0]
click at [225, 209] on img at bounding box center [229, 208] width 22 height 22
click at [218, 209] on input "checkbox" at bounding box center [217, 208] width 1 height 1
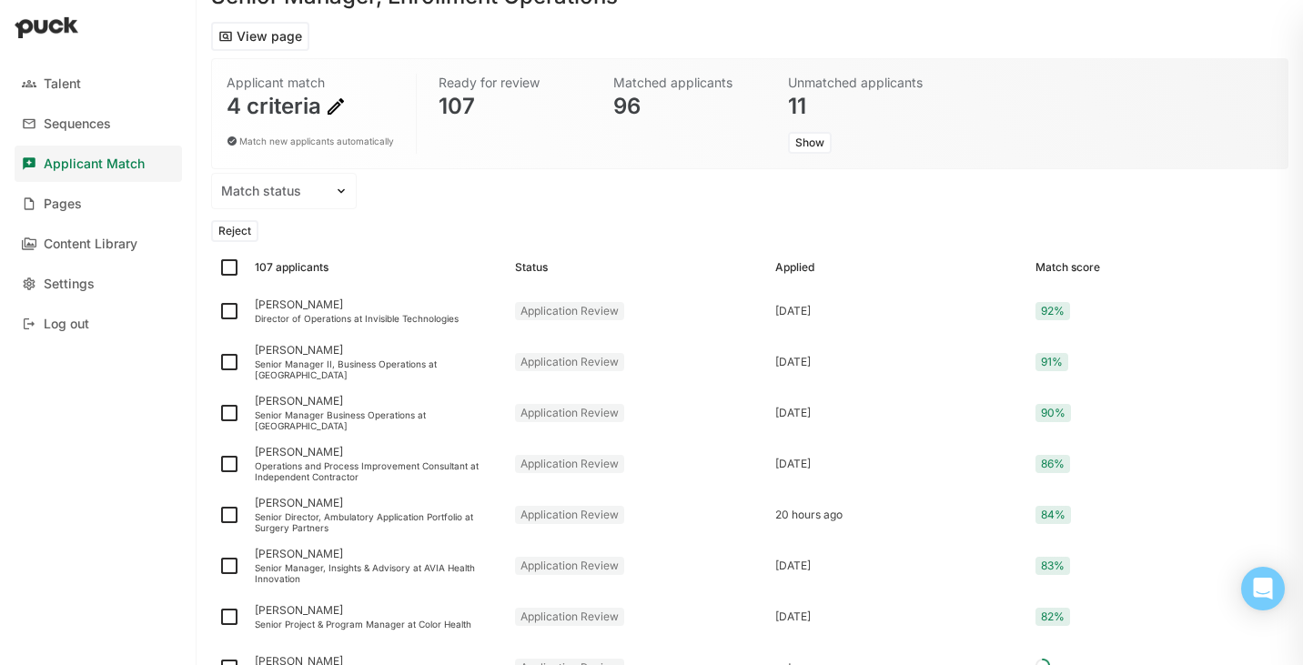
scroll to position [0, 0]
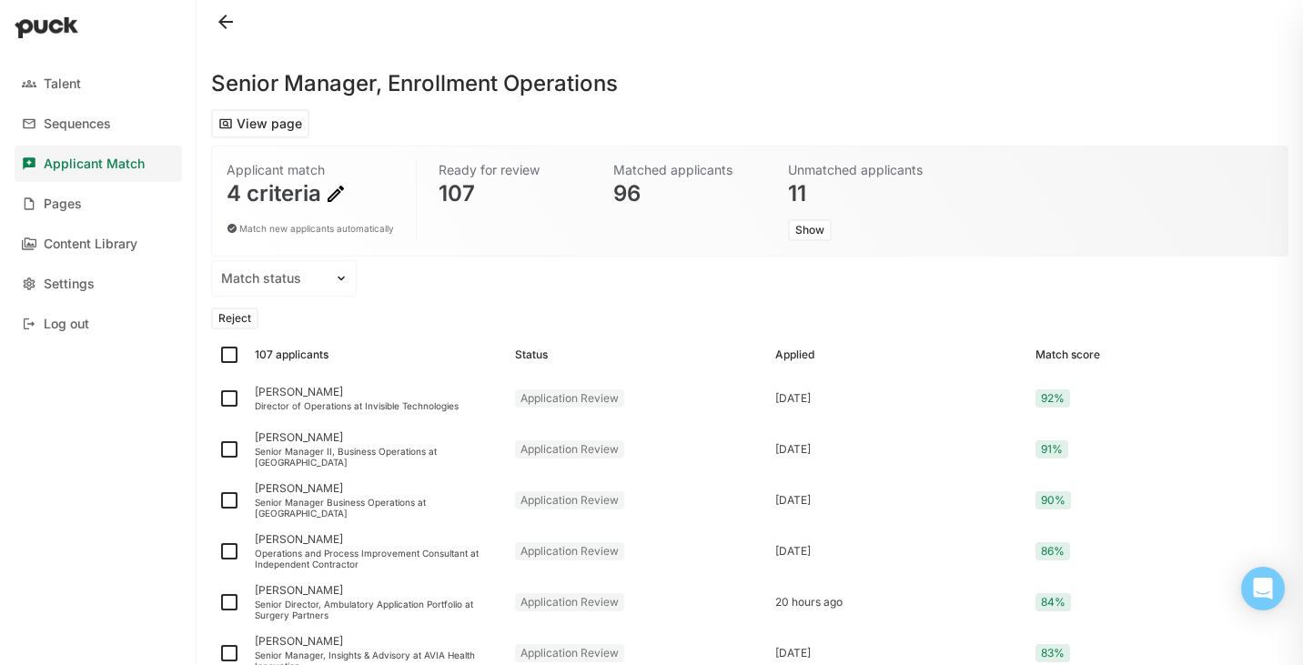
click at [240, 318] on button "Reject" at bounding box center [234, 319] width 47 height 22
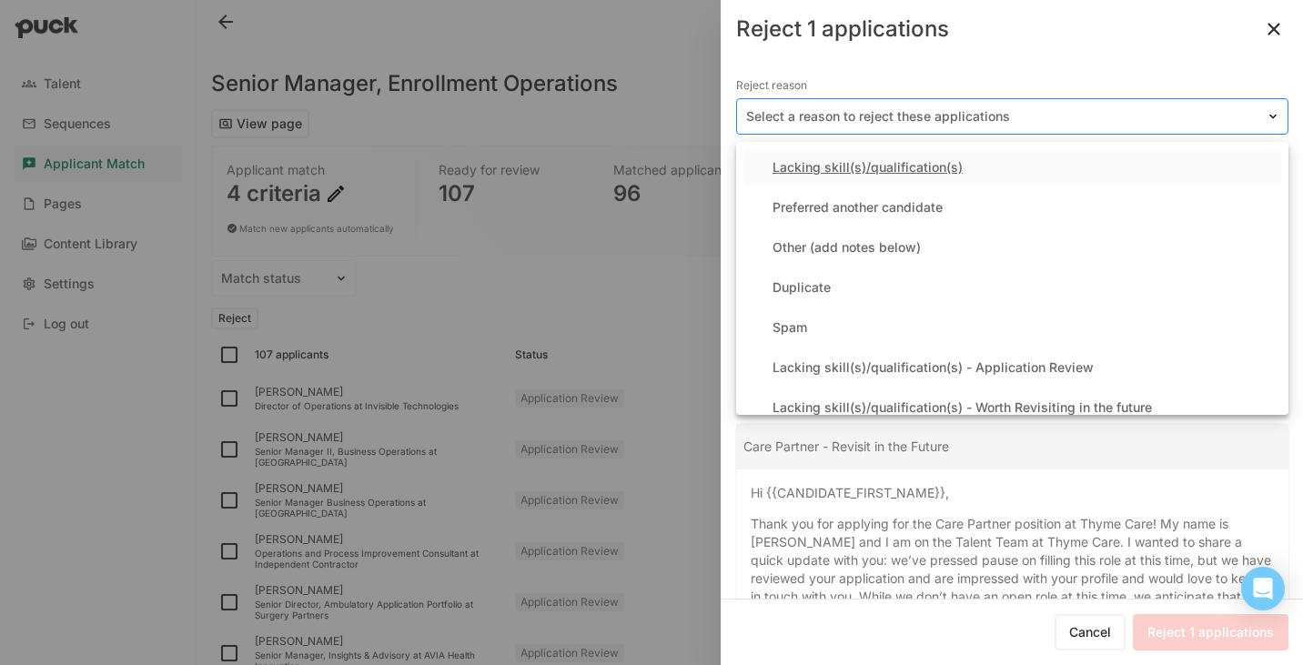
click at [846, 118] on div at bounding box center [1001, 116] width 511 height 19
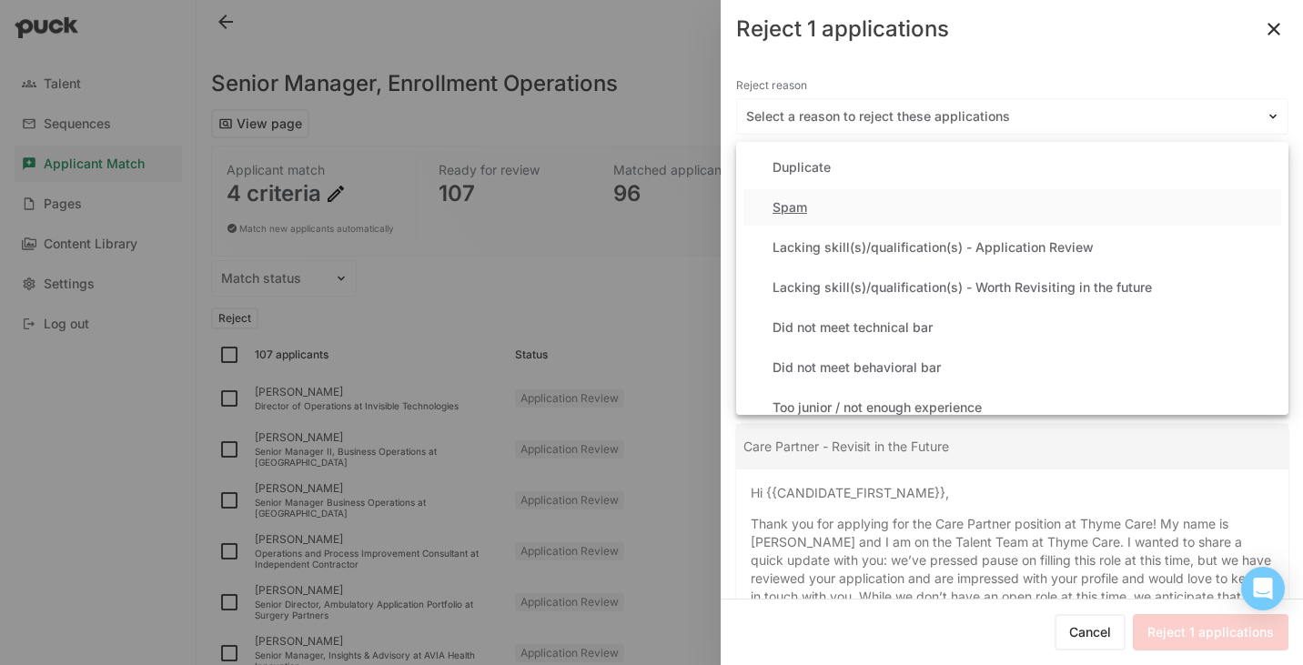
scroll to position [123, 0]
click at [890, 248] on div "Lacking skill(s)/qualification(s) - Application Review" at bounding box center [933, 245] width 321 height 15
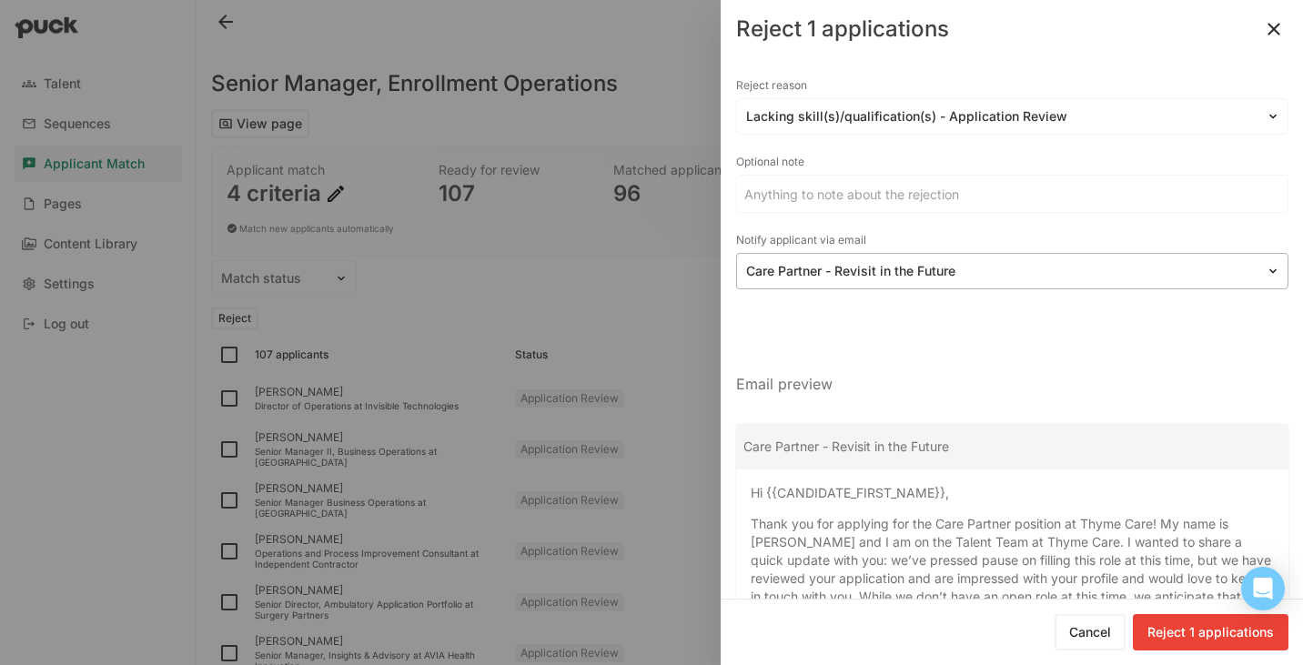
click at [976, 267] on div at bounding box center [1001, 271] width 511 height 19
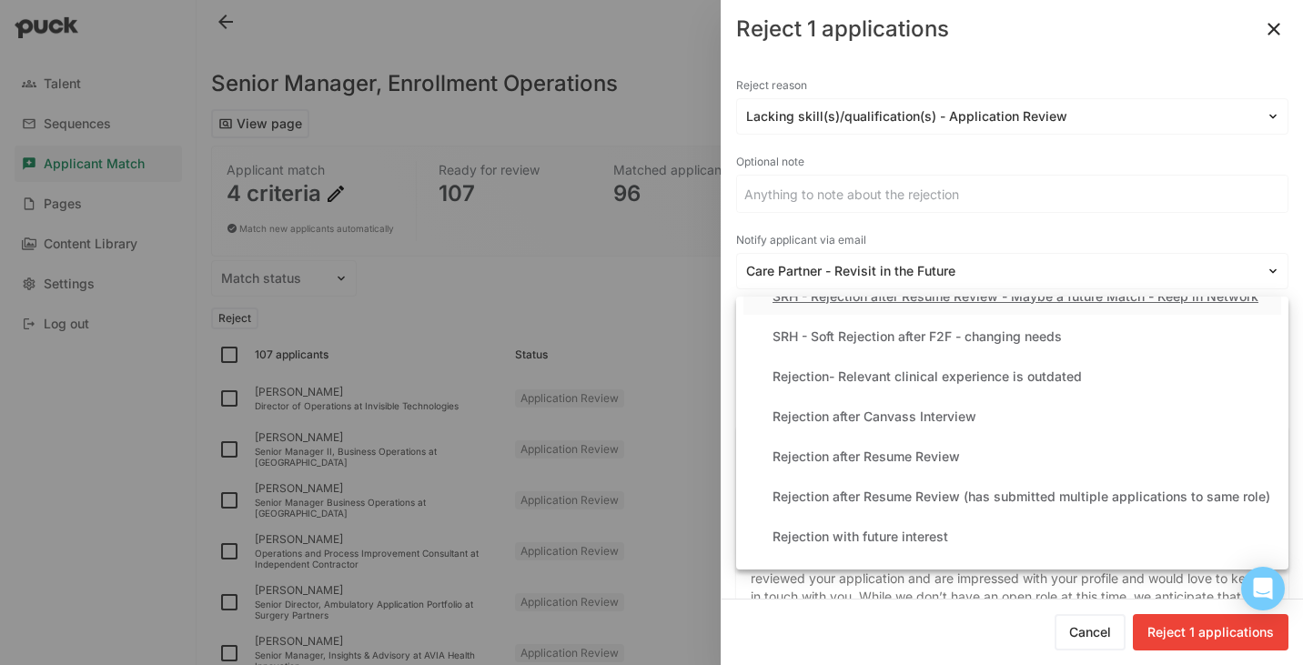
scroll to position [395, 0]
click at [967, 456] on div "Rejection after Resume Review" at bounding box center [1012, 455] width 538 height 36
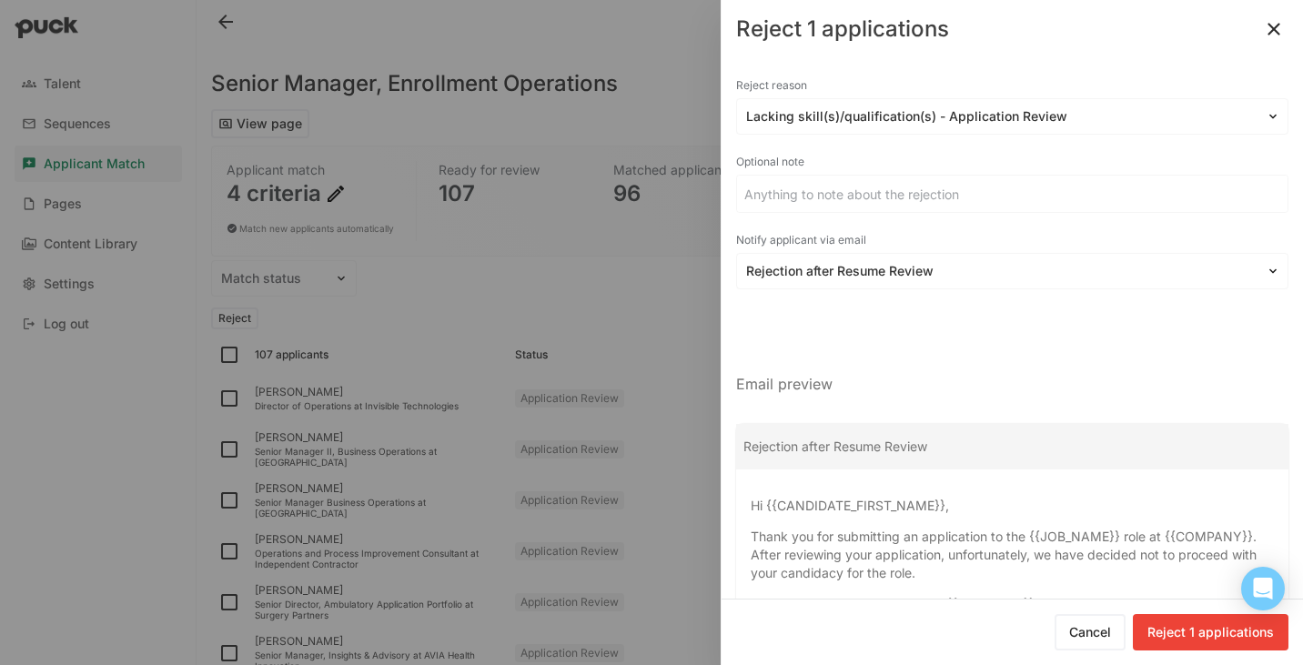
click at [1198, 637] on button "Reject 1 applications" at bounding box center [1211, 632] width 156 height 36
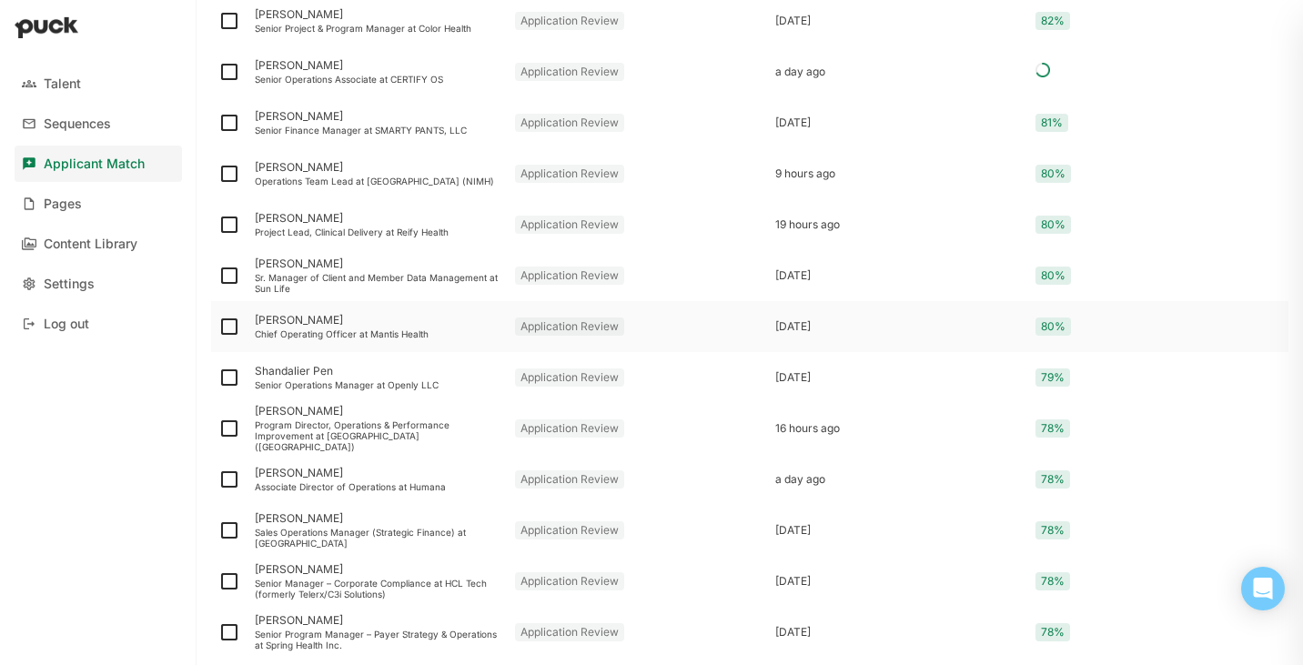
scroll to position [703, 0]
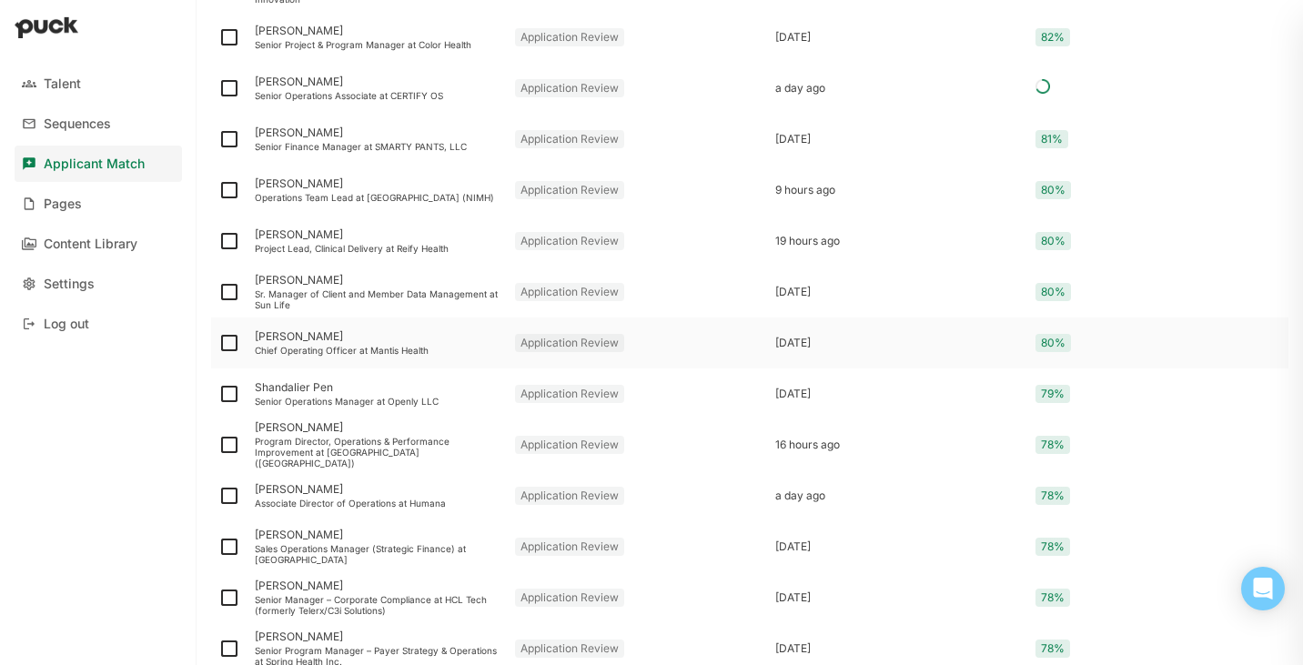
click at [226, 342] on img at bounding box center [229, 343] width 22 height 22
click at [218, 343] on input "checkbox" at bounding box center [217, 343] width 1 height 1
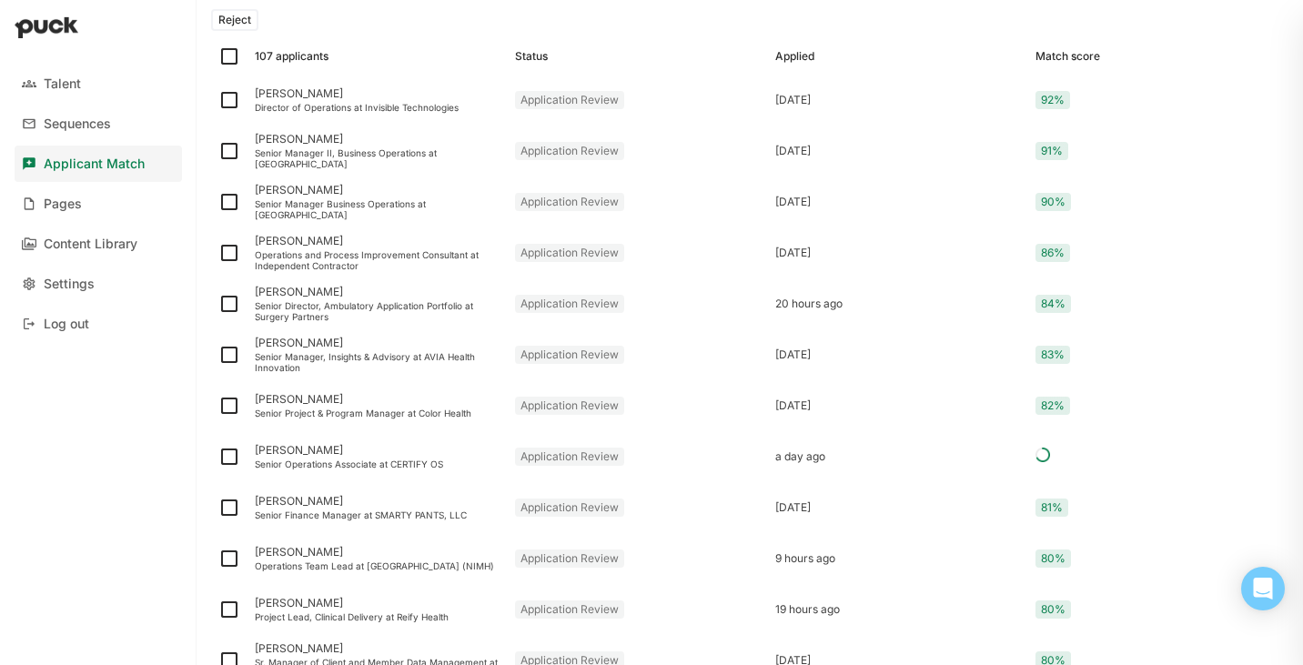
scroll to position [156, 0]
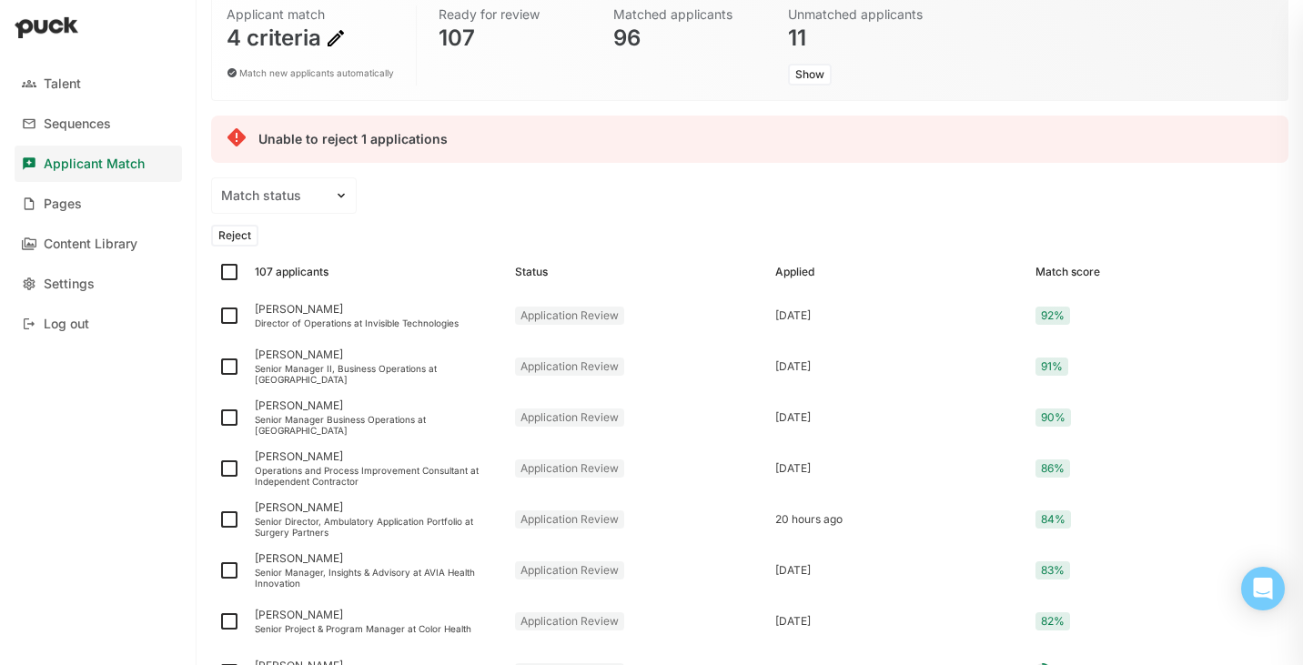
click at [227, 232] on button "Reject" at bounding box center [234, 236] width 47 height 22
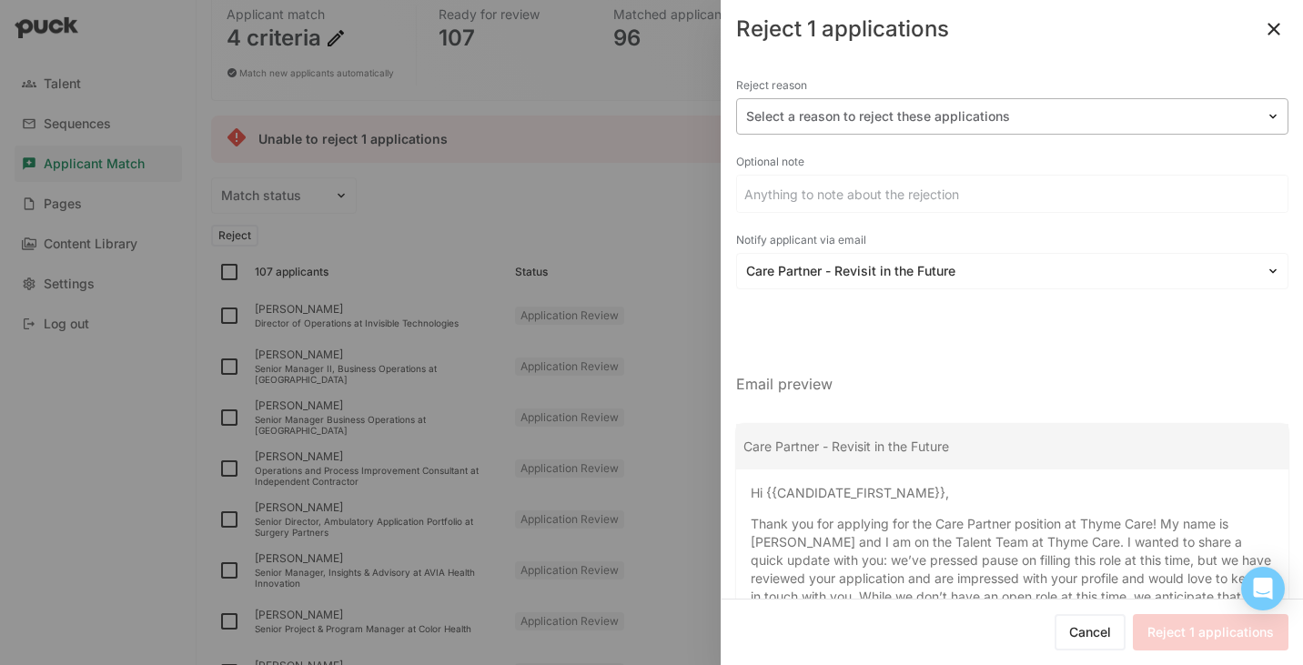
click at [859, 119] on div at bounding box center [1001, 116] width 511 height 19
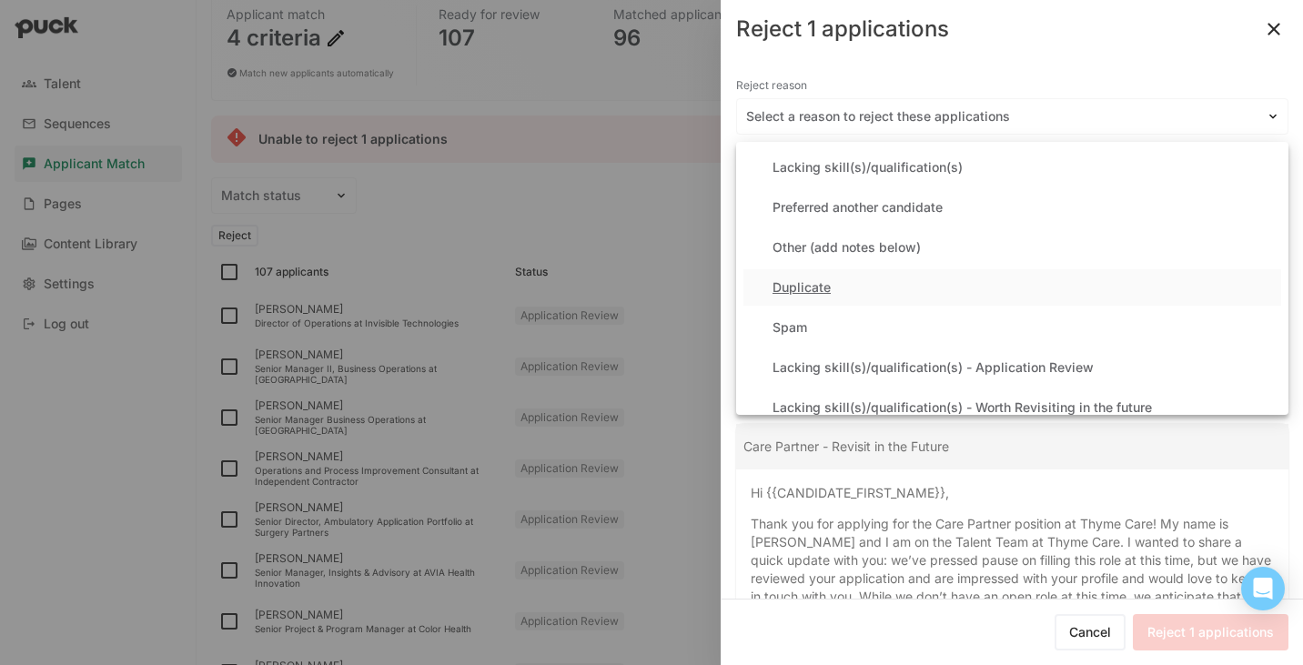
click at [818, 291] on div "Duplicate" at bounding box center [802, 287] width 58 height 15
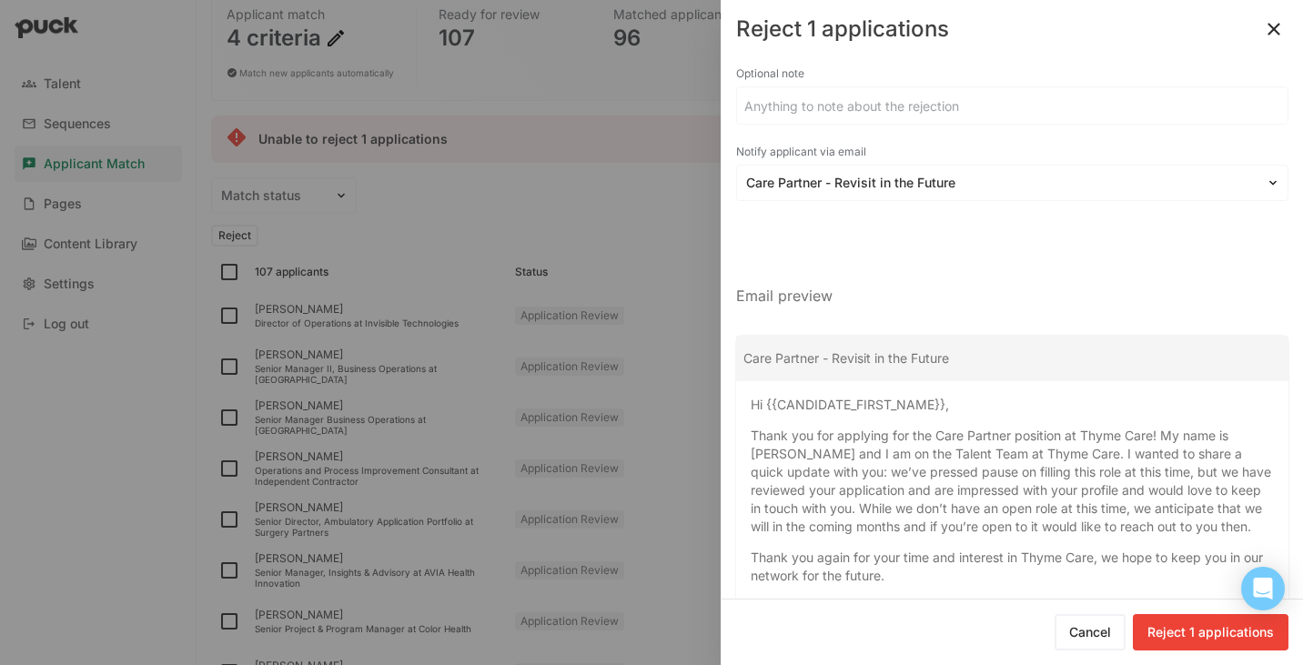
scroll to position [99, 0]
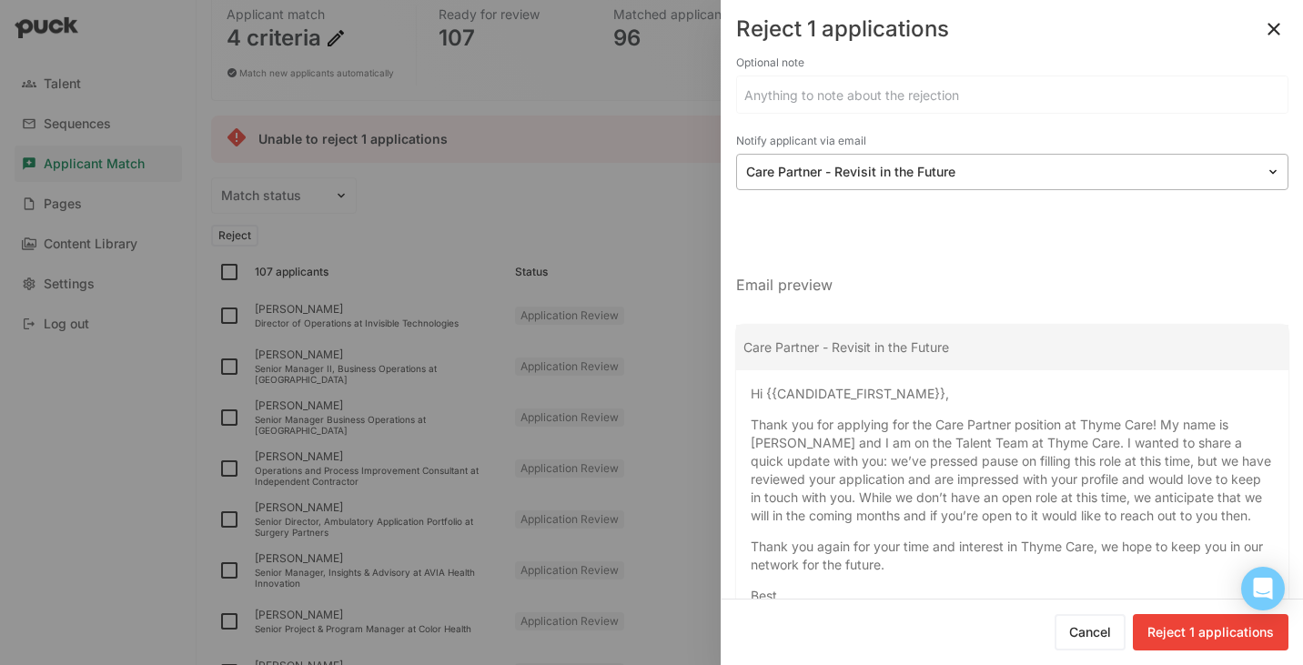
click at [979, 173] on div at bounding box center [1001, 172] width 511 height 19
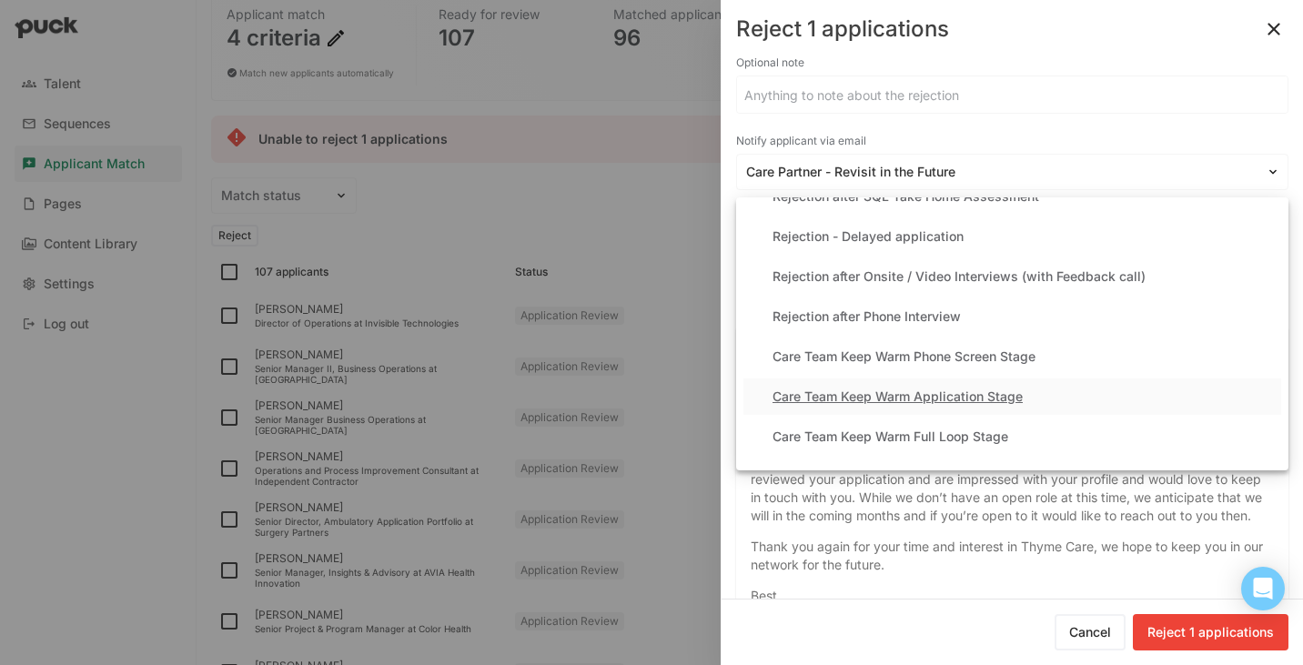
scroll to position [1132, 0]
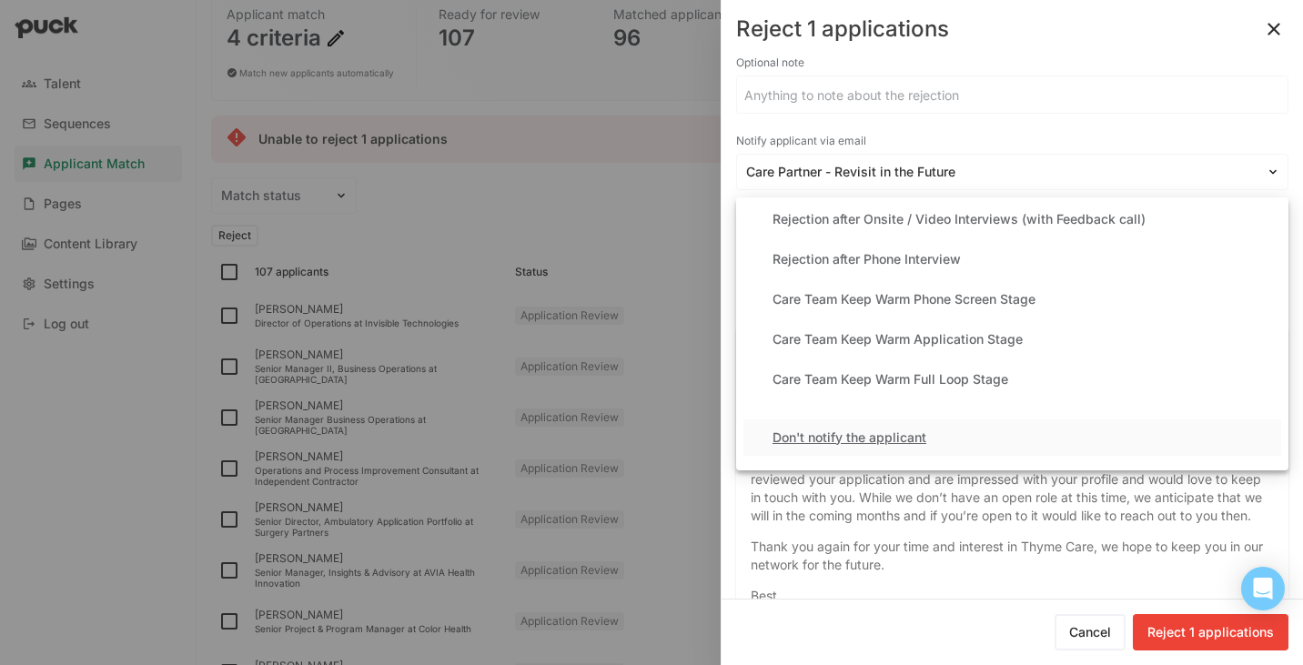
click at [895, 433] on div "Don't notify the applicant" at bounding box center [850, 437] width 154 height 15
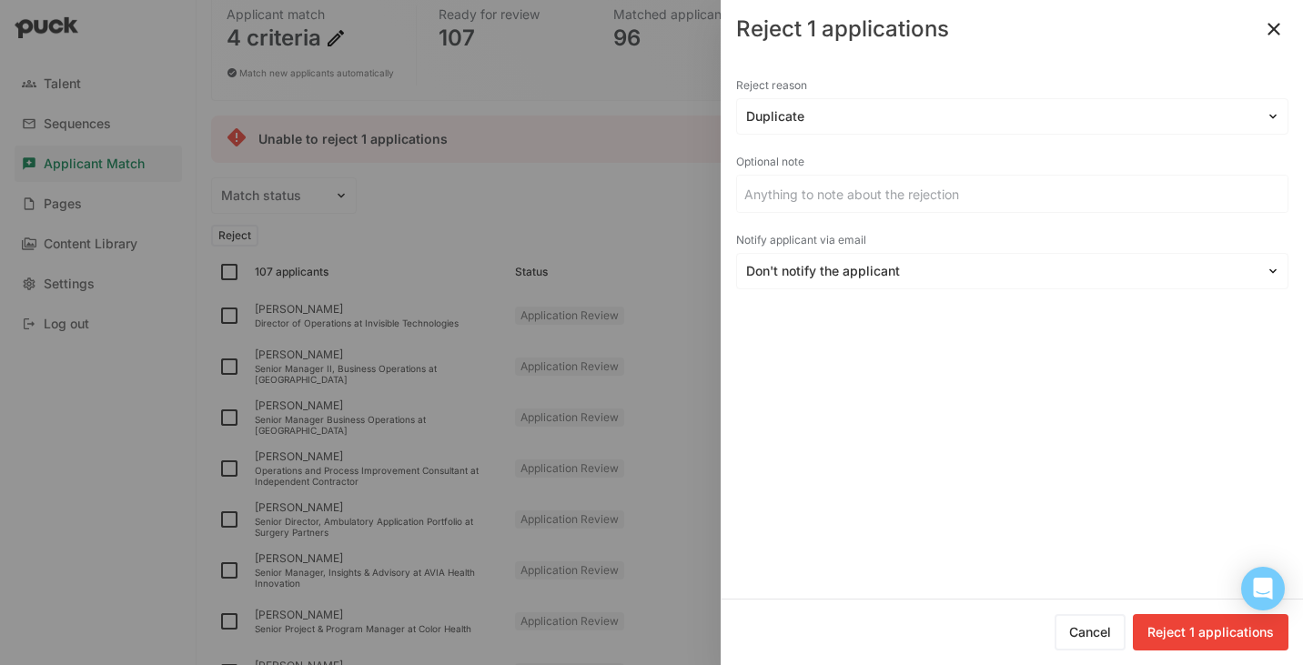
click at [1229, 619] on button "Reject 1 applications" at bounding box center [1211, 632] width 156 height 36
checkbox input "false"
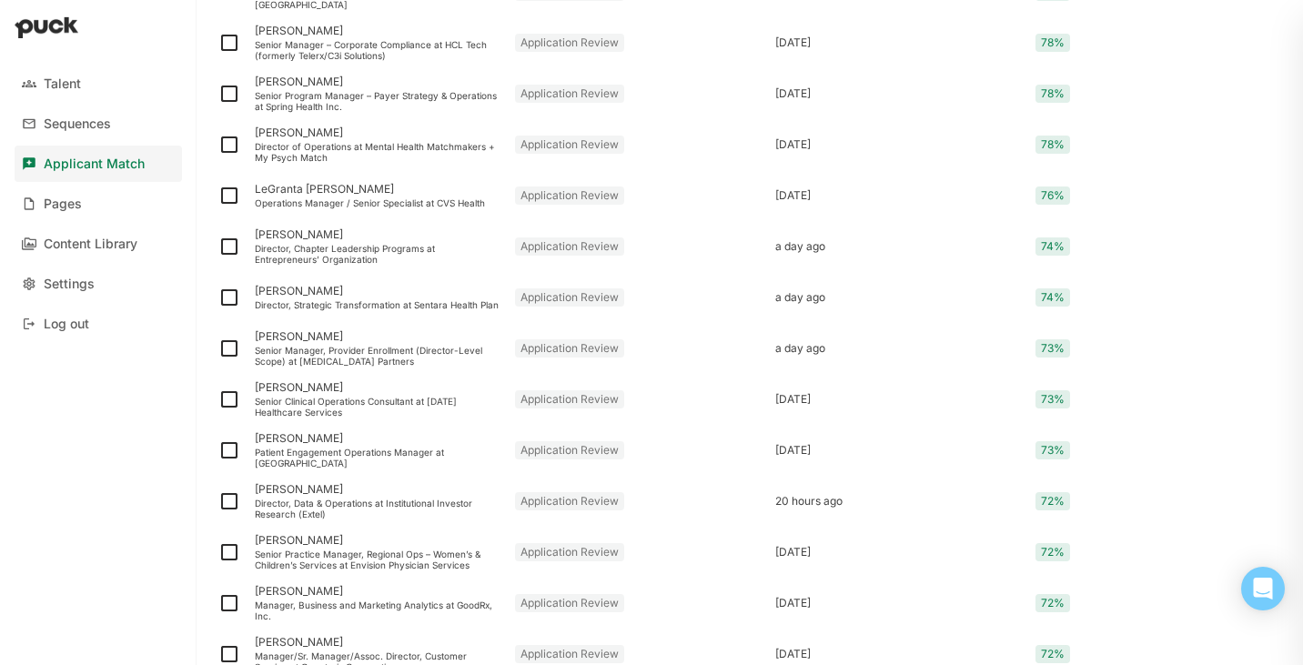
scroll to position [1398, 0]
